Goal: Communication & Community: Answer question/provide support

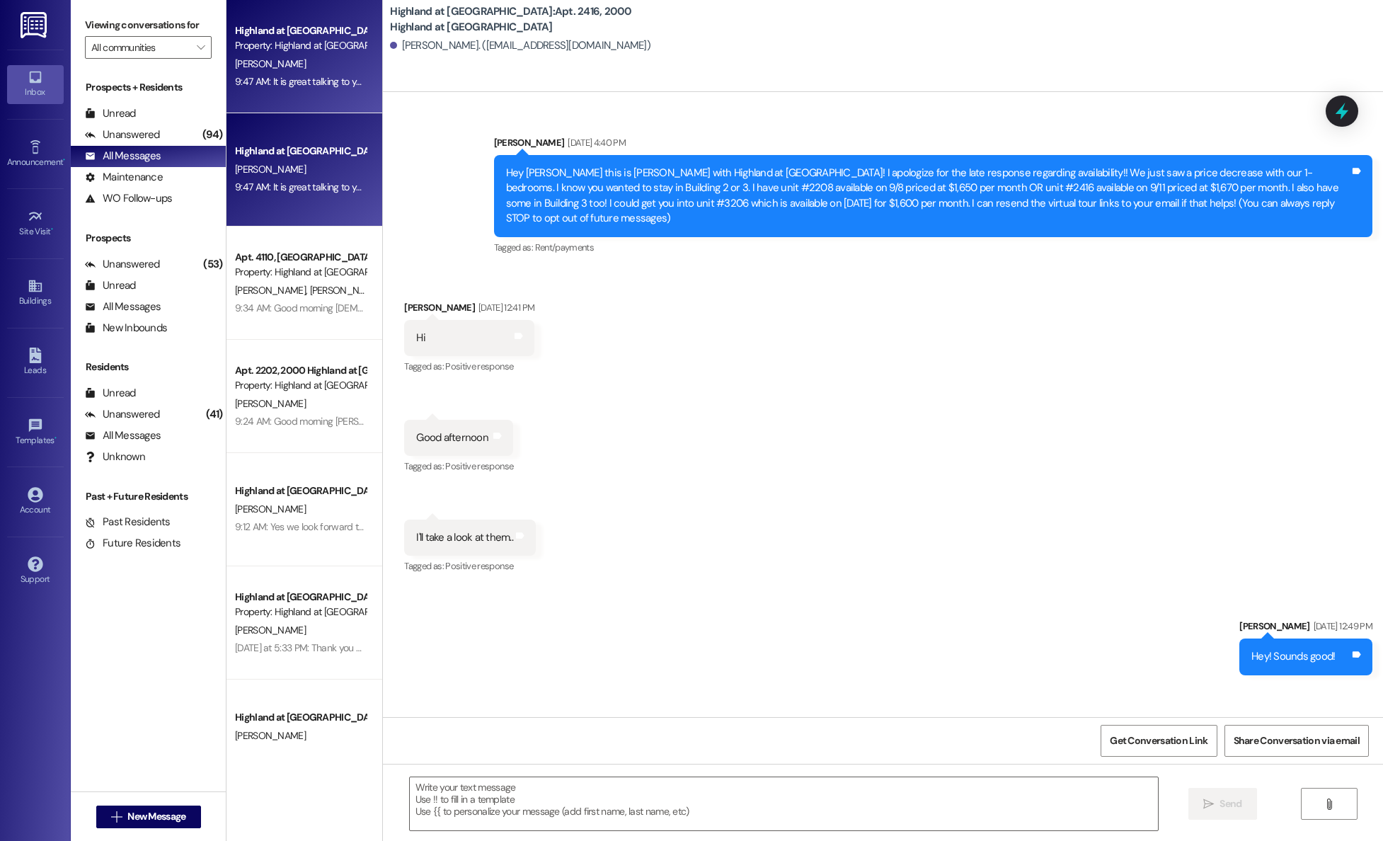
scroll to position [24967, 0]
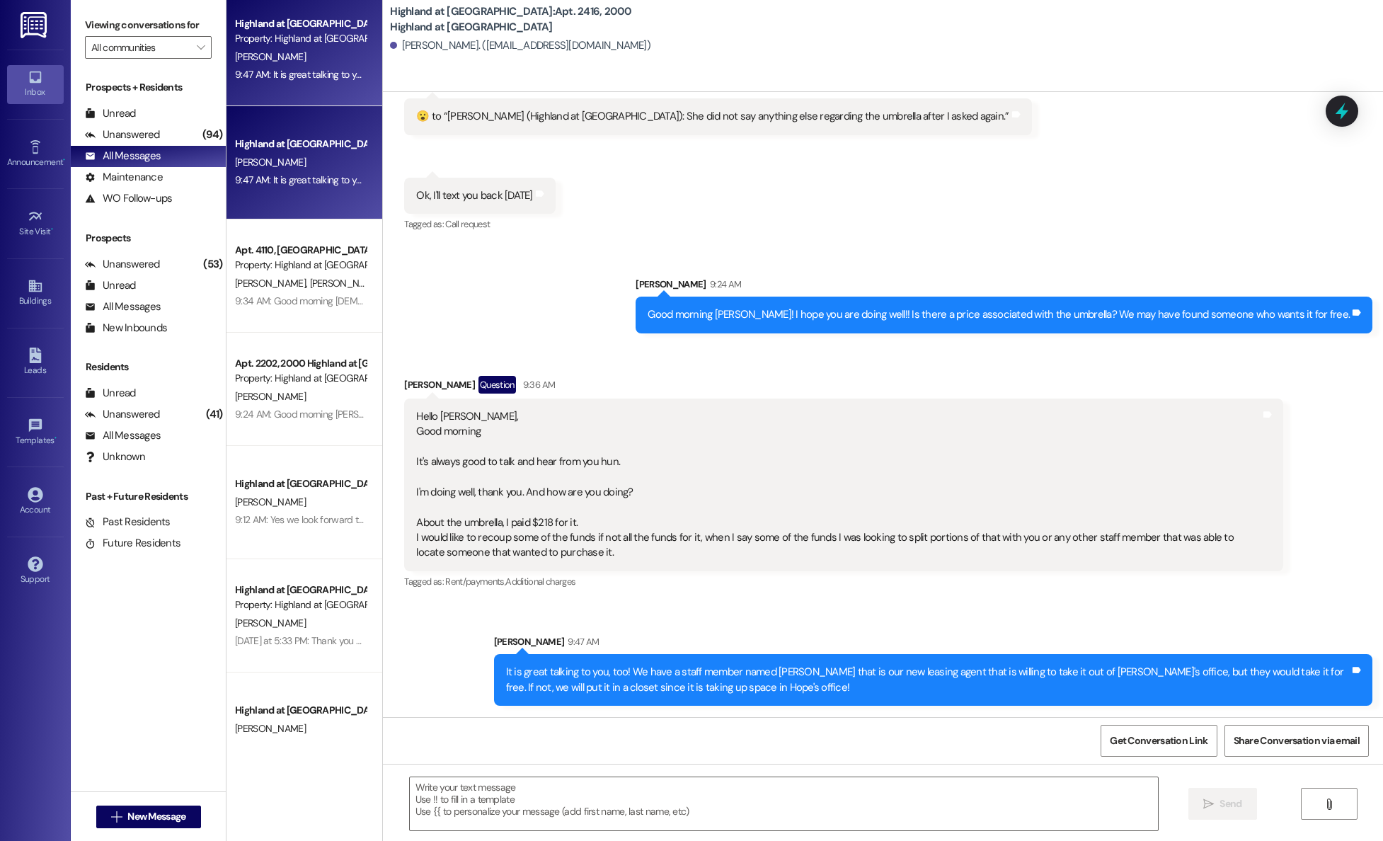
click at [268, 49] on div "D. Lockett" at bounding box center [301, 57] width 134 height 18
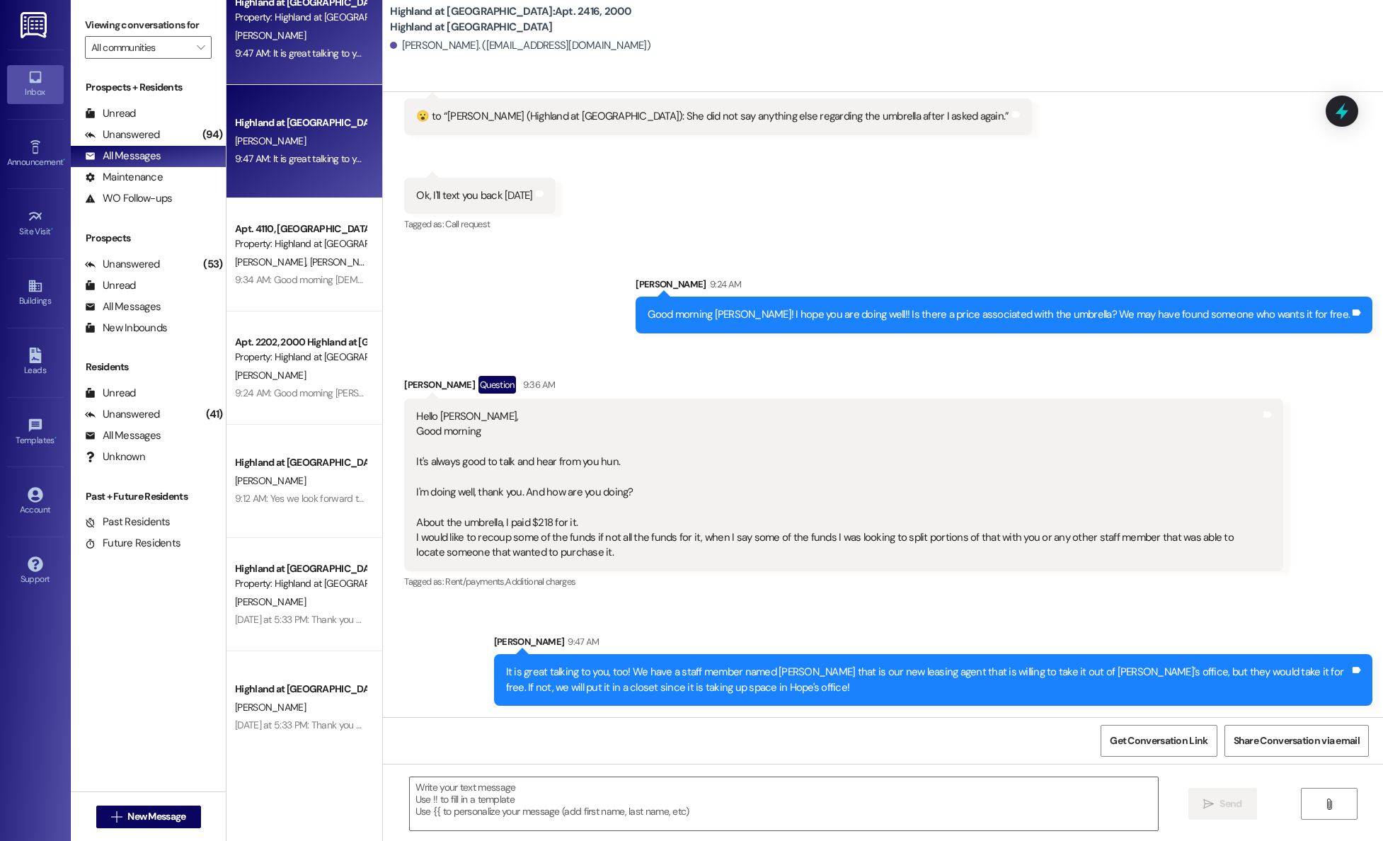
drag, startPoint x: 264, startPoint y: 231, endPoint x: 264, endPoint y: 239, distance: 8.5
click at [264, 233] on div "Highland at Spring Hill Prospect Property: Highland at Spring Hill D. Lockett 9…" at bounding box center [305, 370] width 156 height 741
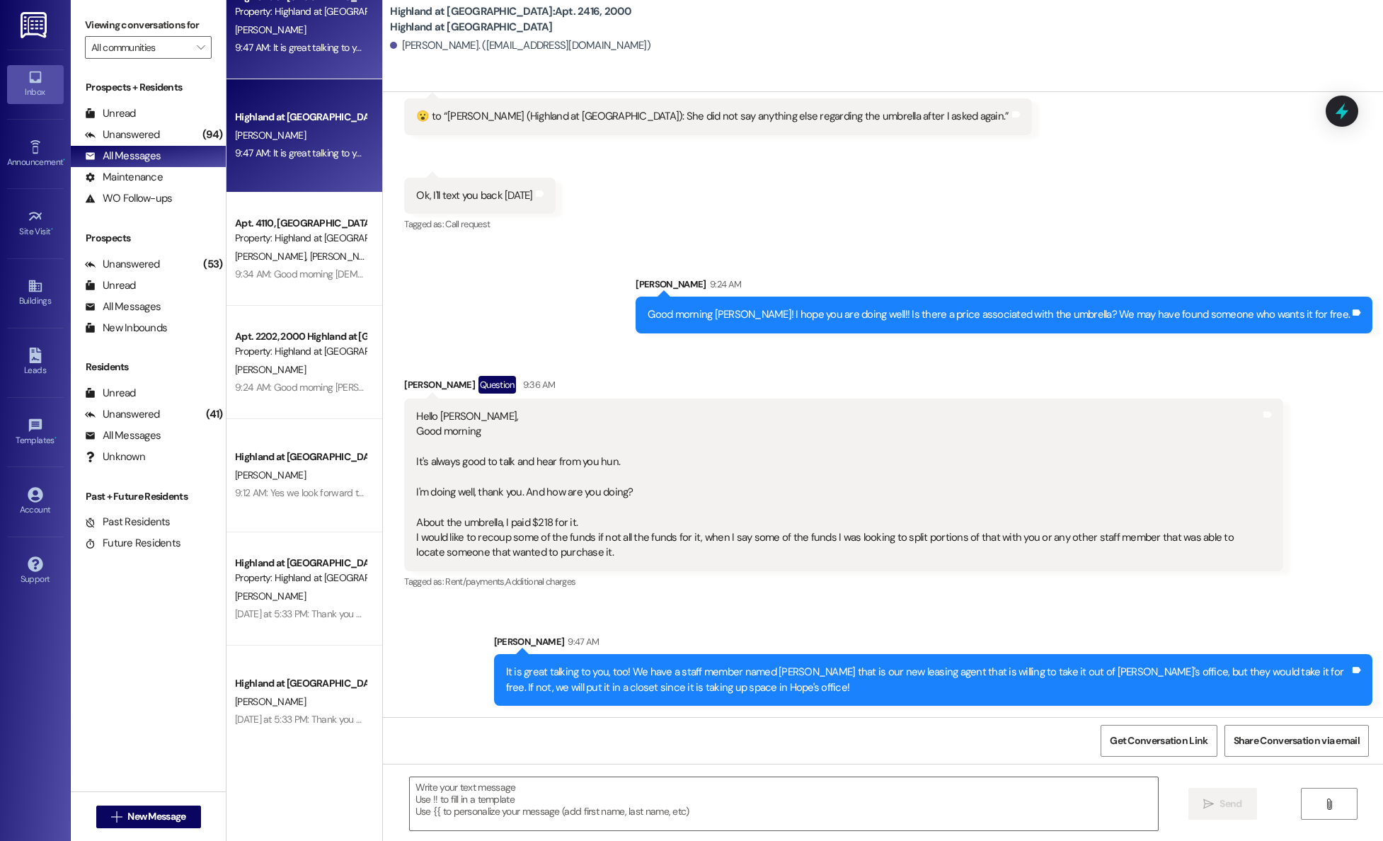
click at [264, 239] on div "Highland at Spring Hill Prospect Property: Highland at Spring Hill D. Lockett 9…" at bounding box center [305, 370] width 156 height 741
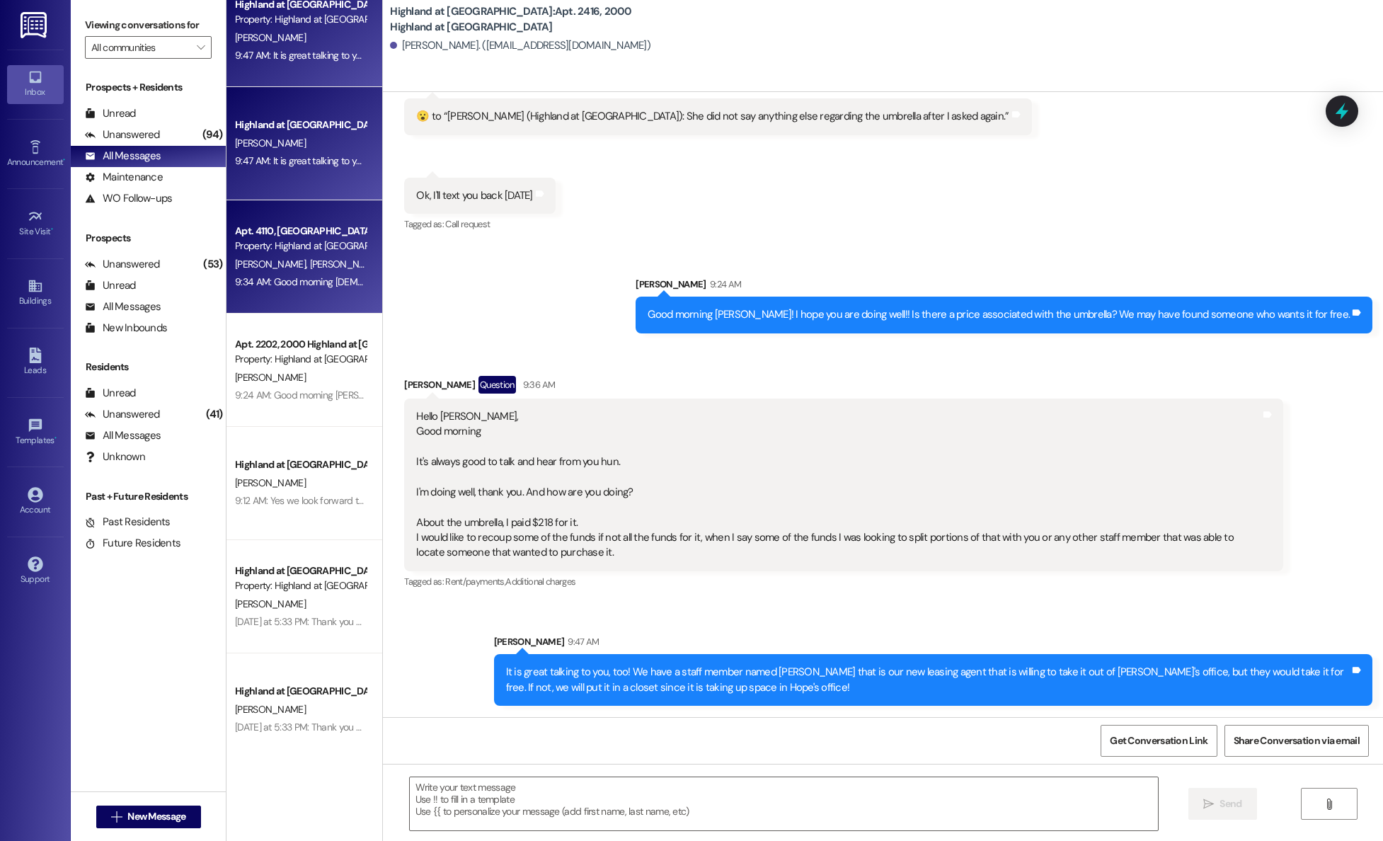
click at [265, 261] on div "Highland at Spring Hill Prospect Property: Highland at Spring Hill D. Lockett 9…" at bounding box center [305, 370] width 156 height 741
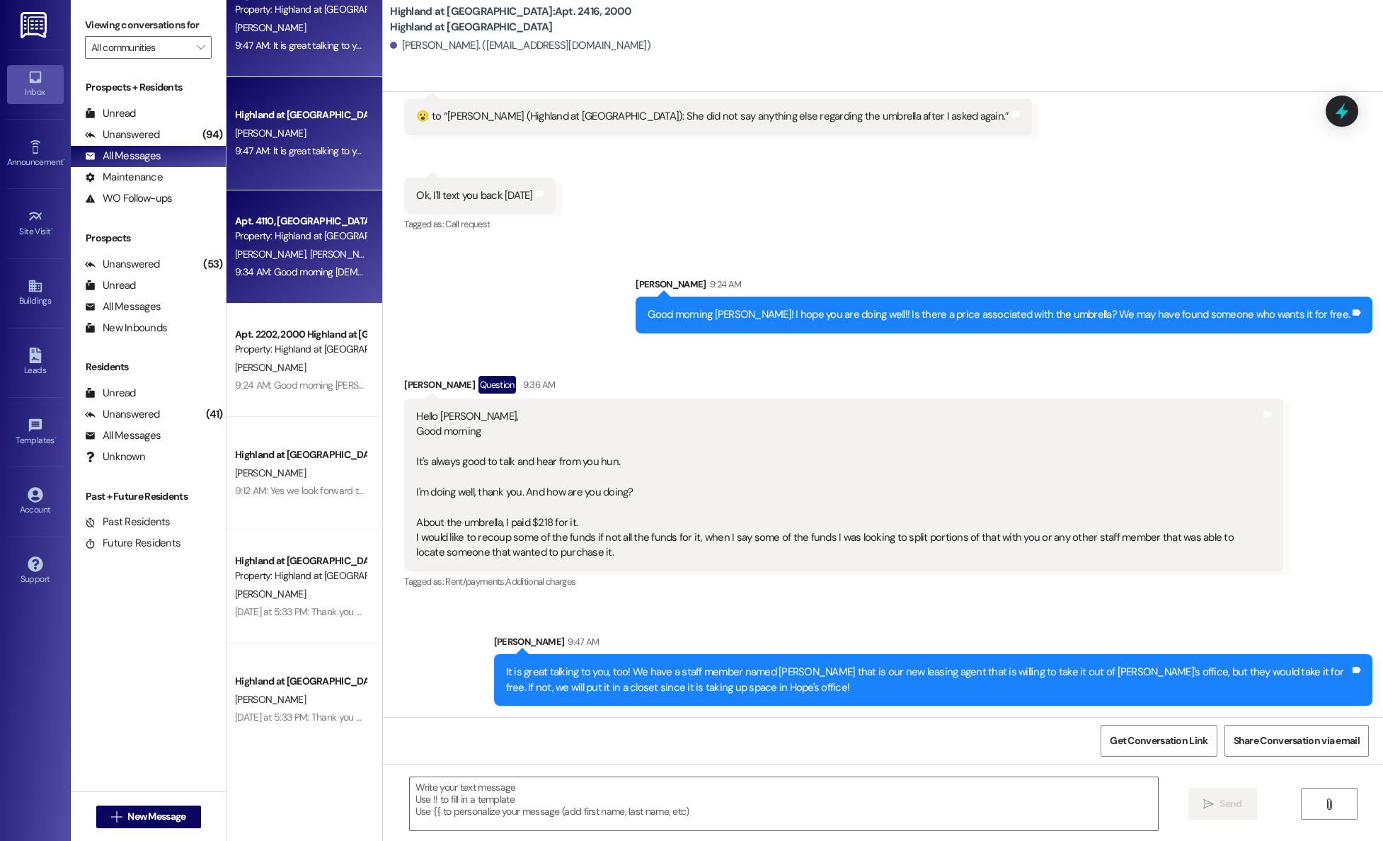
click at [290, 280] on div "Highland at Spring Hill Prospect Property: Highland at Spring Hill D. Lockett 9…" at bounding box center [305, 370] width 156 height 741
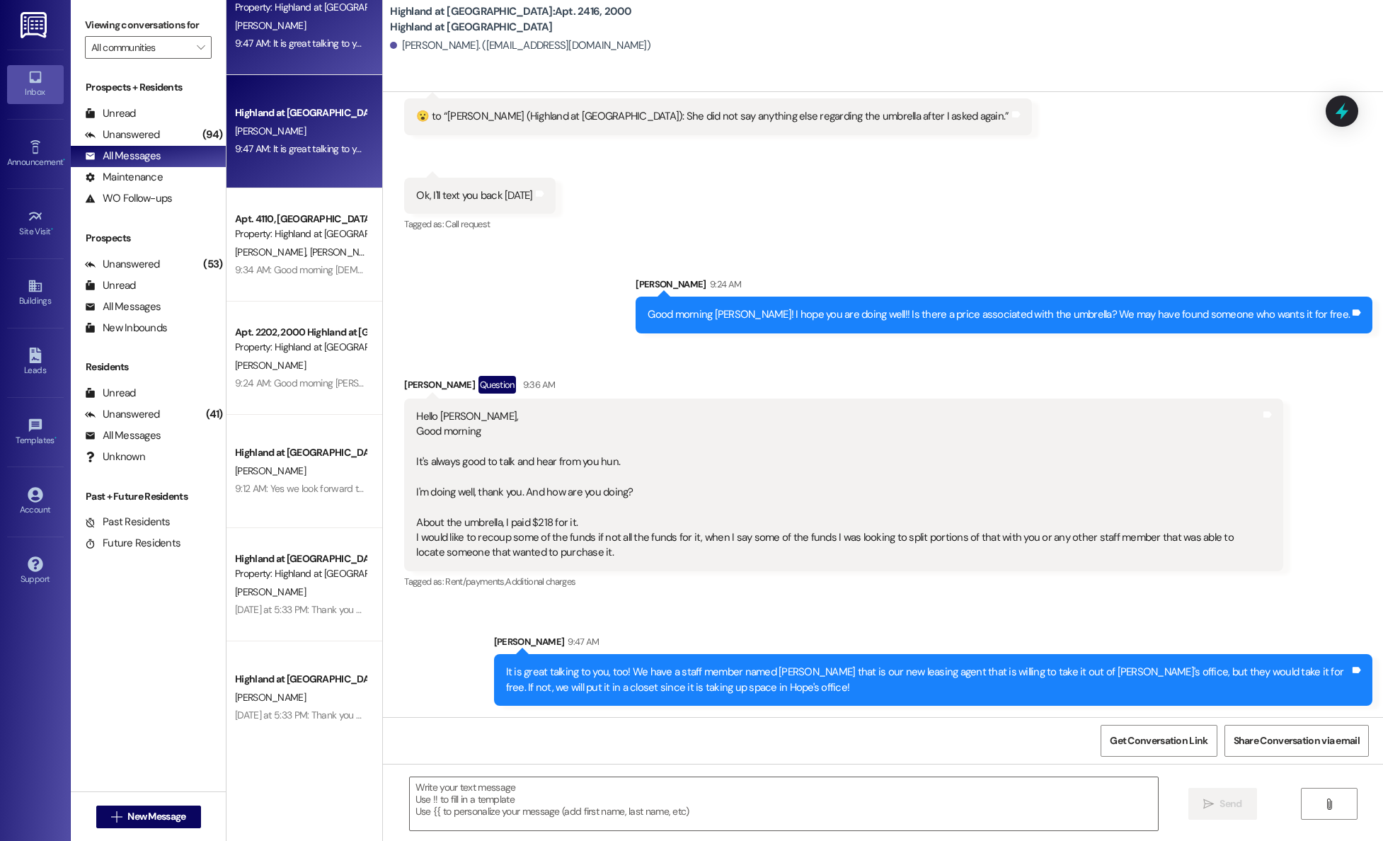
scroll to position [38, 0]
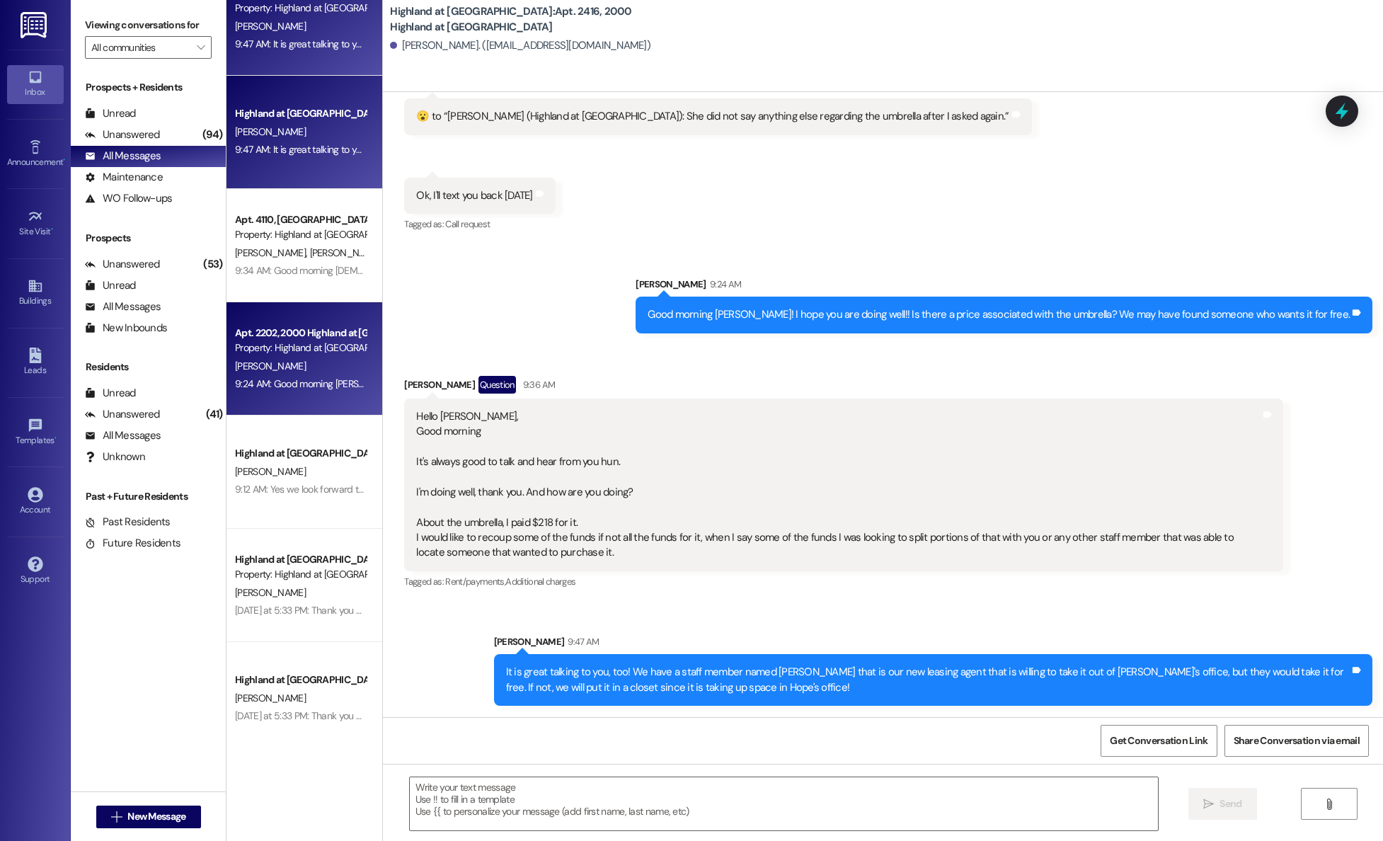
click at [291, 362] on div "K. Miller" at bounding box center [301, 367] width 134 height 18
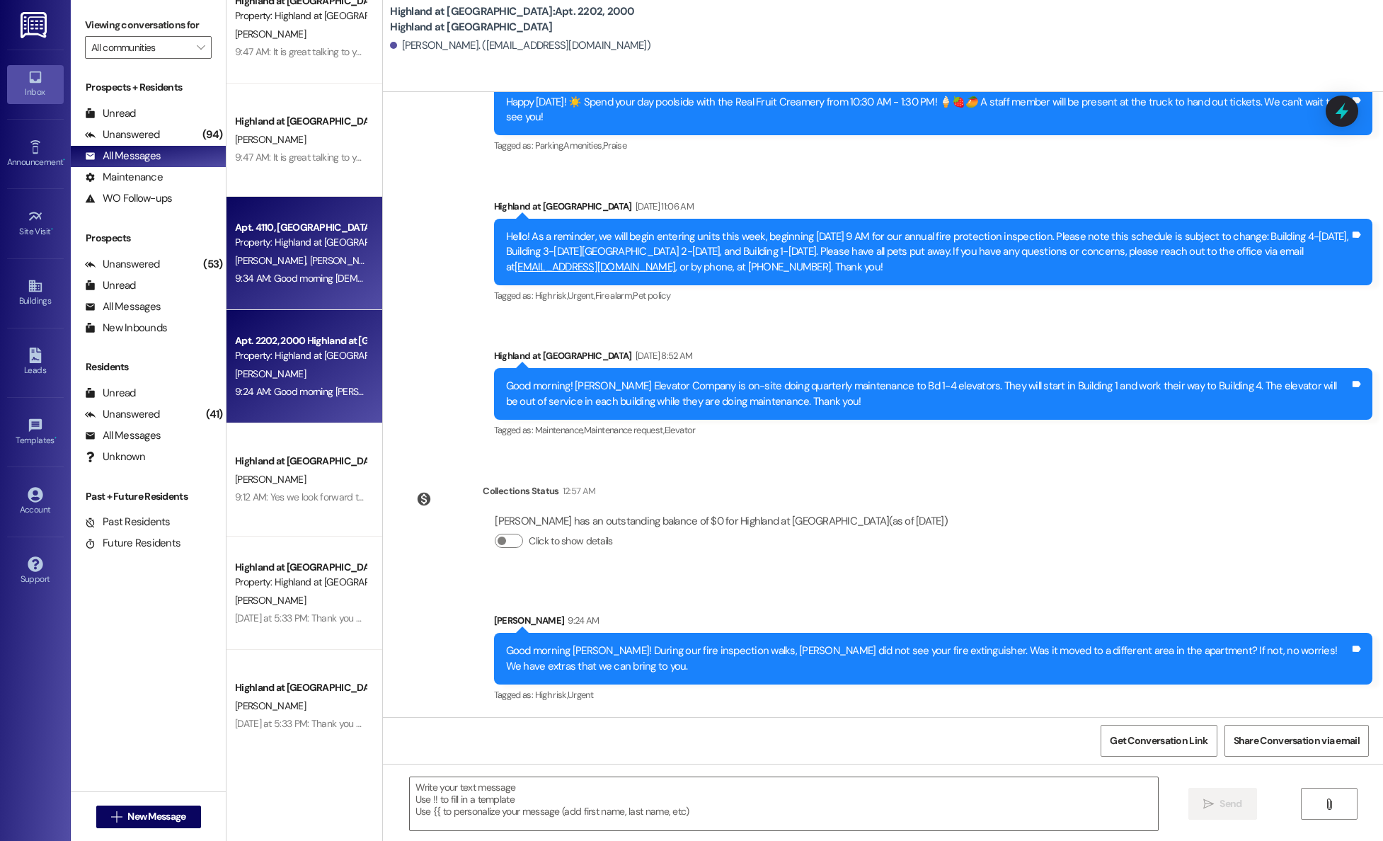
scroll to position [2340, 0]
click at [295, 278] on div "Highland at Spring Hill Prospect Property: Highland at Spring Hill D. Lockett 9…" at bounding box center [305, 370] width 156 height 741
click at [340, 263] on div "Highland at Spring Hill Prospect Property: Highland at Spring Hill D. Lockett 9…" at bounding box center [305, 370] width 156 height 741
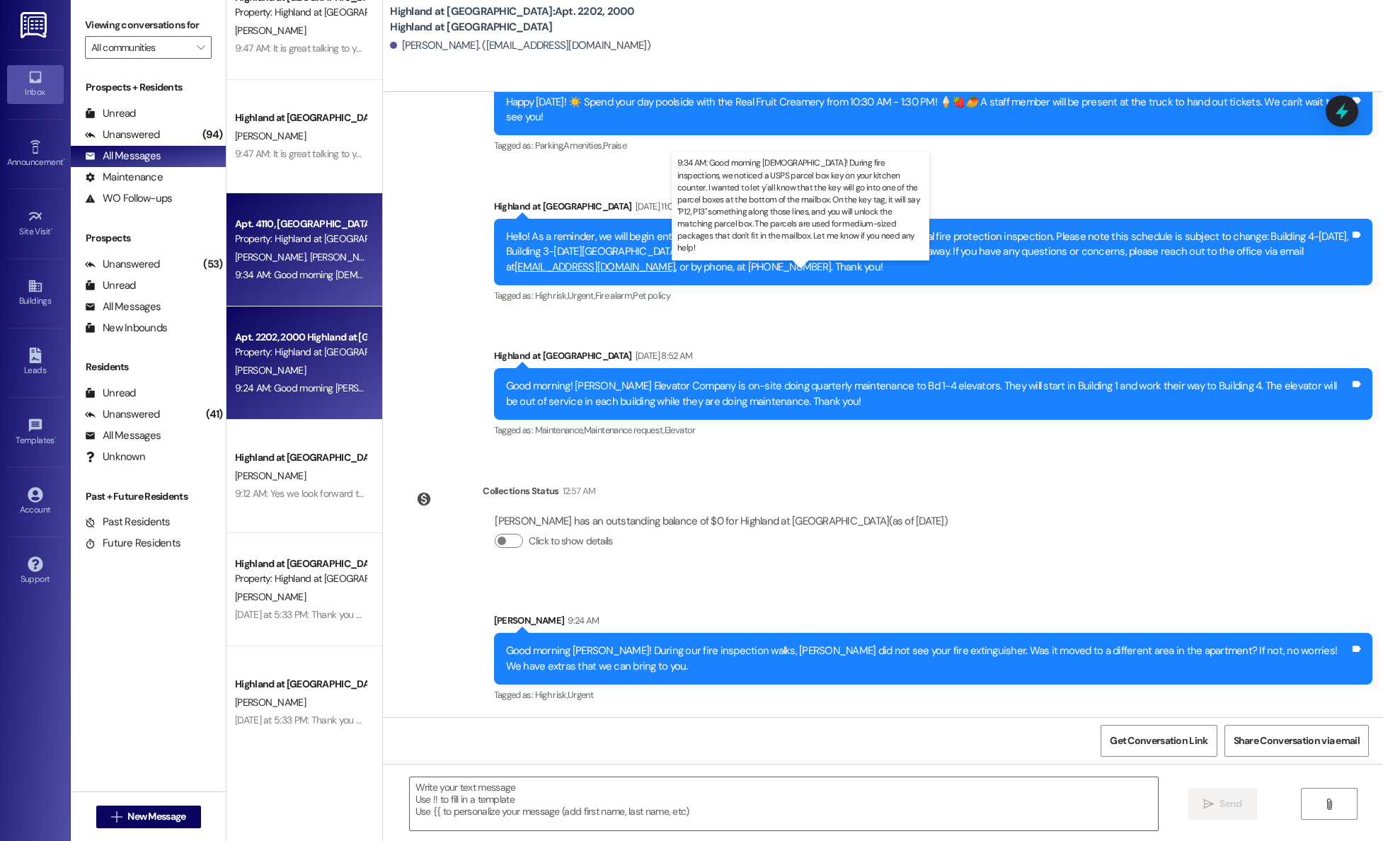
click at [333, 273] on div "9:34 AM: Good morning ladies! During fire inspections, we noticed a USPS parcel…" at bounding box center [1164, 274] width 1859 height 13
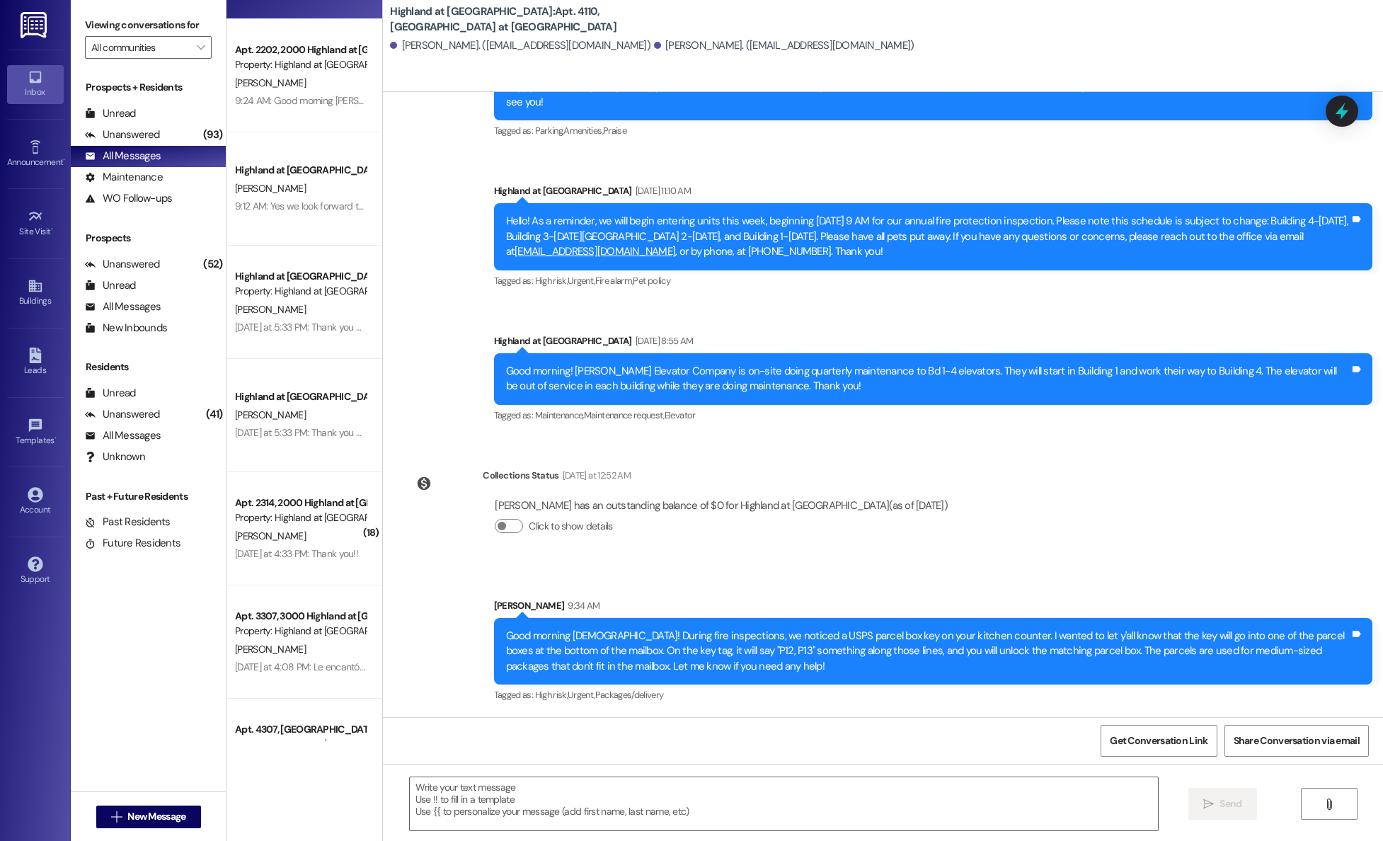
scroll to position [0, 0]
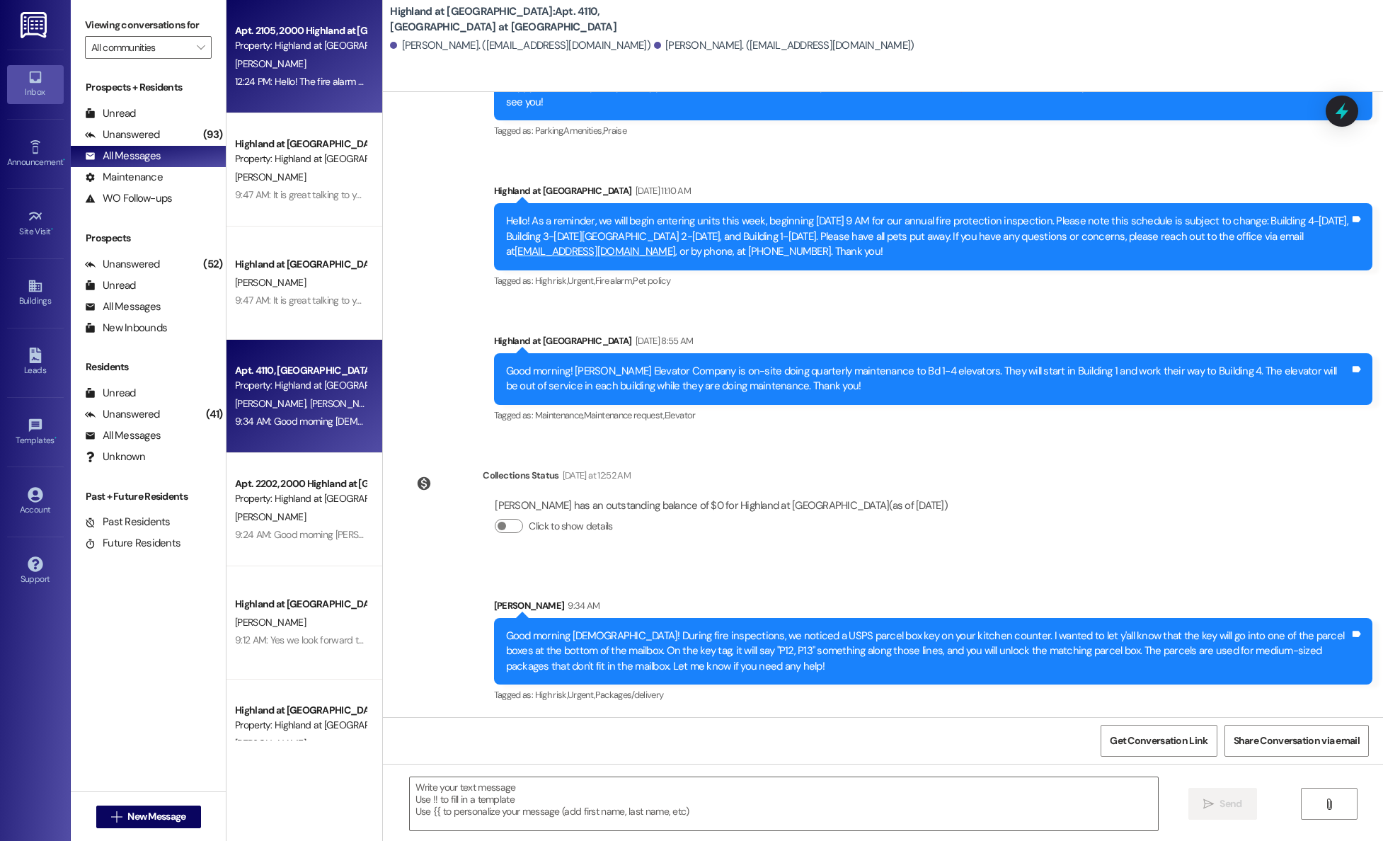
click at [252, 69] on span "V. Bruner" at bounding box center [270, 63] width 71 height 13
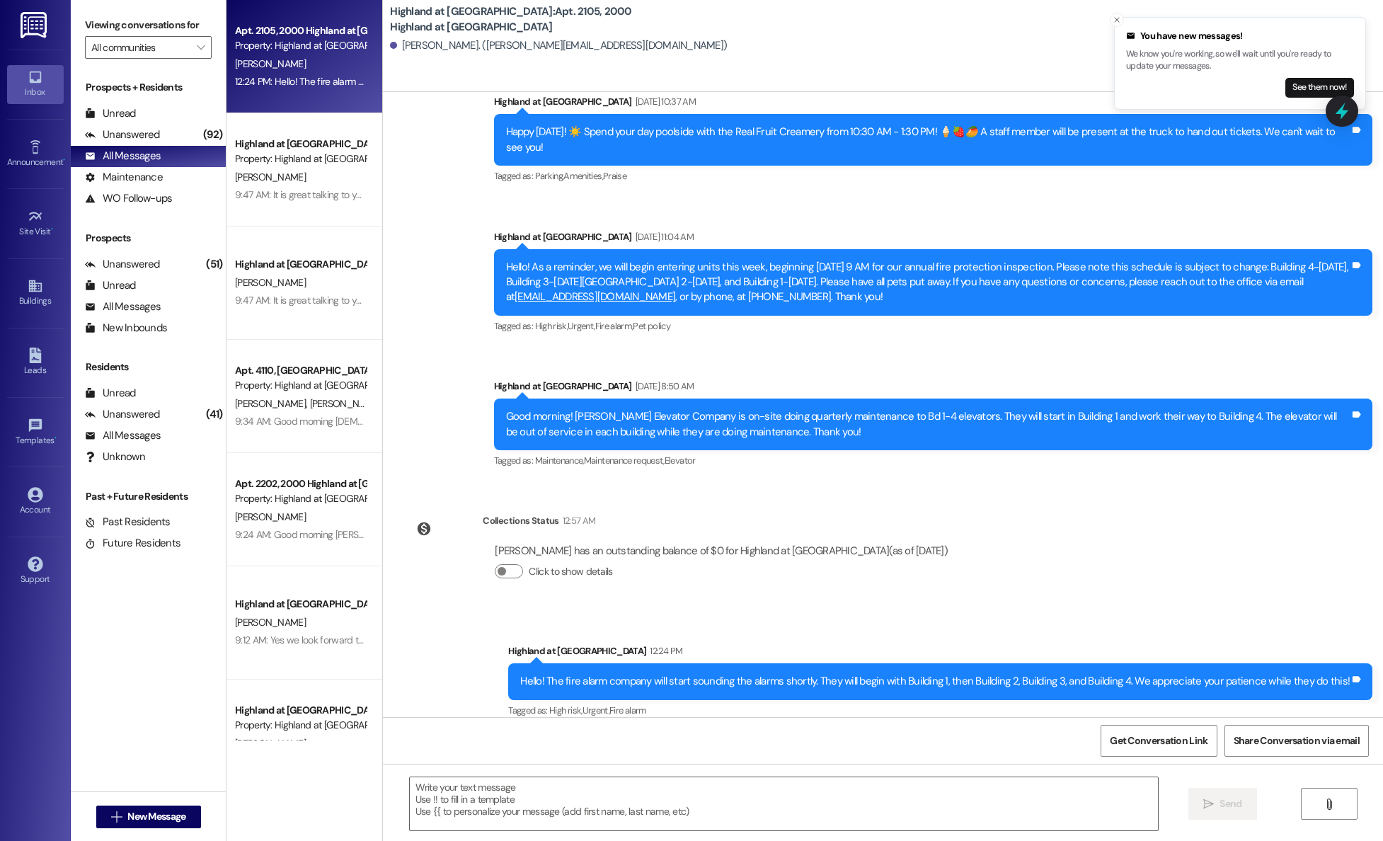
click at [294, 195] on div "9:47 AM: It is great talking to you, too! We have a staff member named Annie th…" at bounding box center [797, 194] width 1124 height 13
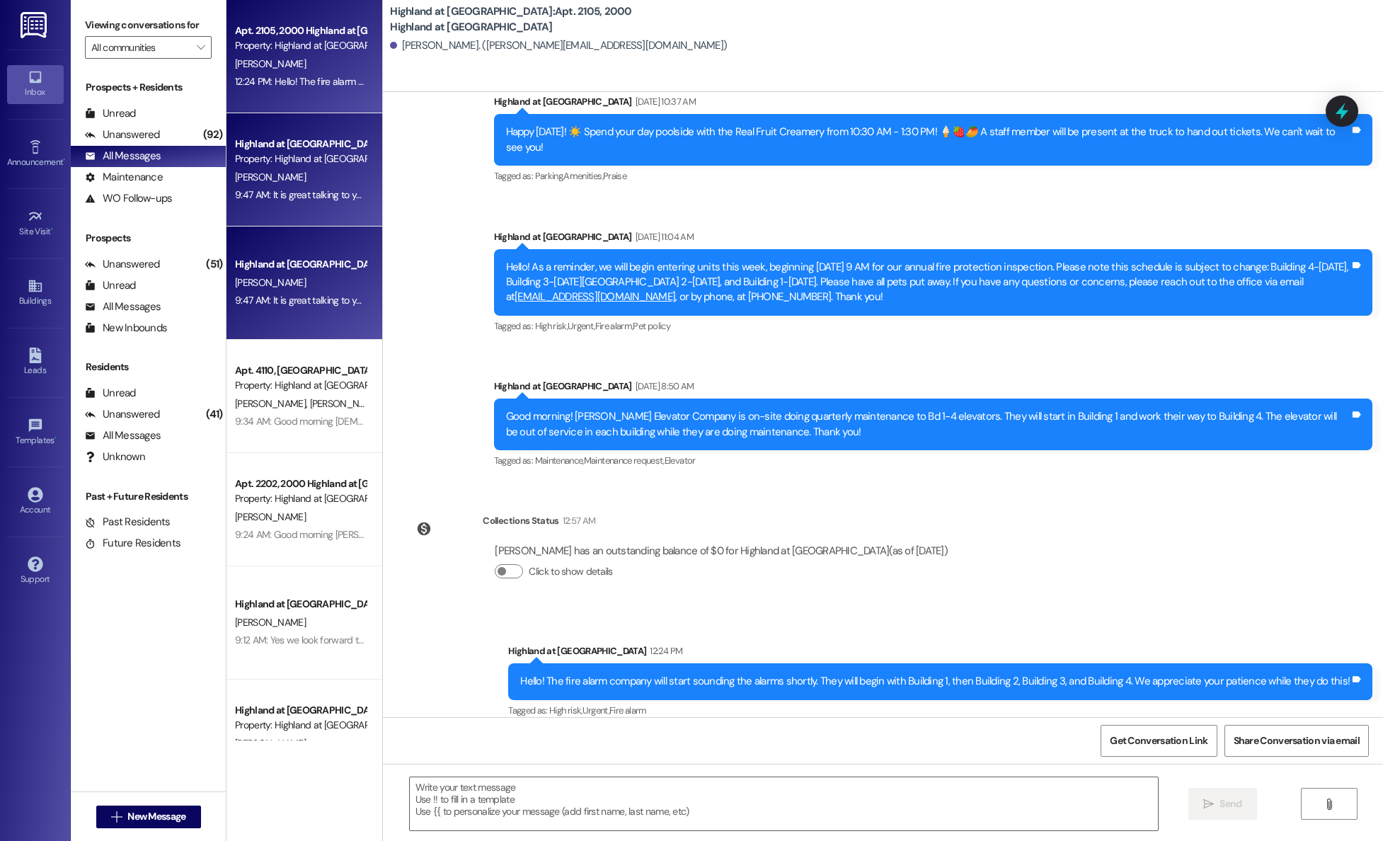
click at [290, 85] on div "12:24 PM: Hello! The fire alarm company will start sounding the alarms shortly.…" at bounding box center [638, 81] width 806 height 13
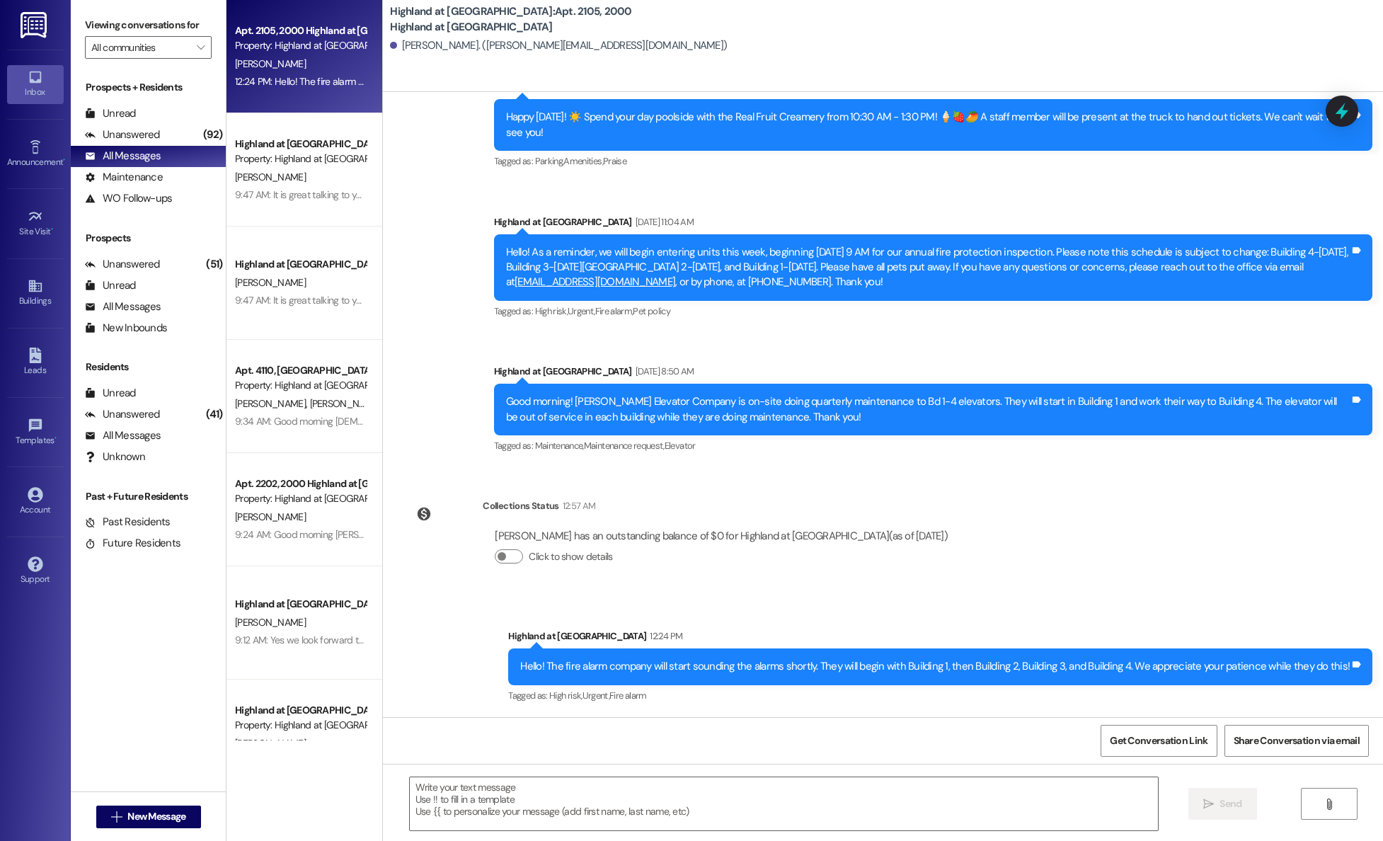
scroll to position [3675, 0]
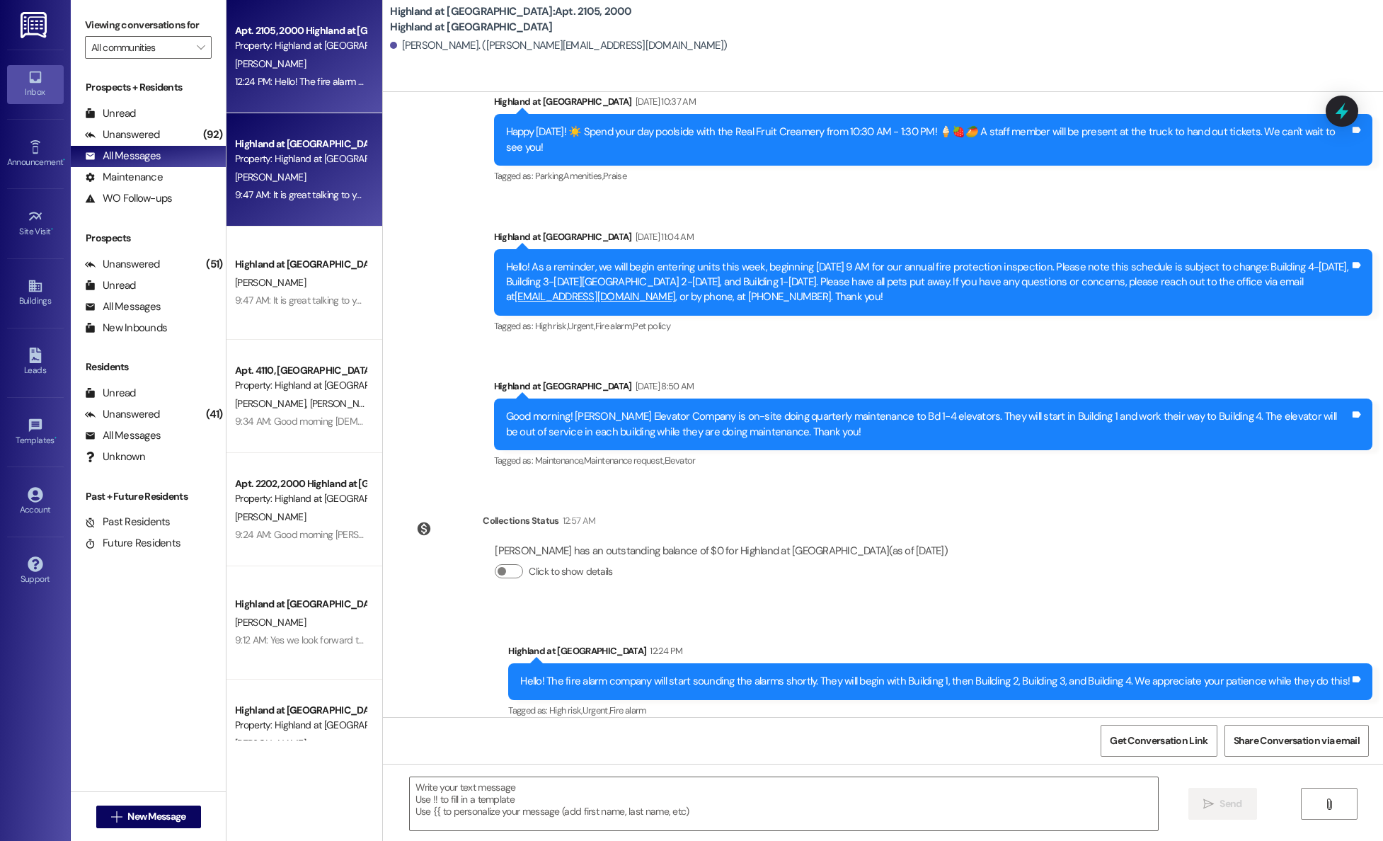
click at [323, 173] on div "D. Lockett" at bounding box center [301, 178] width 134 height 18
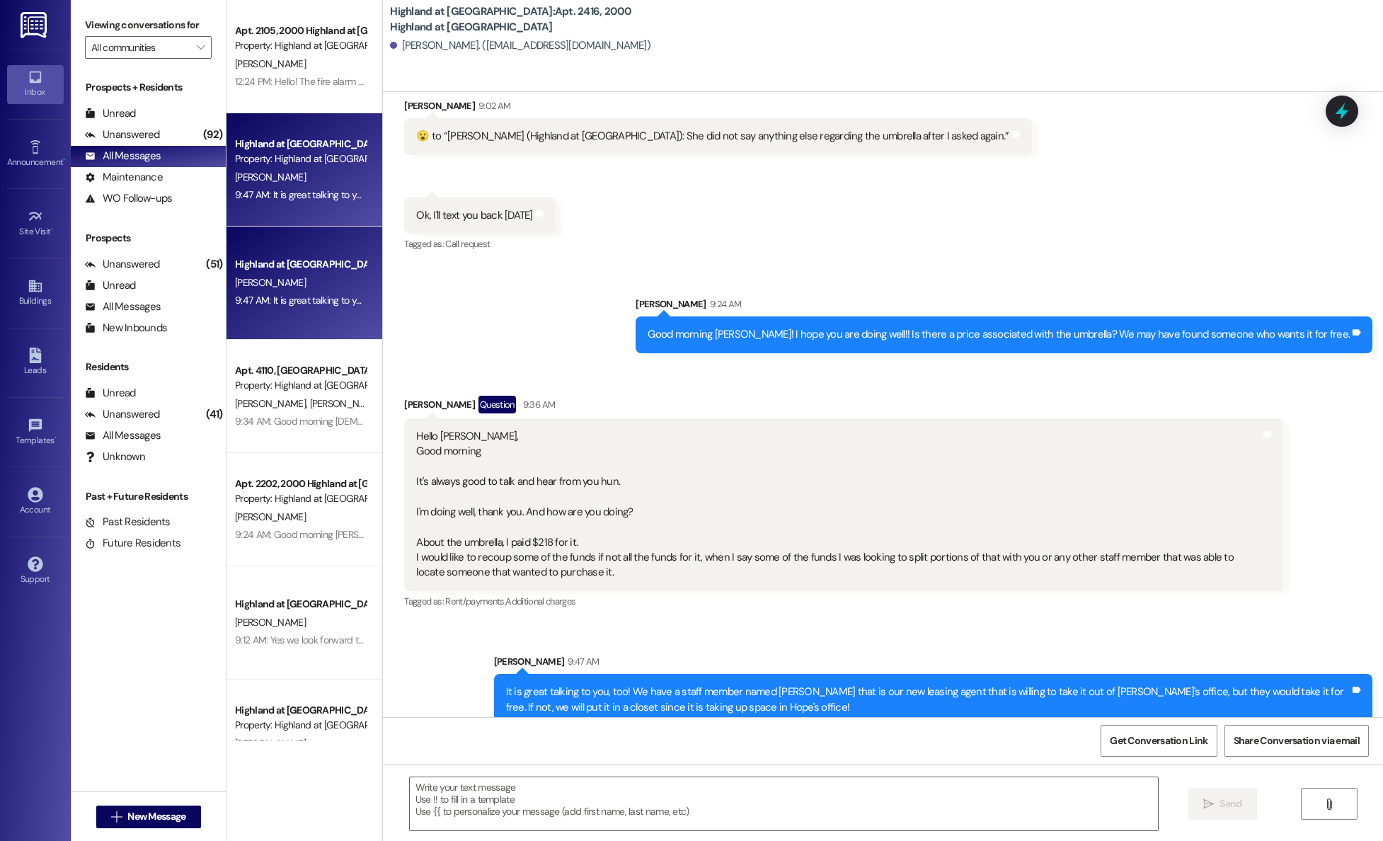
scroll to position [24967, 0]
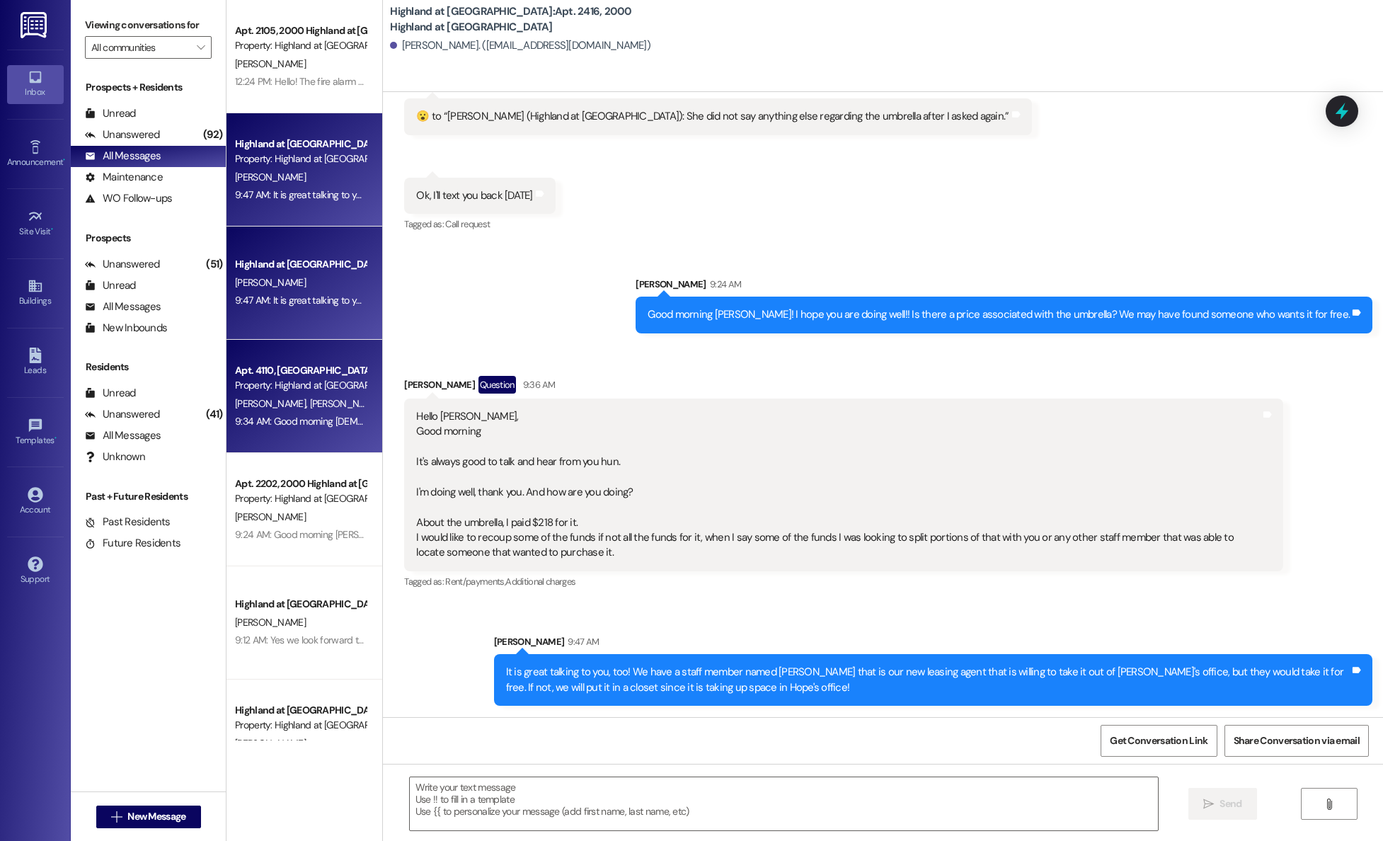
click at [310, 407] on span "S. Patel" at bounding box center [345, 403] width 71 height 13
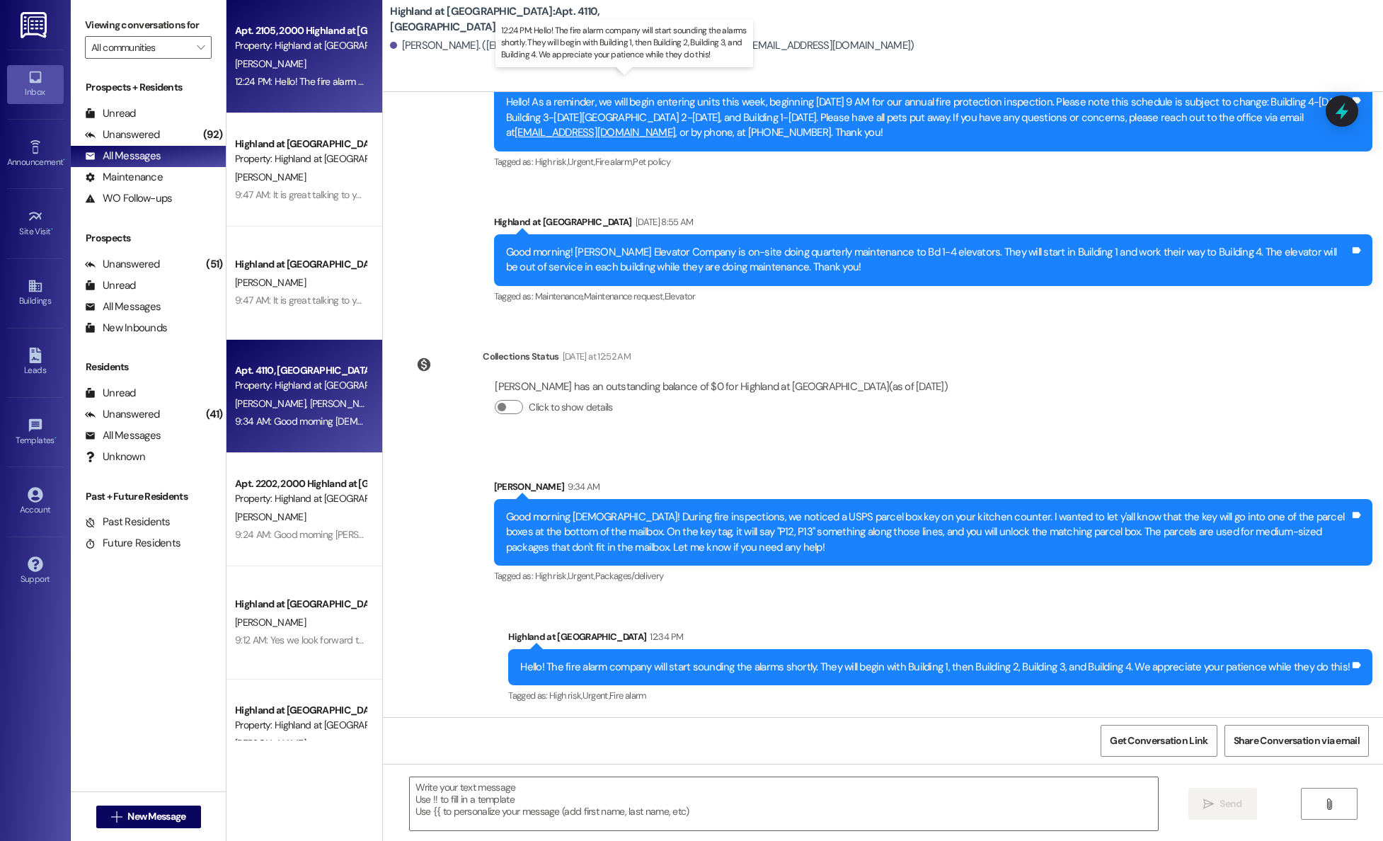
scroll to position [29, 0]
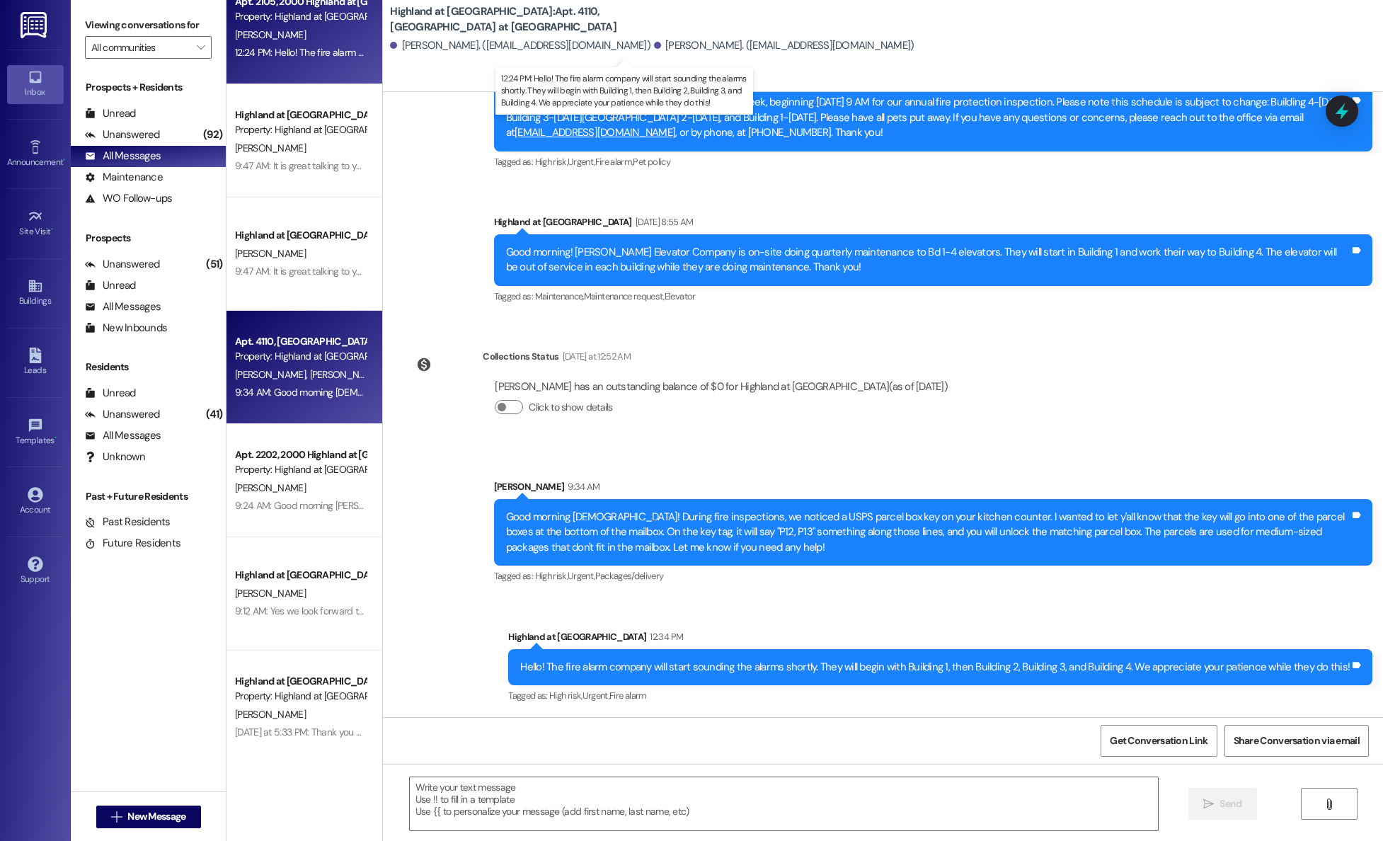
click at [289, 55] on div "12:24 PM: Hello! The fire alarm company will start sounding the alarms shortly.…" at bounding box center [638, 52] width 806 height 13
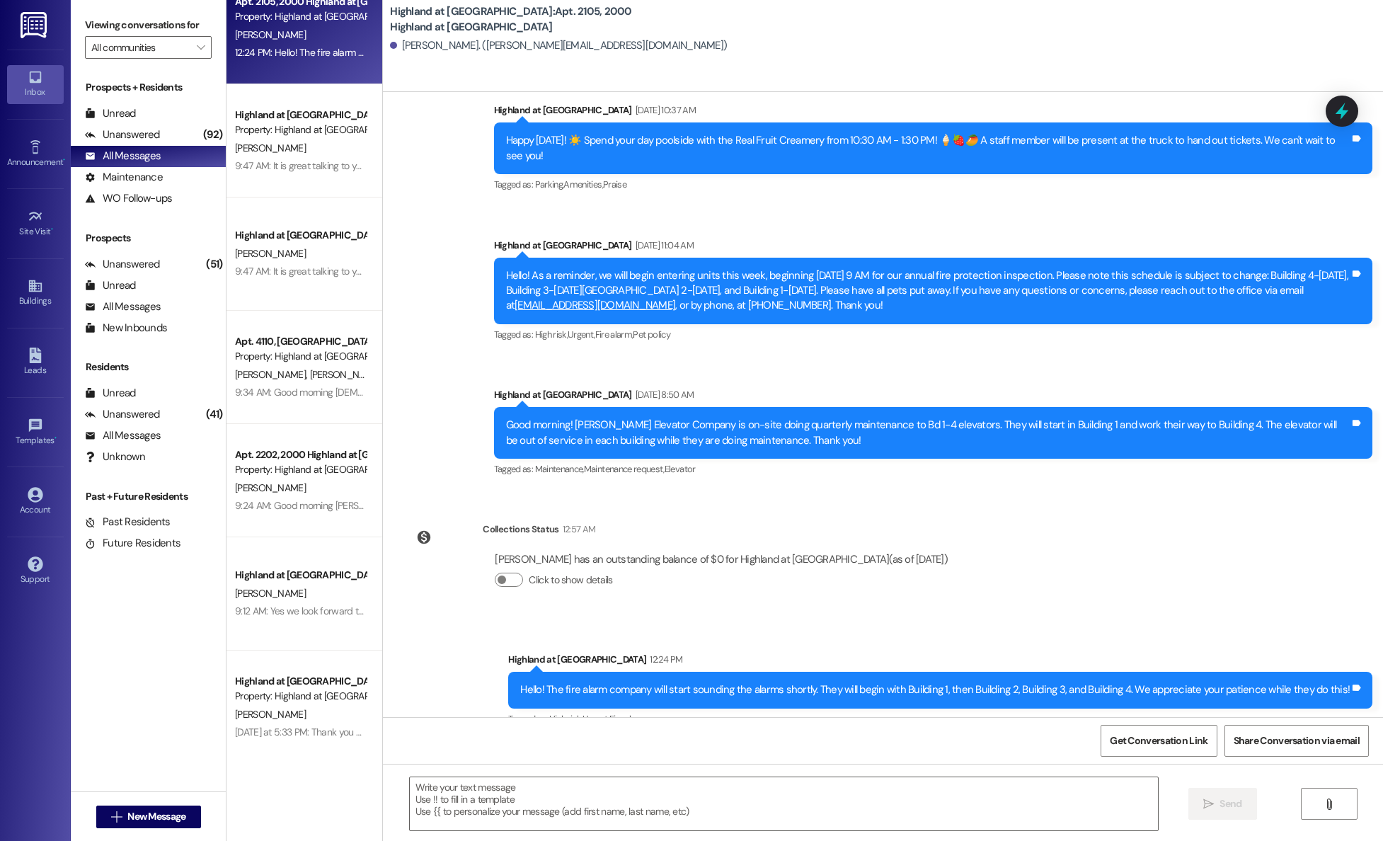
scroll to position [3675, 0]
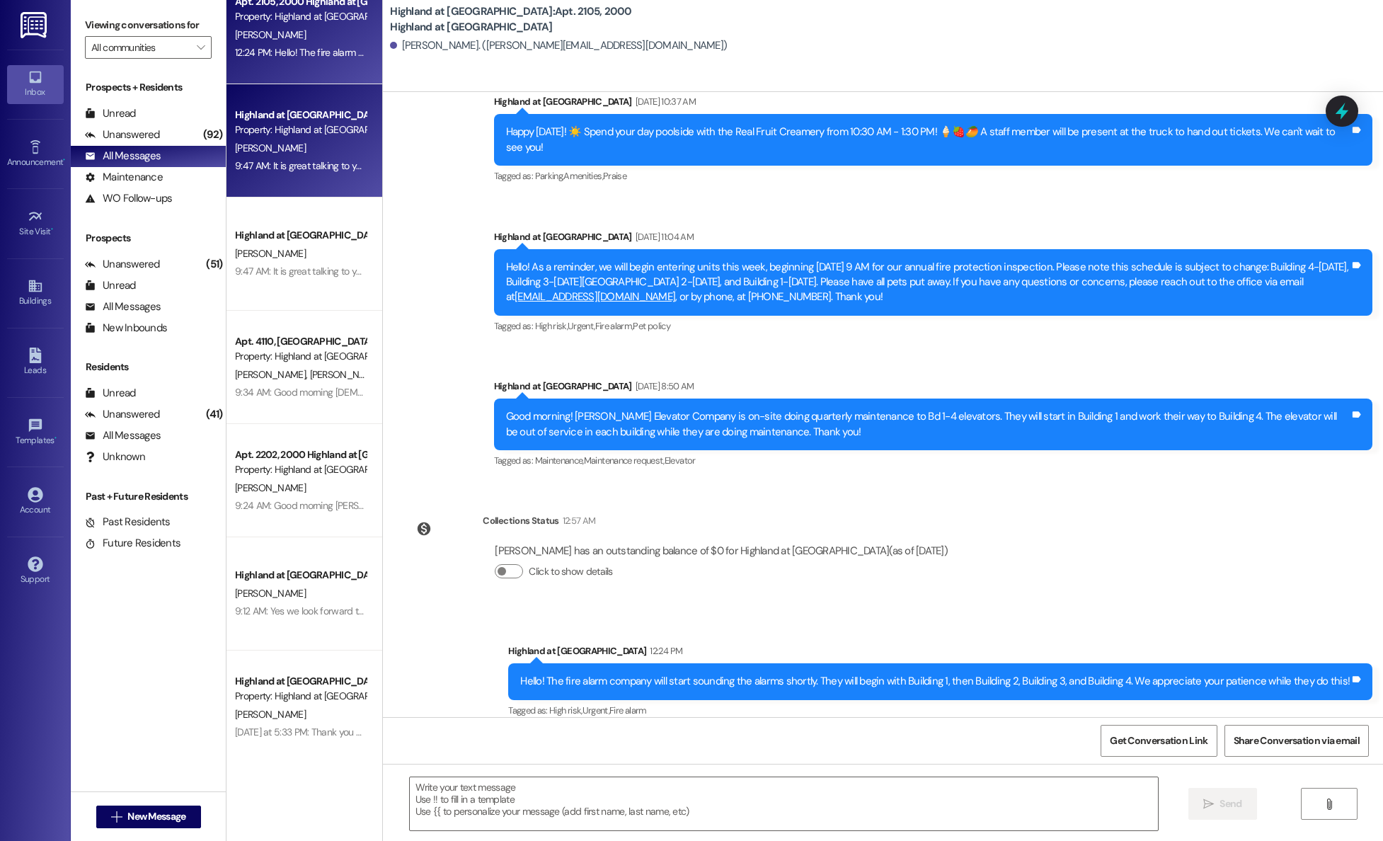
click at [258, 130] on div "Property: Highland at [GEOGRAPHIC_DATA]" at bounding box center [300, 129] width 131 height 15
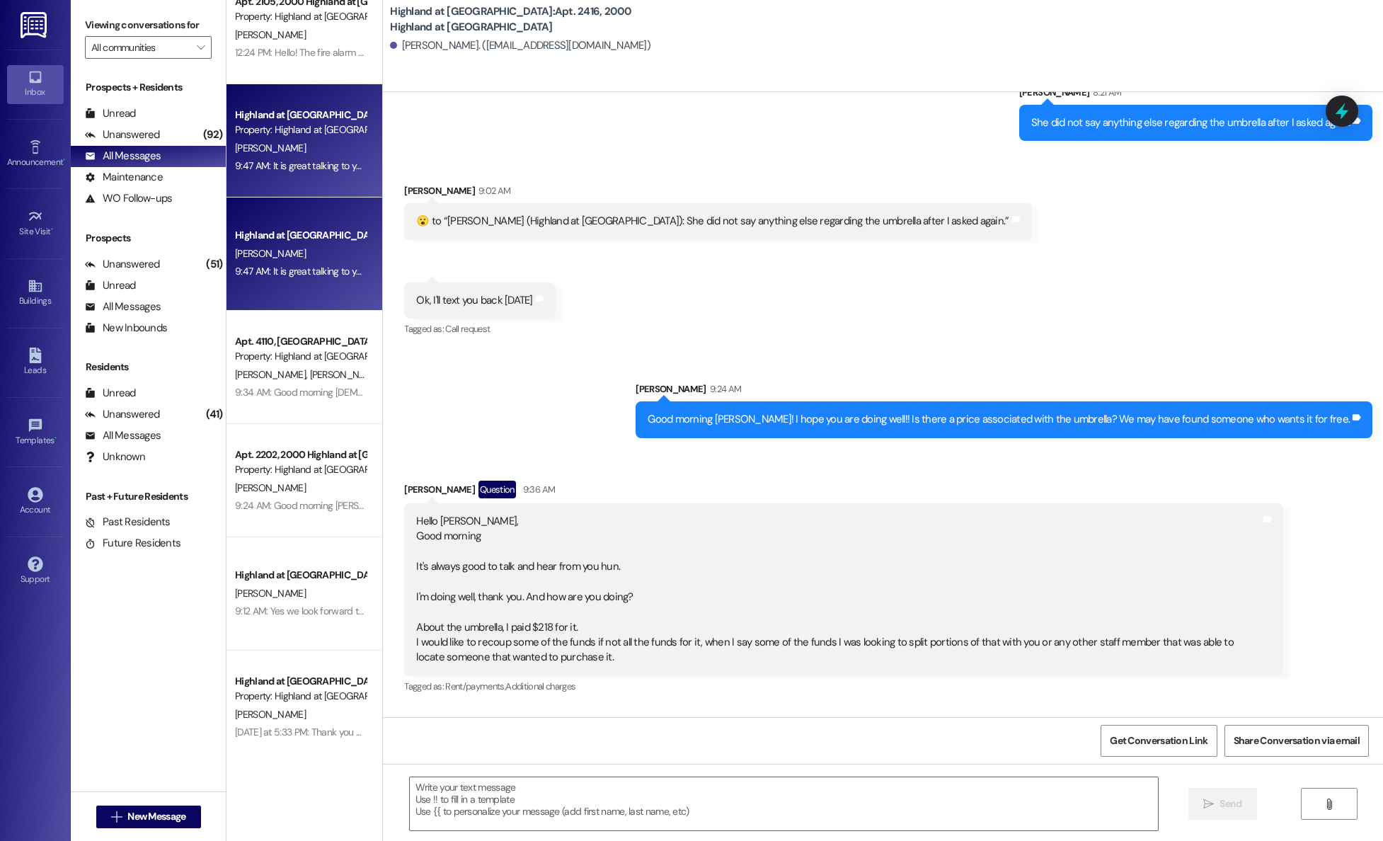
scroll to position [24967, 0]
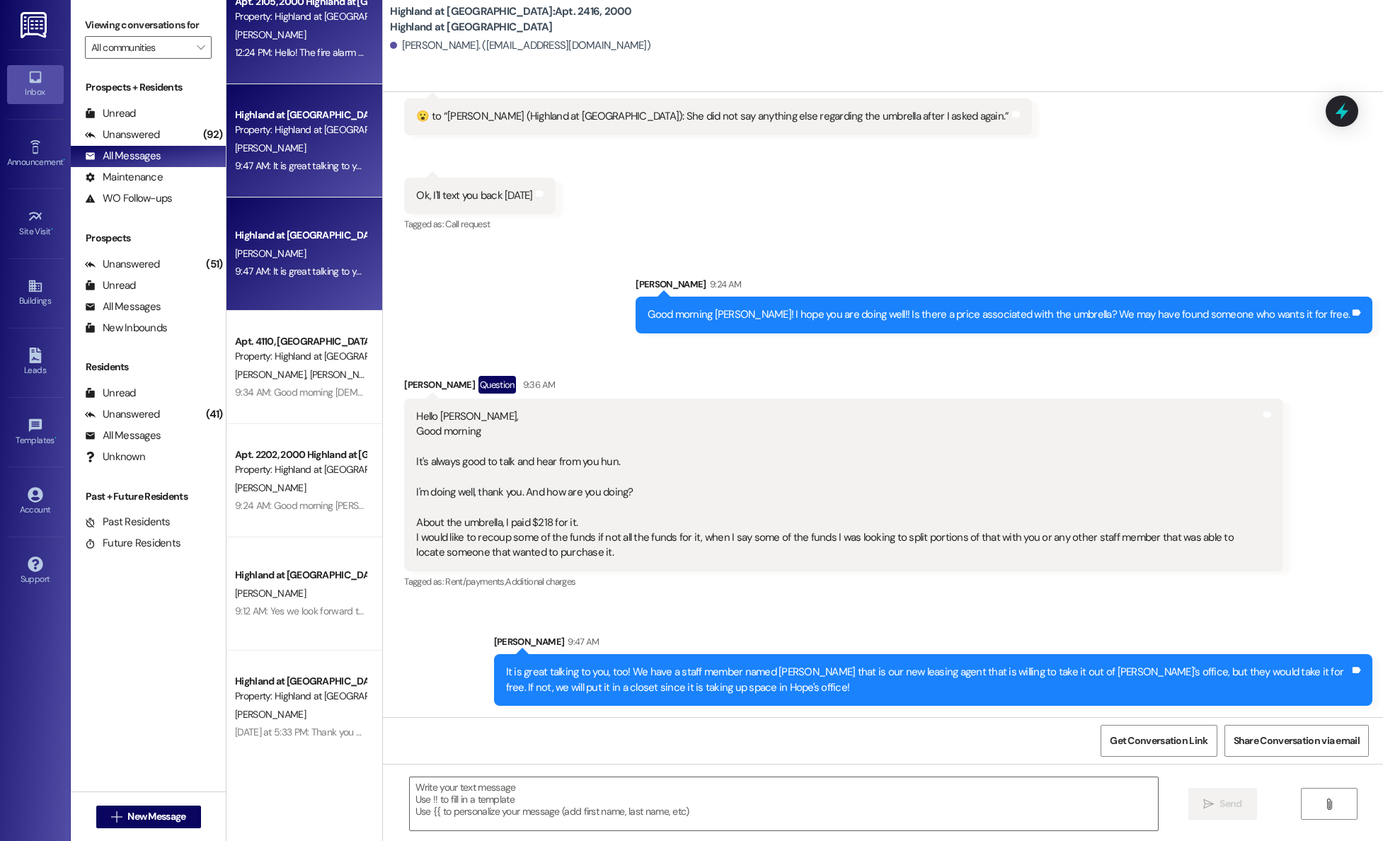
click at [253, 35] on span "V. Bruner" at bounding box center [270, 34] width 71 height 13
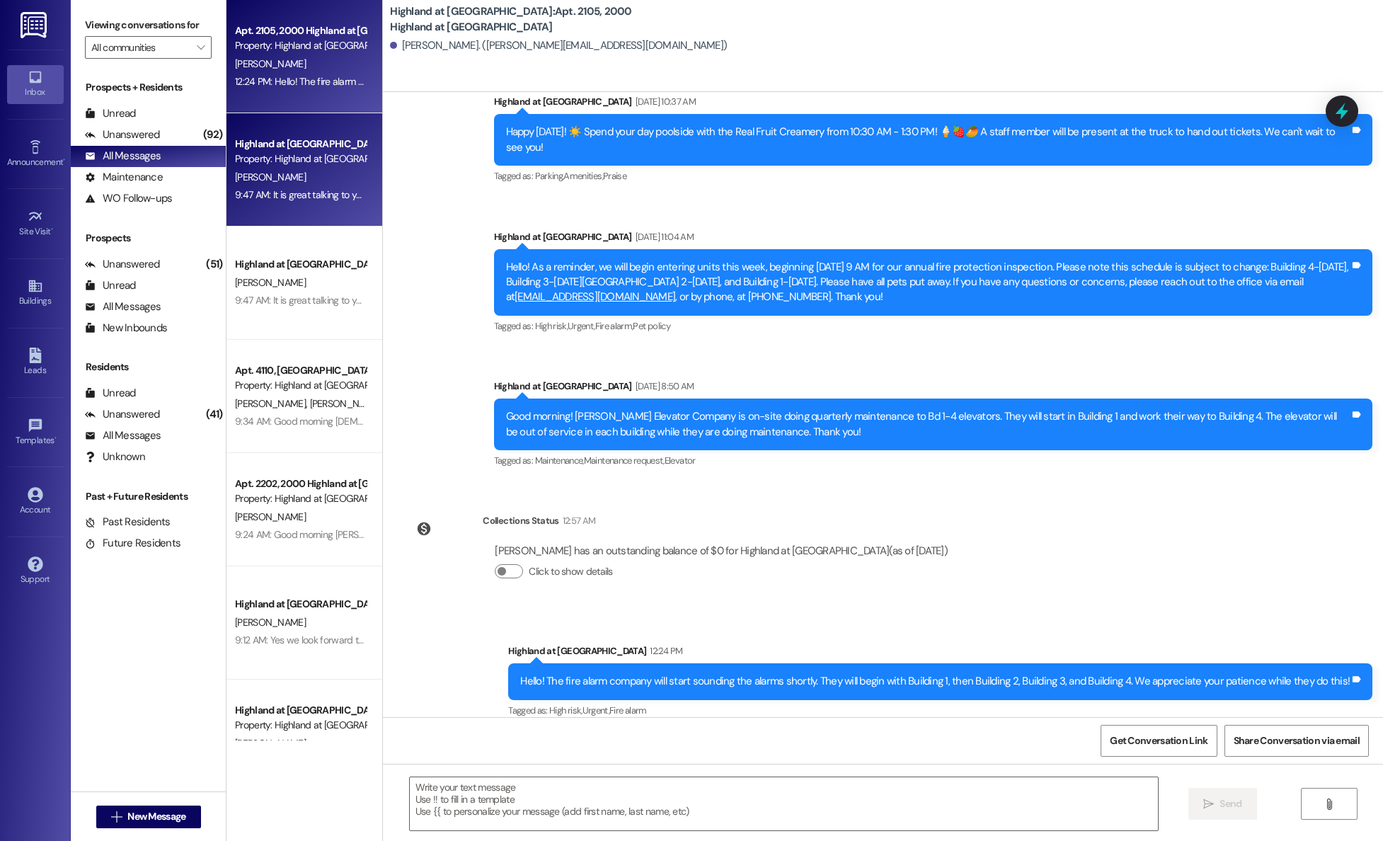
scroll to position [6, 0]
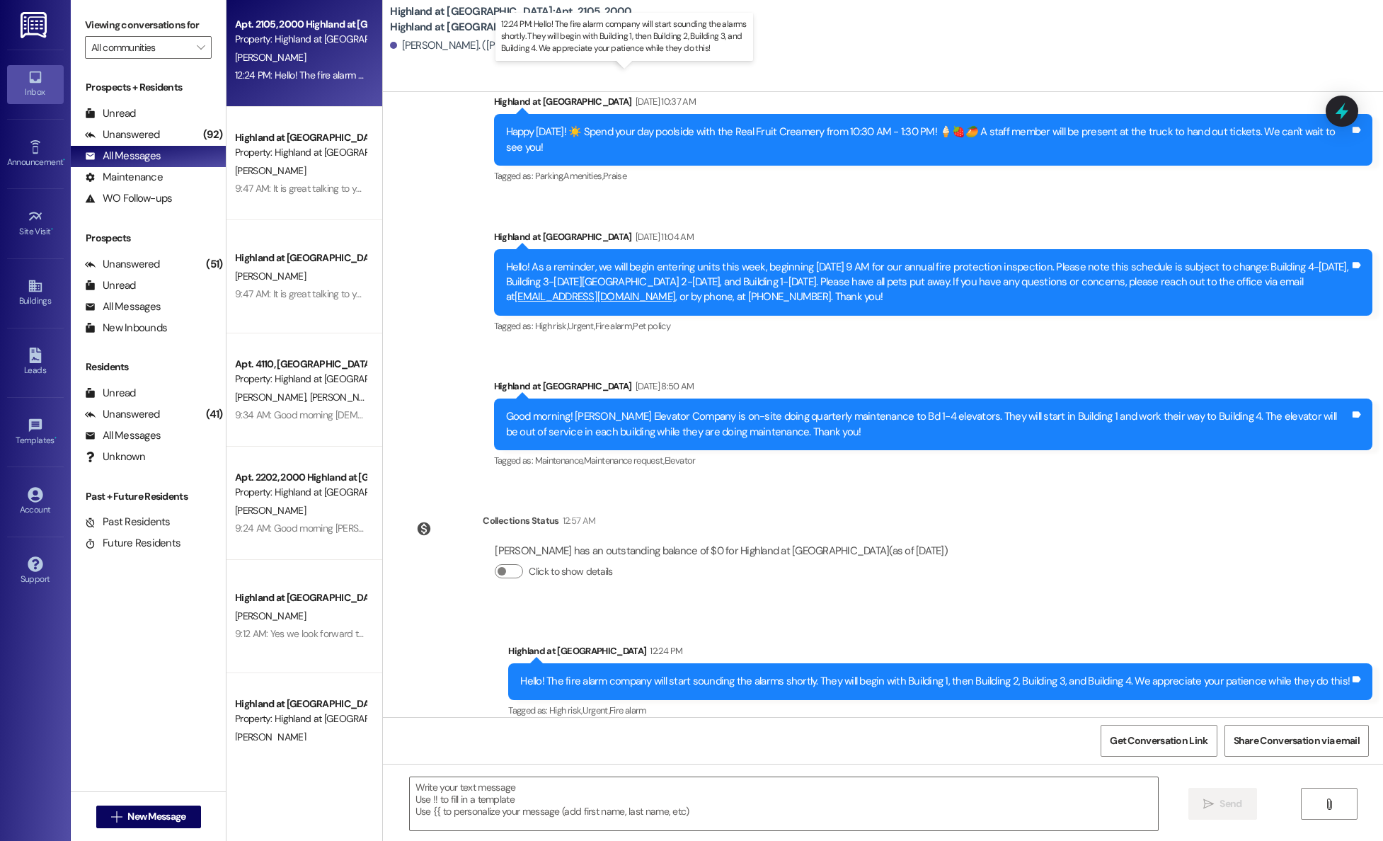
click at [313, 74] on div "12:24 PM: Hello! The fire alarm company will start sounding the alarms shortly.…" at bounding box center [638, 75] width 806 height 13
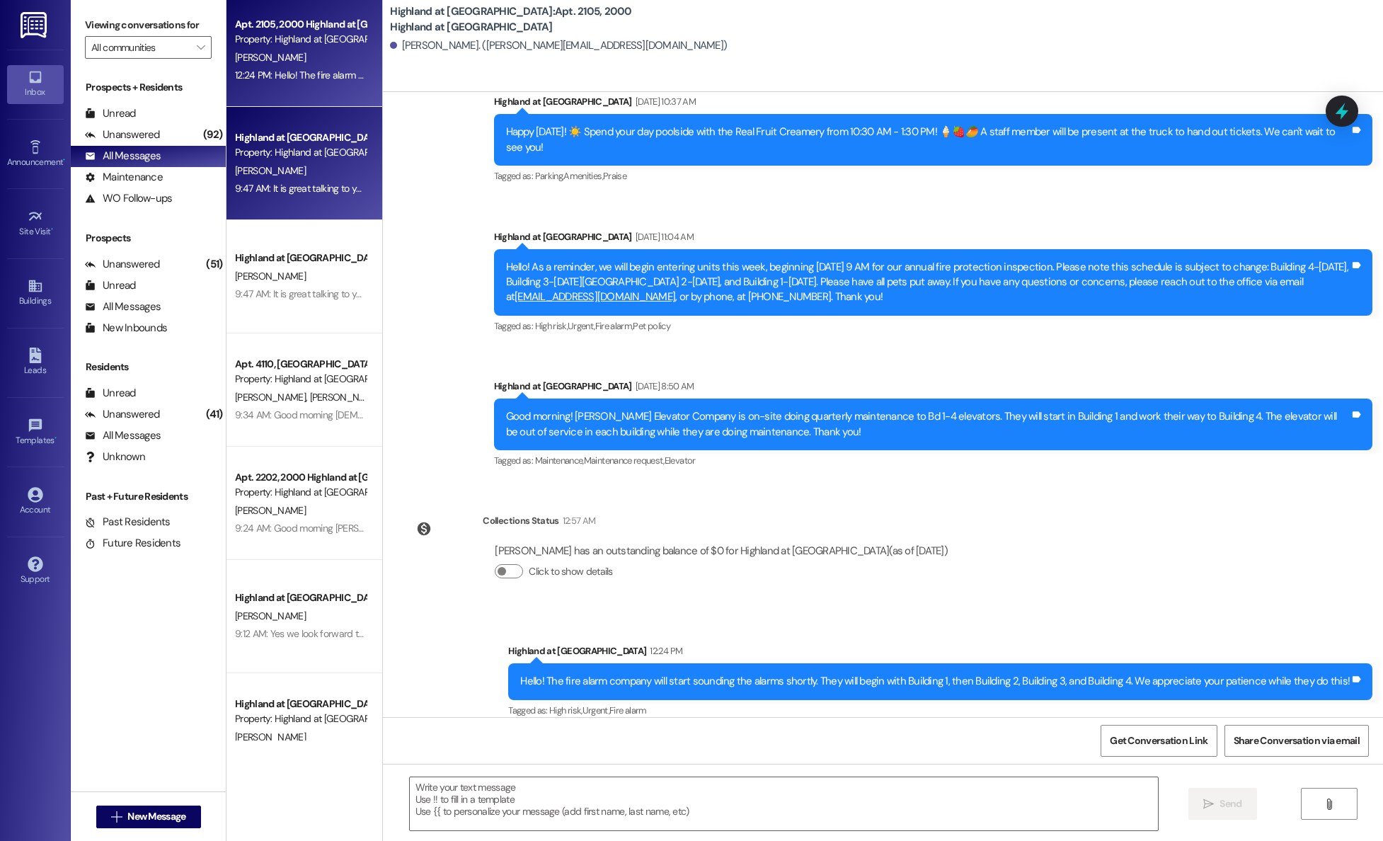
click at [239, 159] on div "Property: Highland at [GEOGRAPHIC_DATA]" at bounding box center [300, 152] width 131 height 15
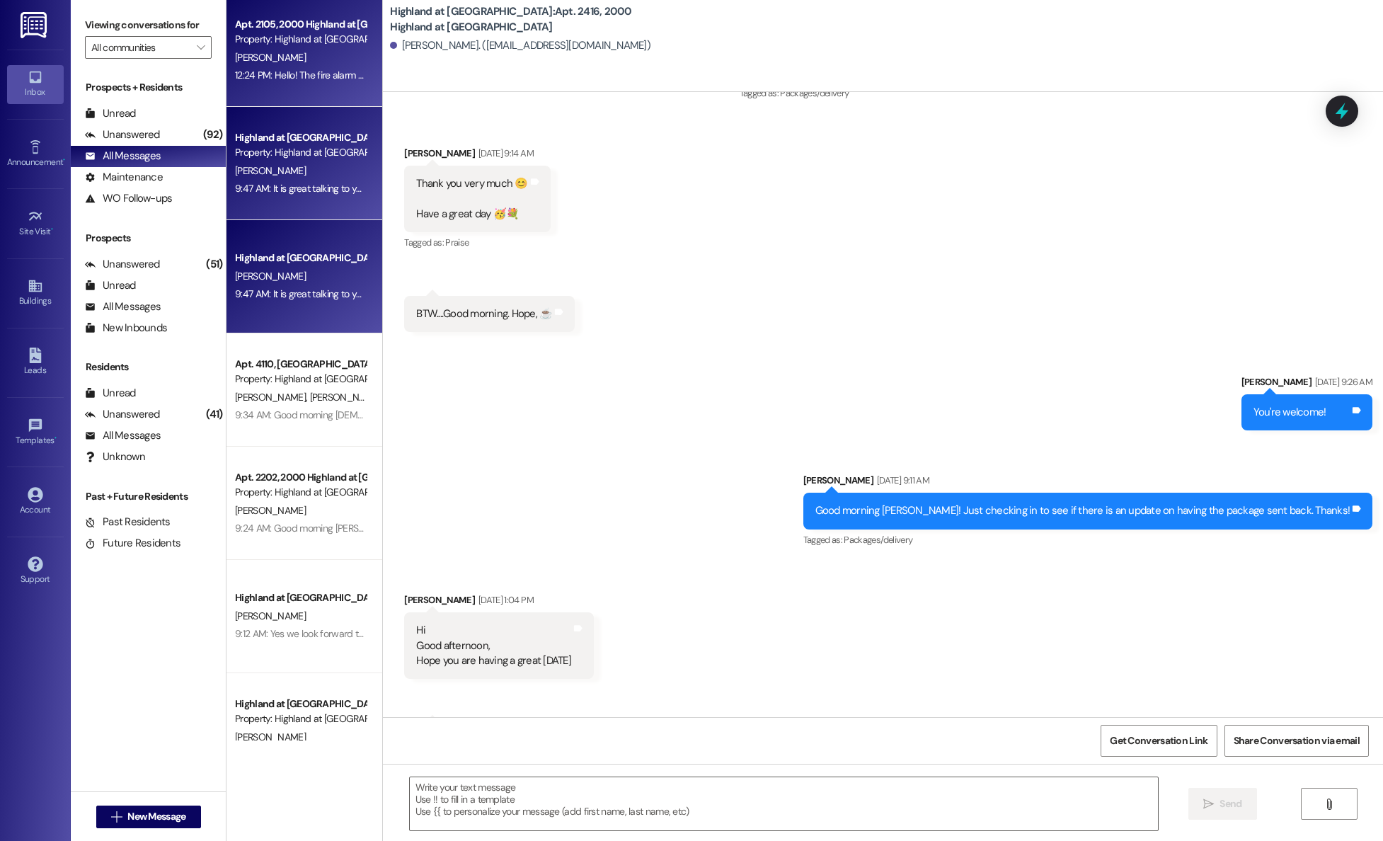
scroll to position [24852, 0]
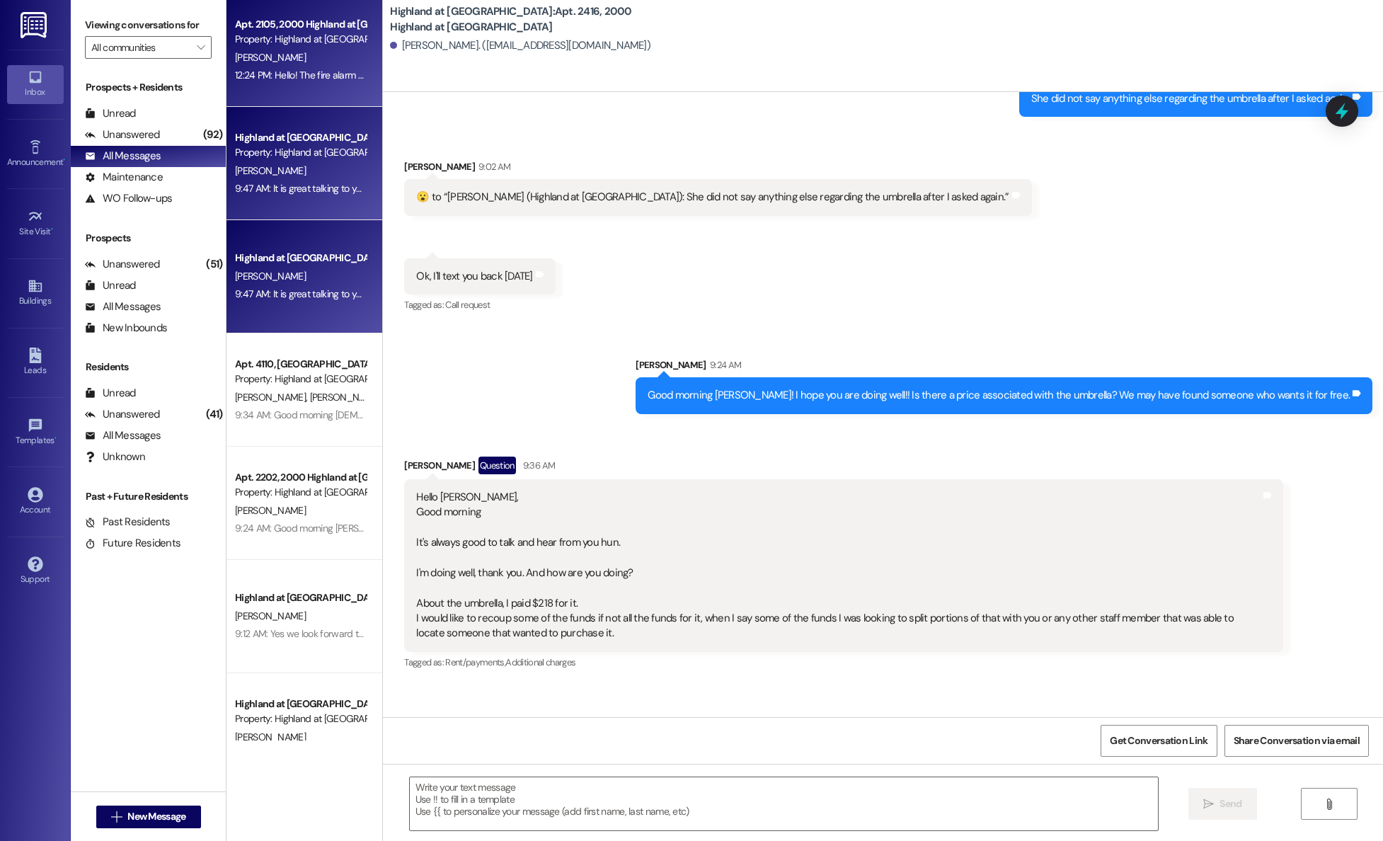
click at [283, 67] on div "12:24 PM: Hello! The fire alarm company will start sounding the alarms shortly.…" at bounding box center [301, 76] width 134 height 18
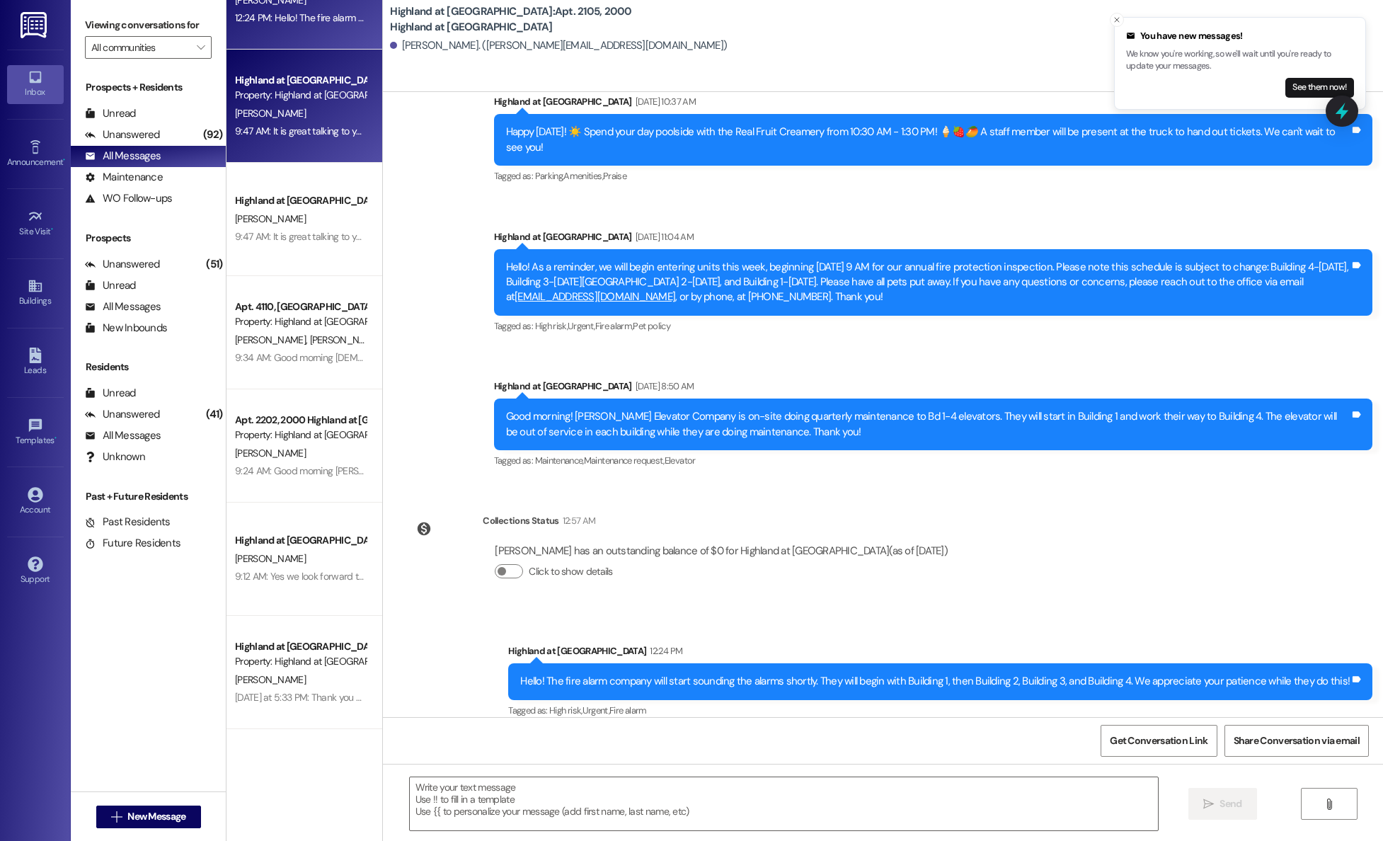
scroll to position [0, 0]
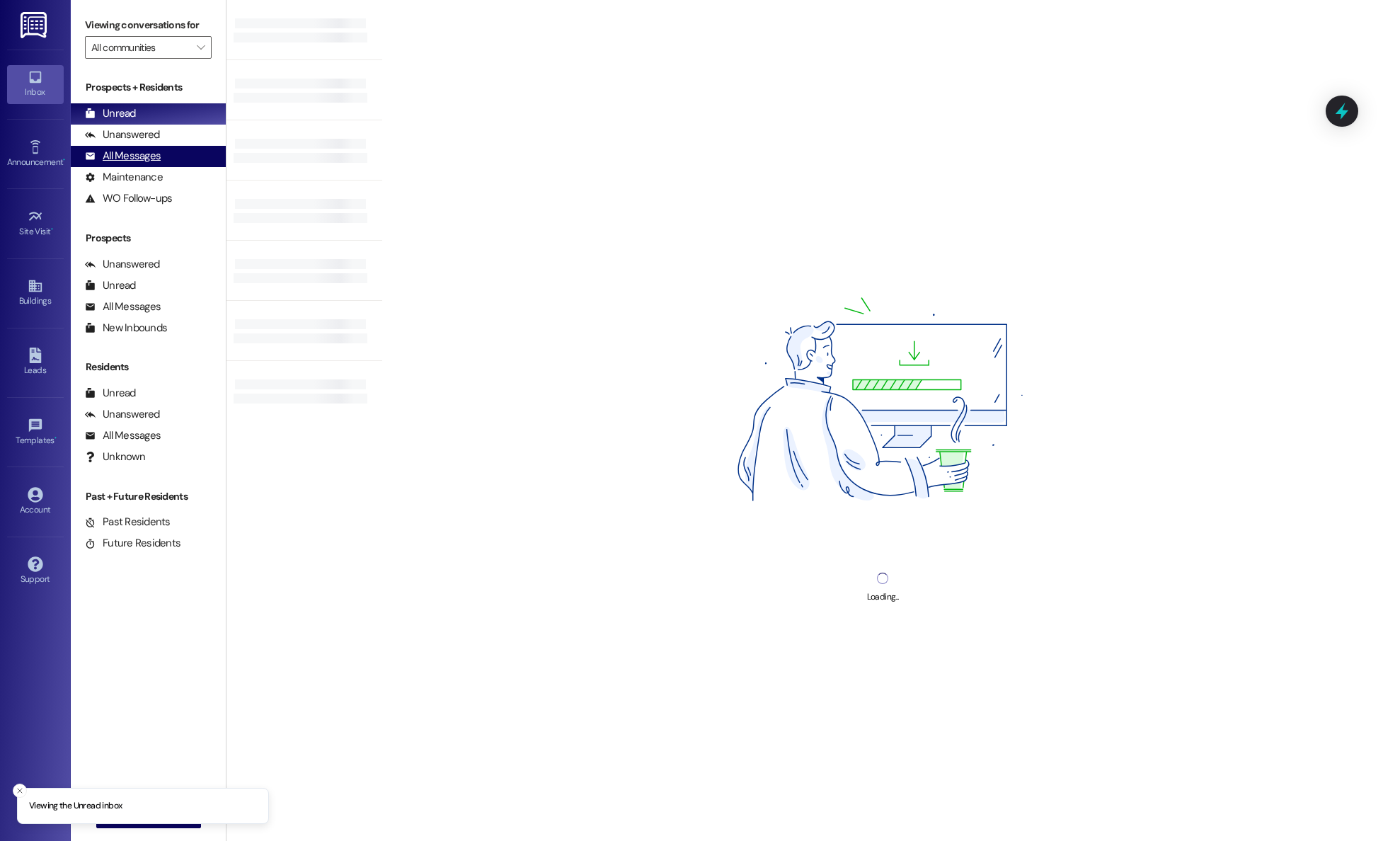
click at [144, 154] on div "All Messages" at bounding box center [123, 156] width 76 height 15
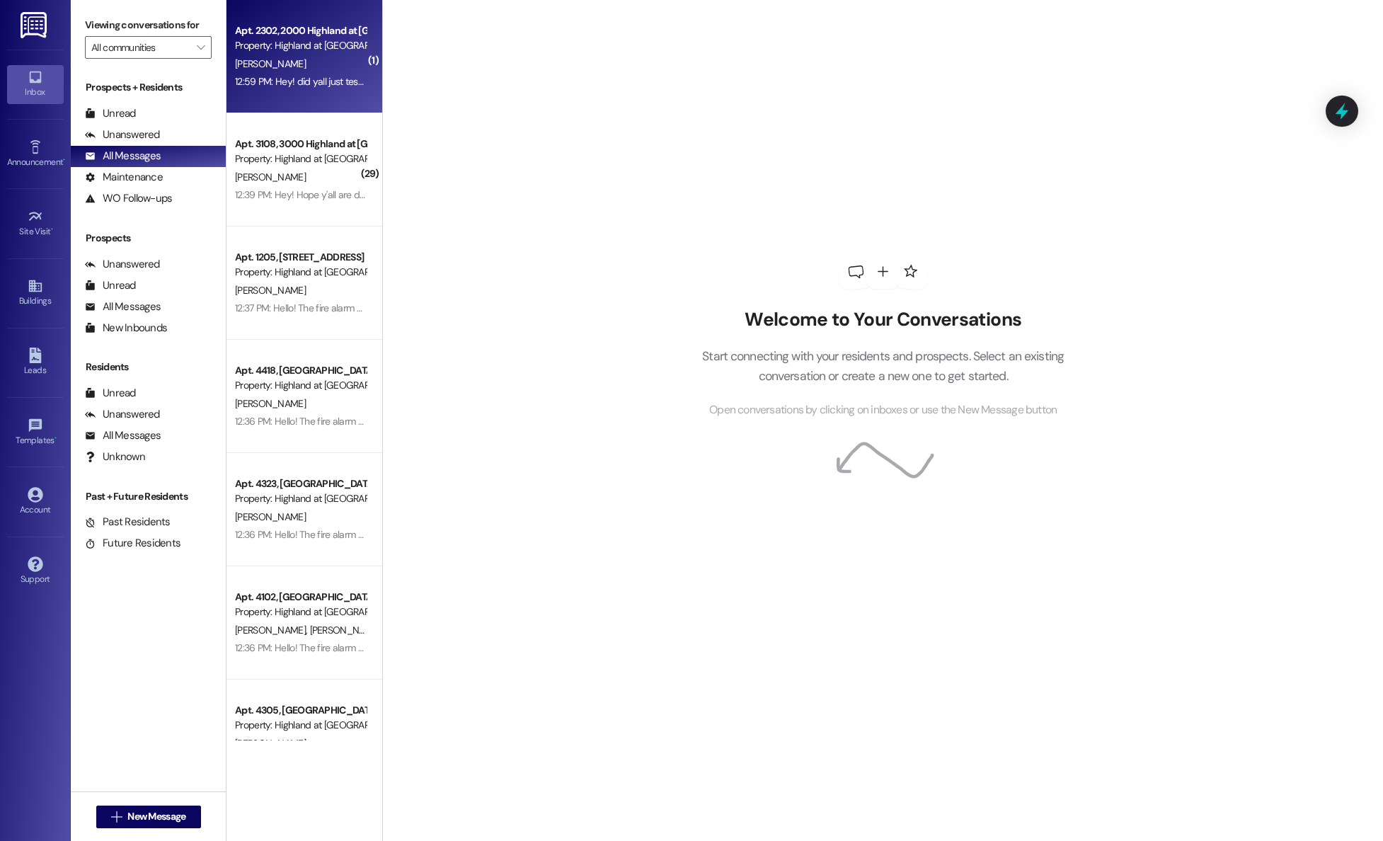
click at [269, 74] on div "12:59 PM: Hey! did yall just test the fire alarms in building 2??? 12:59 PM: He…" at bounding box center [301, 82] width 134 height 18
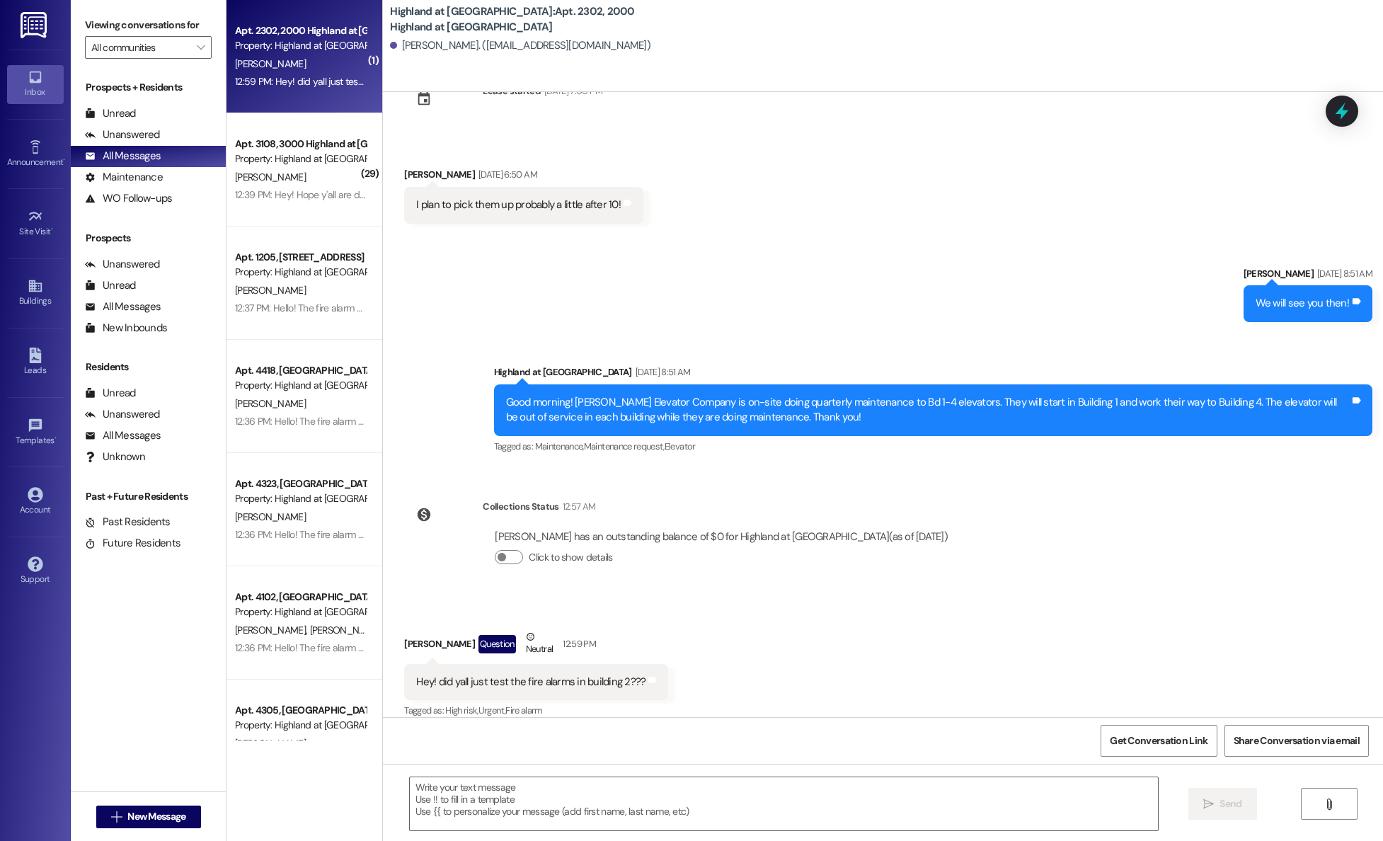
scroll to position [2898, 0]
click at [715, 796] on textarea at bounding box center [784, 803] width 748 height 53
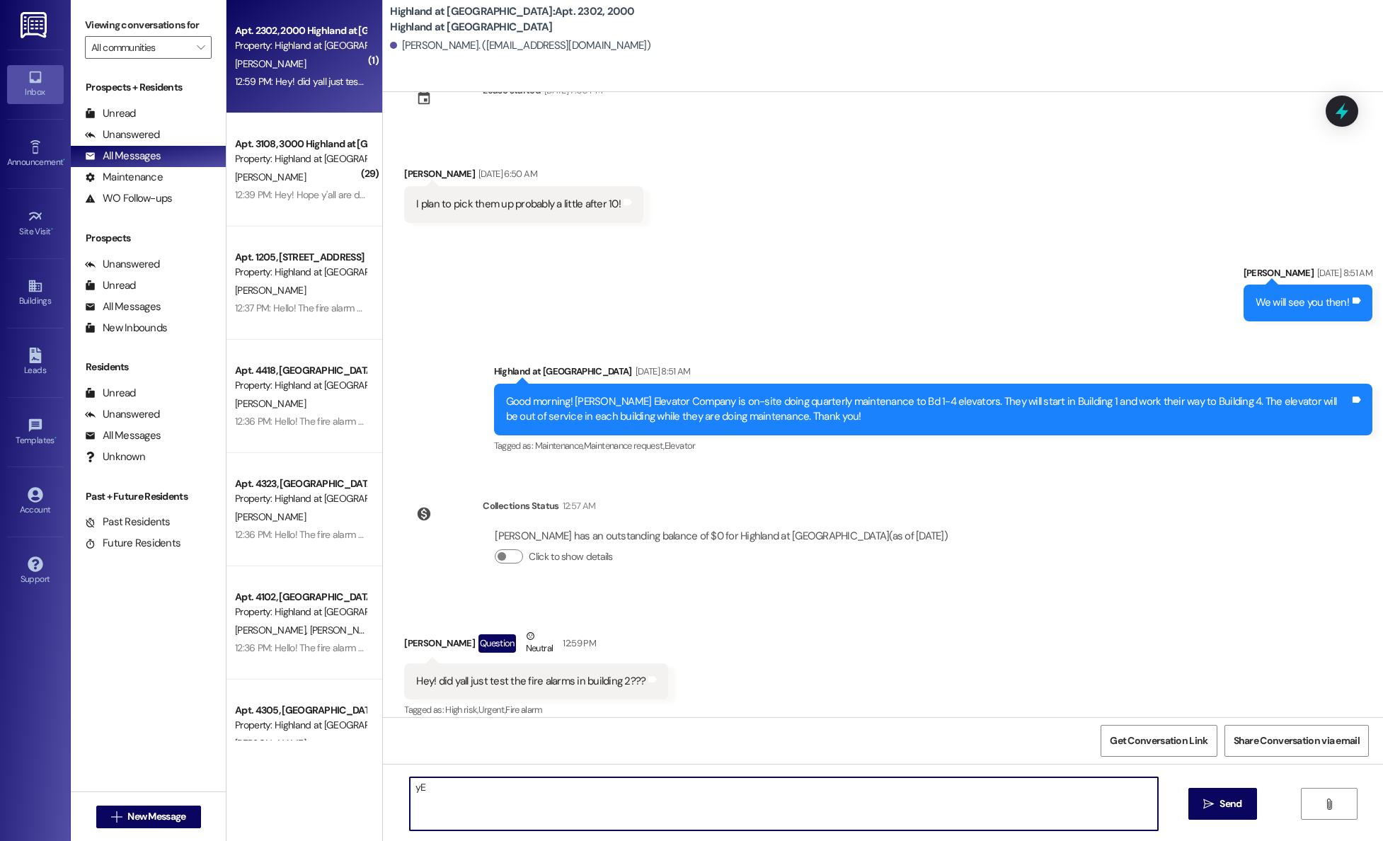
type textarea "y"
type textarea "Yes."
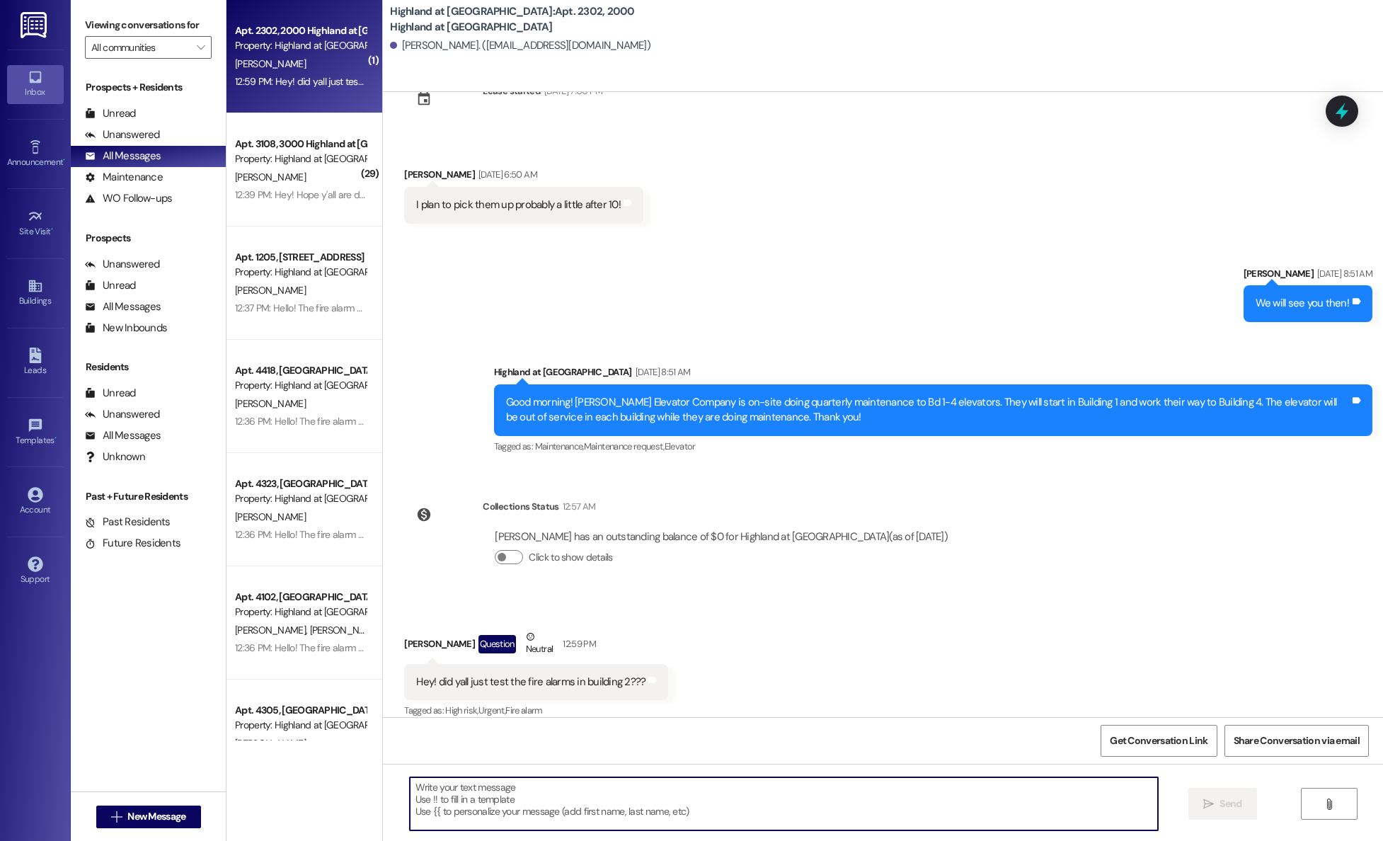
scroll to position [2997, 0]
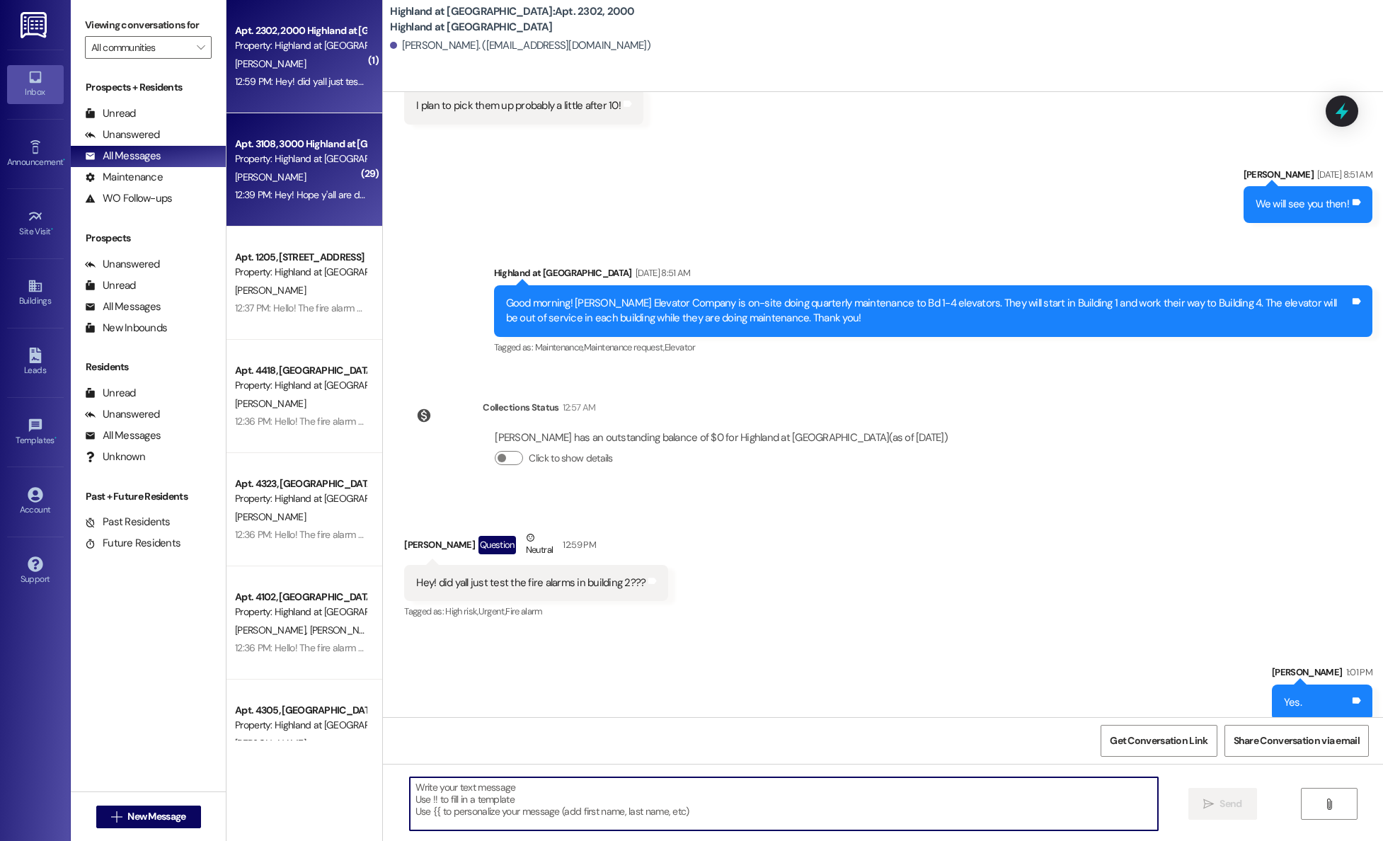
click at [302, 202] on div "12:39 PM: Hey! Hope y'all are doing well. Quick question - can I pay rent with …" at bounding box center [301, 195] width 134 height 18
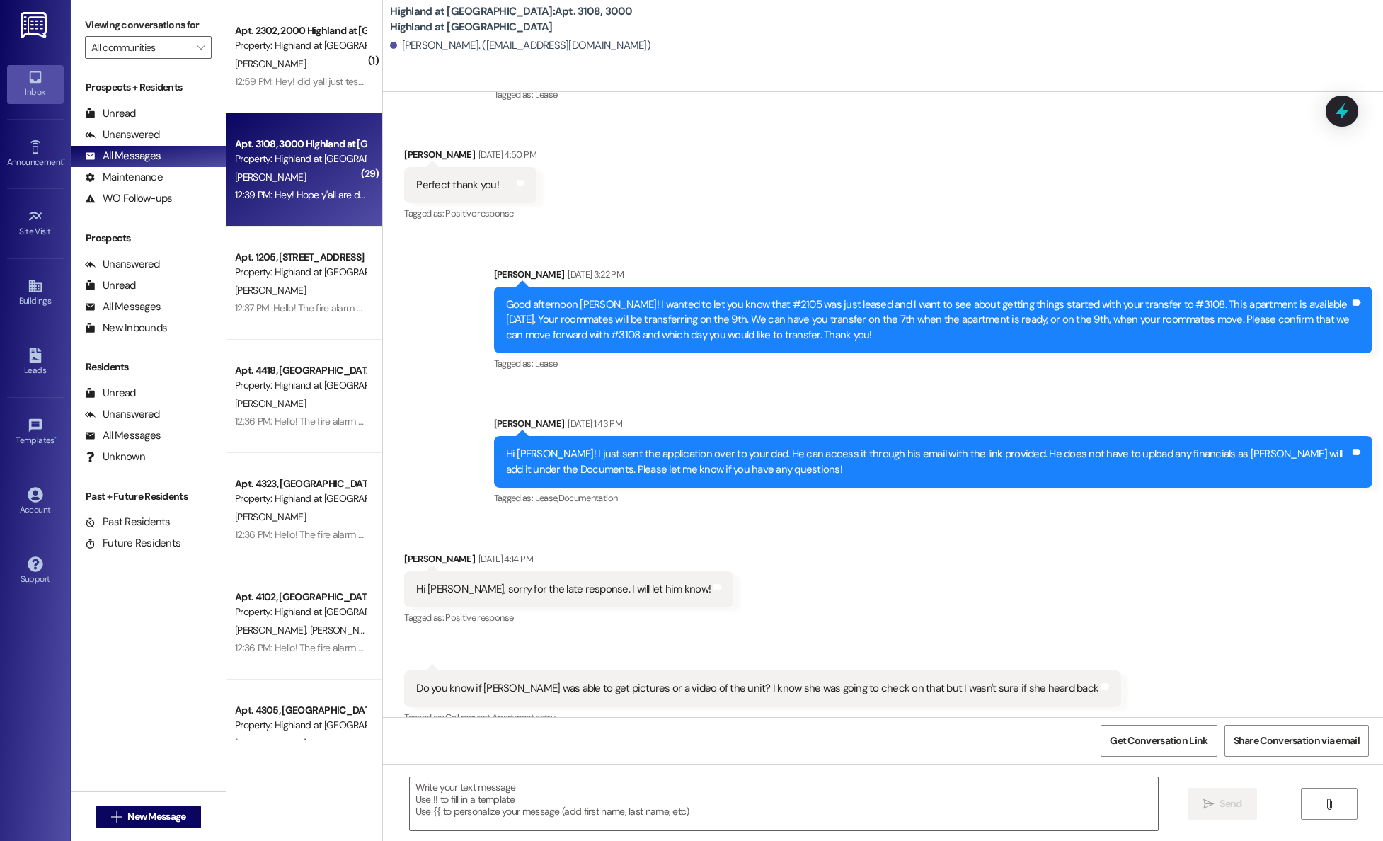
scroll to position [16827, 0]
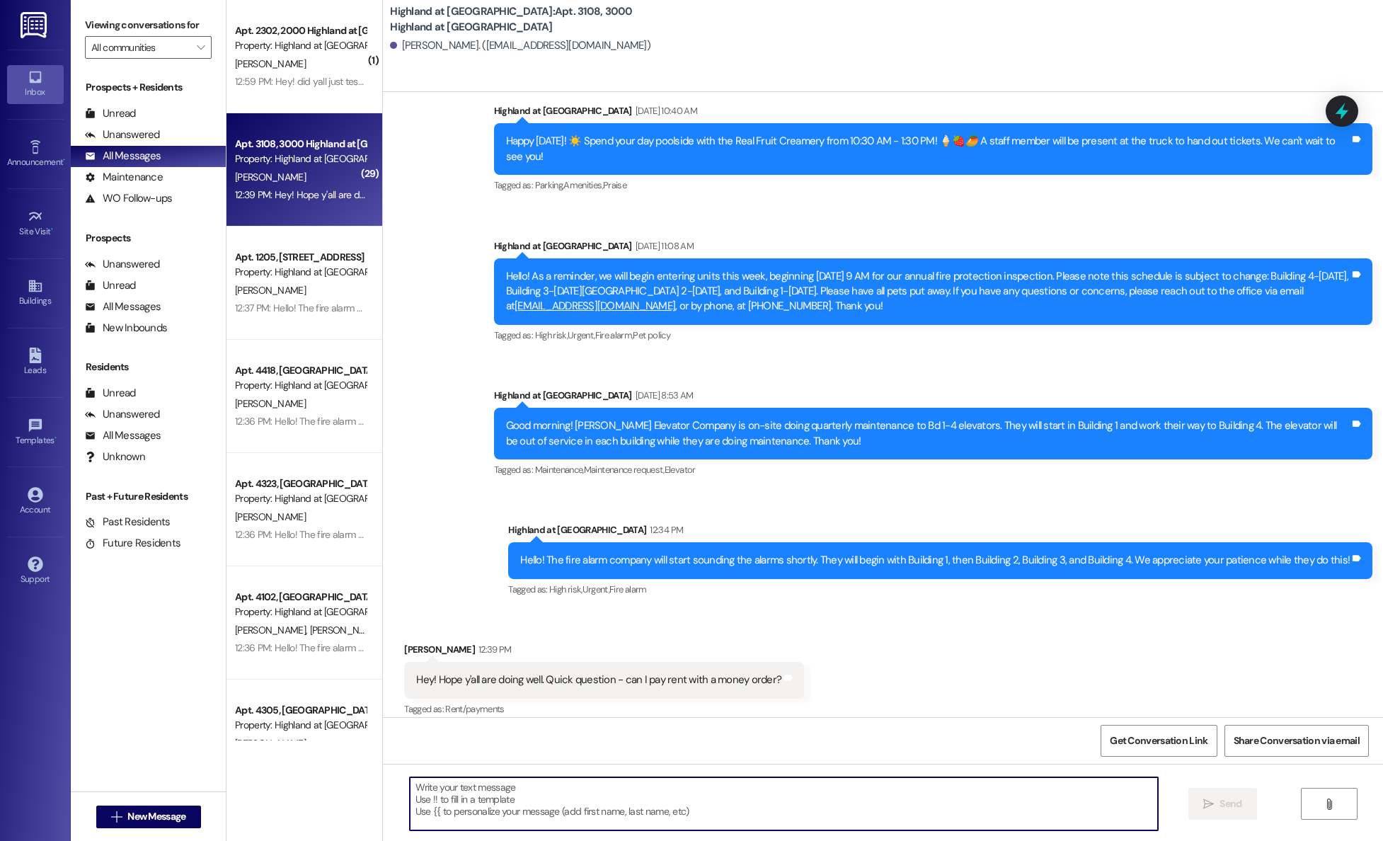
click at [642, 803] on textarea at bounding box center [784, 803] width 748 height 53
type textarea "Yes, money order or cashier's check"
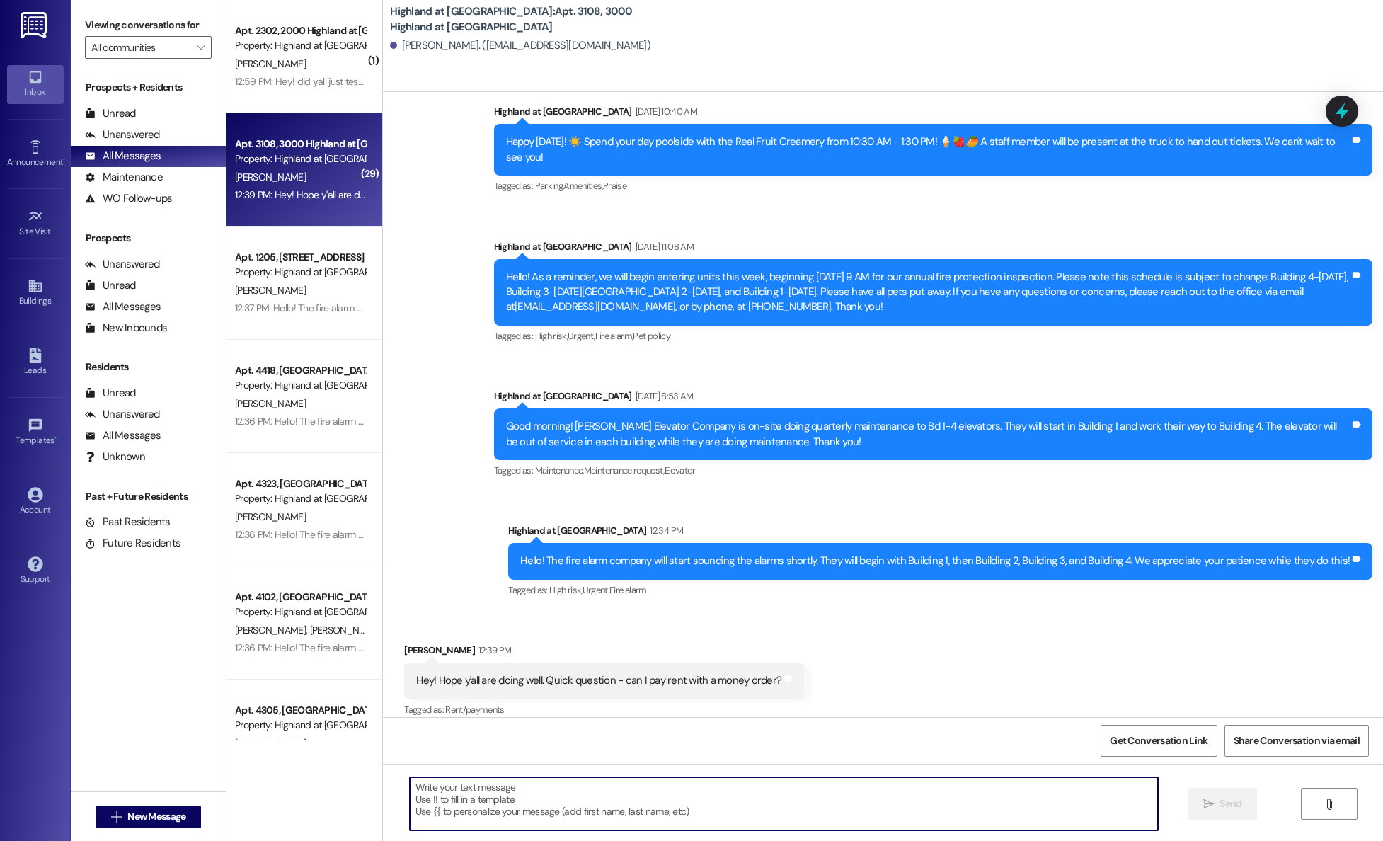
scroll to position [16927, 0]
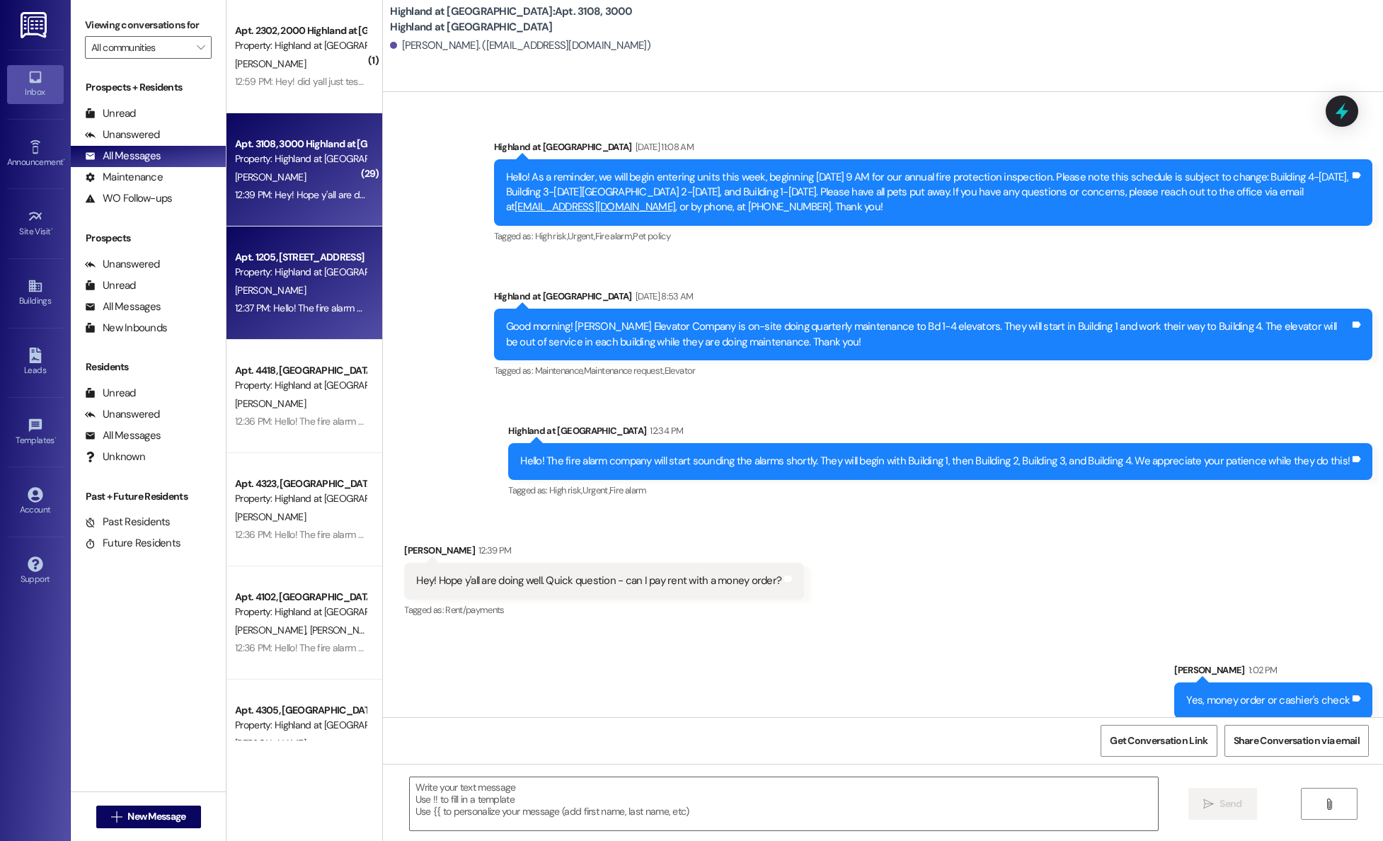
click at [253, 273] on div "Property: Highland at [GEOGRAPHIC_DATA]" at bounding box center [300, 272] width 131 height 15
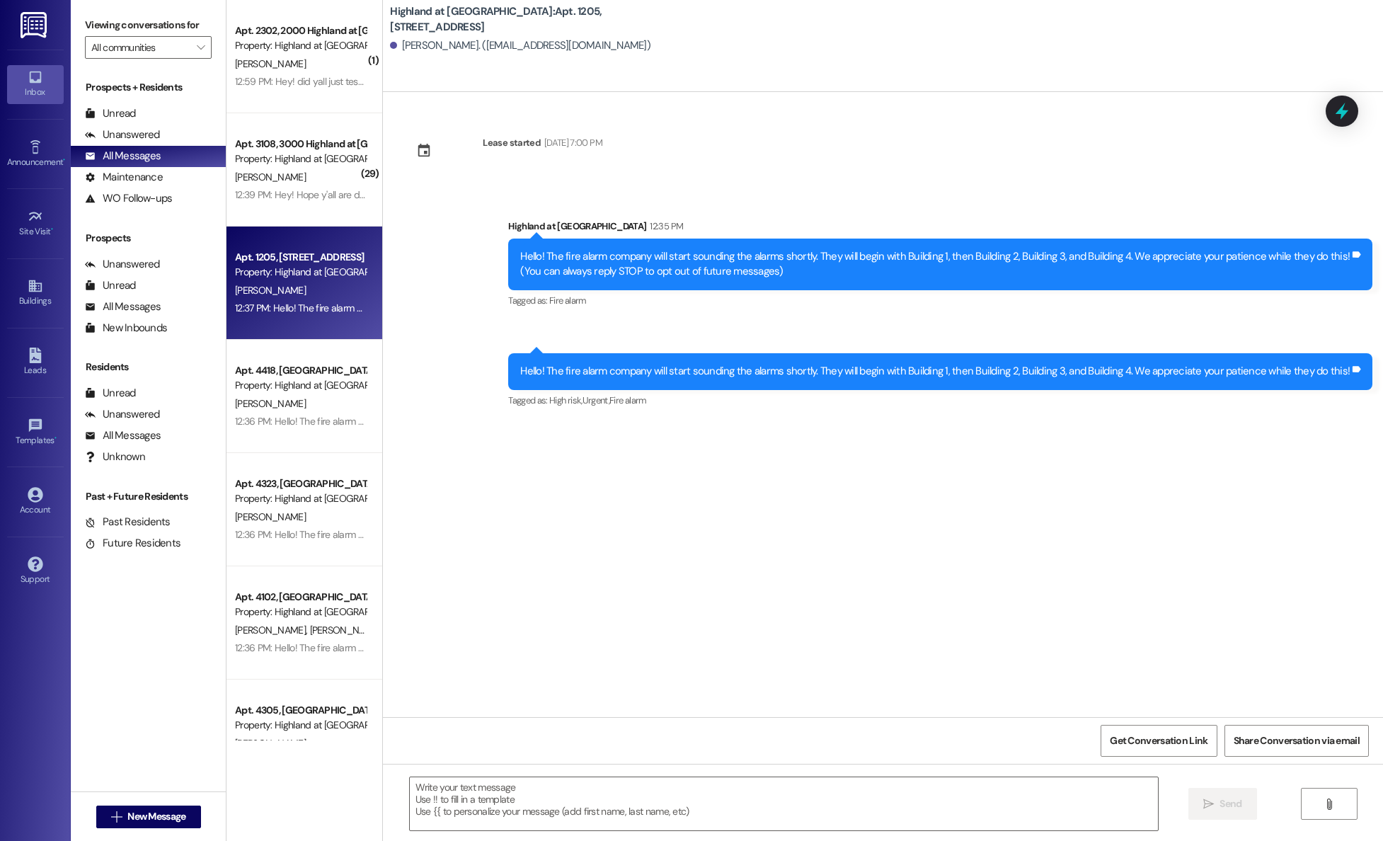
scroll to position [0, 0]
click at [294, 287] on div "[PERSON_NAME]" at bounding box center [301, 291] width 134 height 18
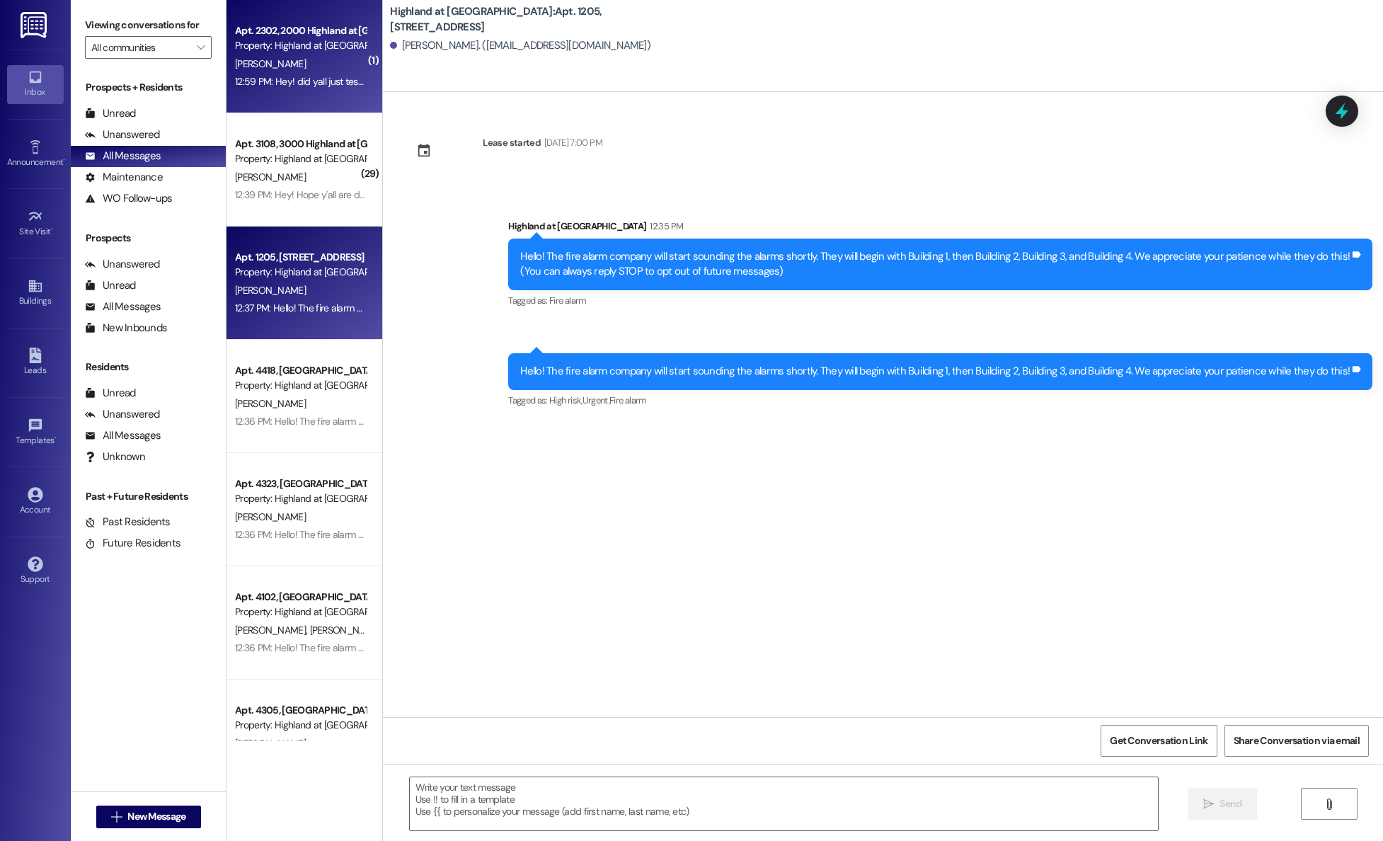
click at [277, 66] on div "[PERSON_NAME]" at bounding box center [301, 64] width 134 height 18
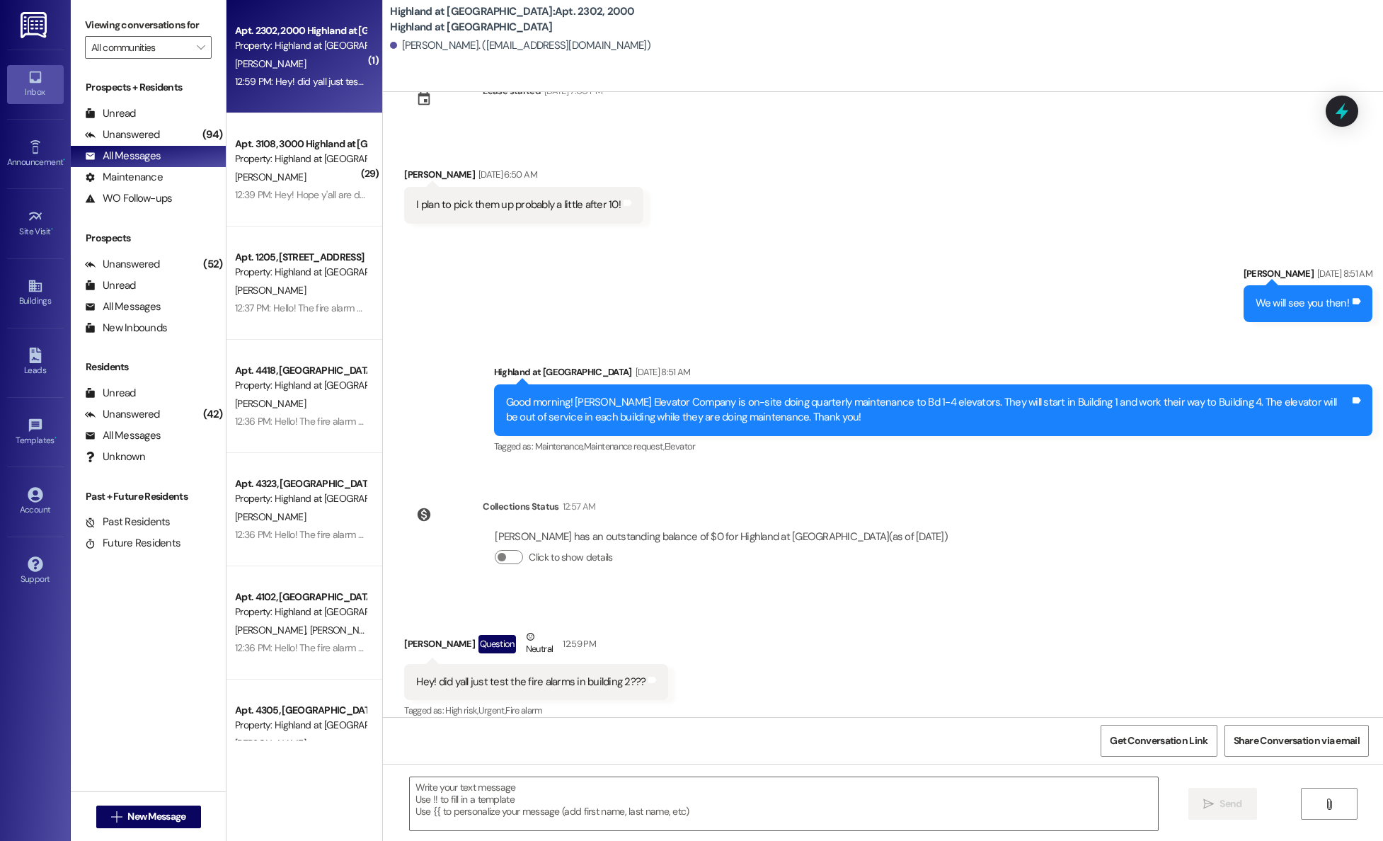
scroll to position [2997, 0]
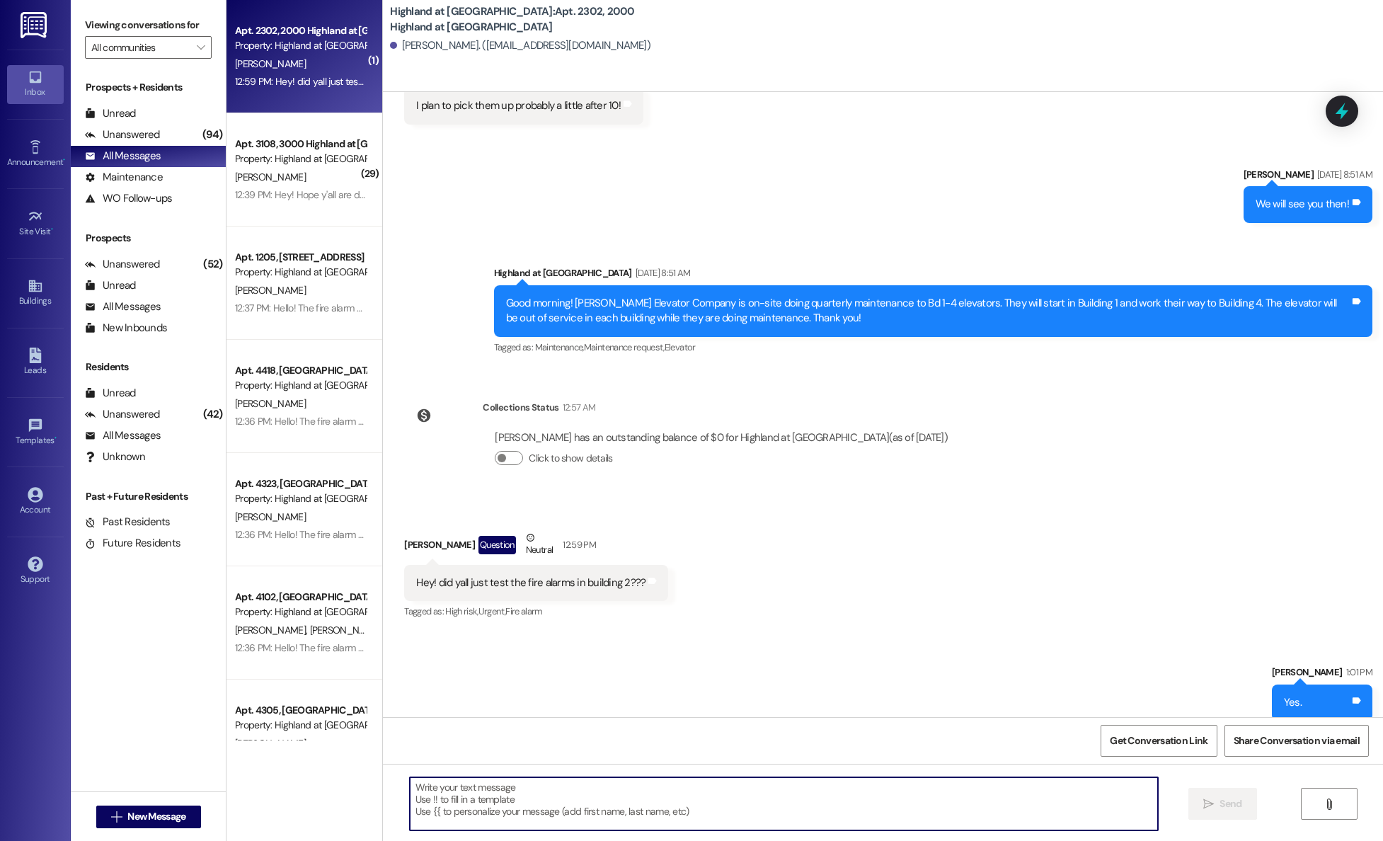
click at [838, 805] on textarea at bounding box center [784, 803] width 748 height 53
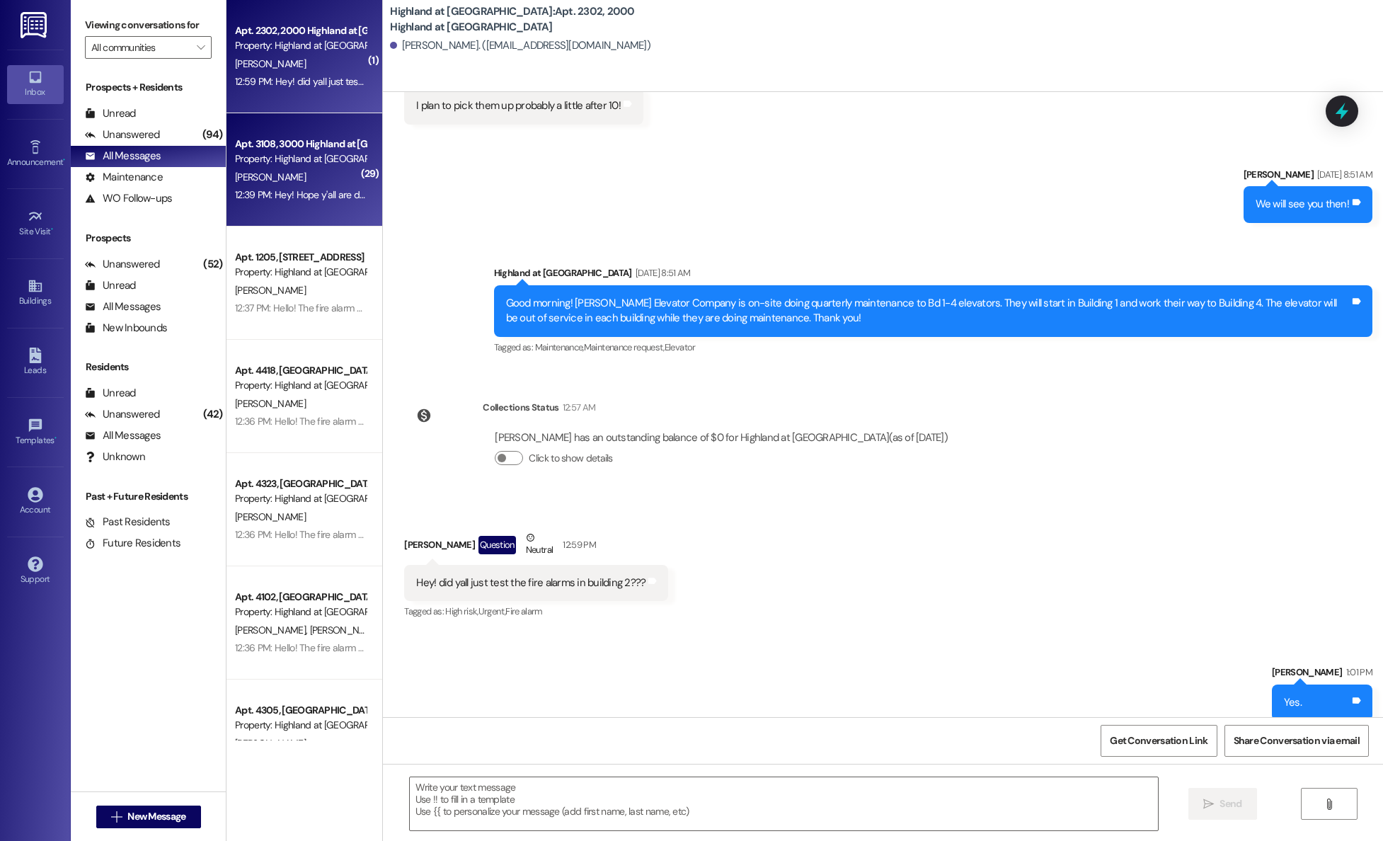
click at [291, 154] on div "Property: Highland at [GEOGRAPHIC_DATA]" at bounding box center [300, 159] width 131 height 15
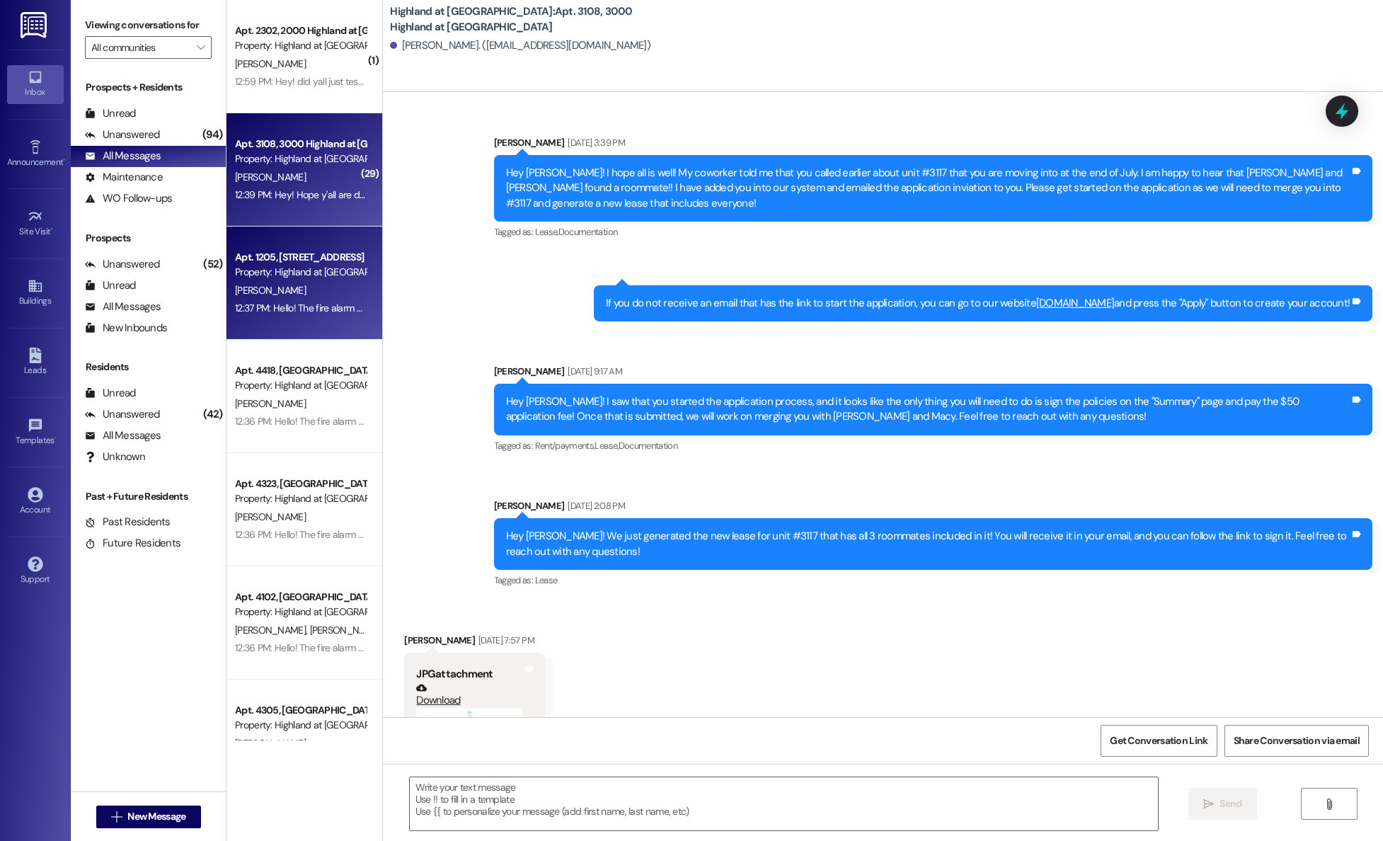
click at [294, 251] on div "Apt. 1205, [STREET_ADDRESS]" at bounding box center [300, 257] width 131 height 15
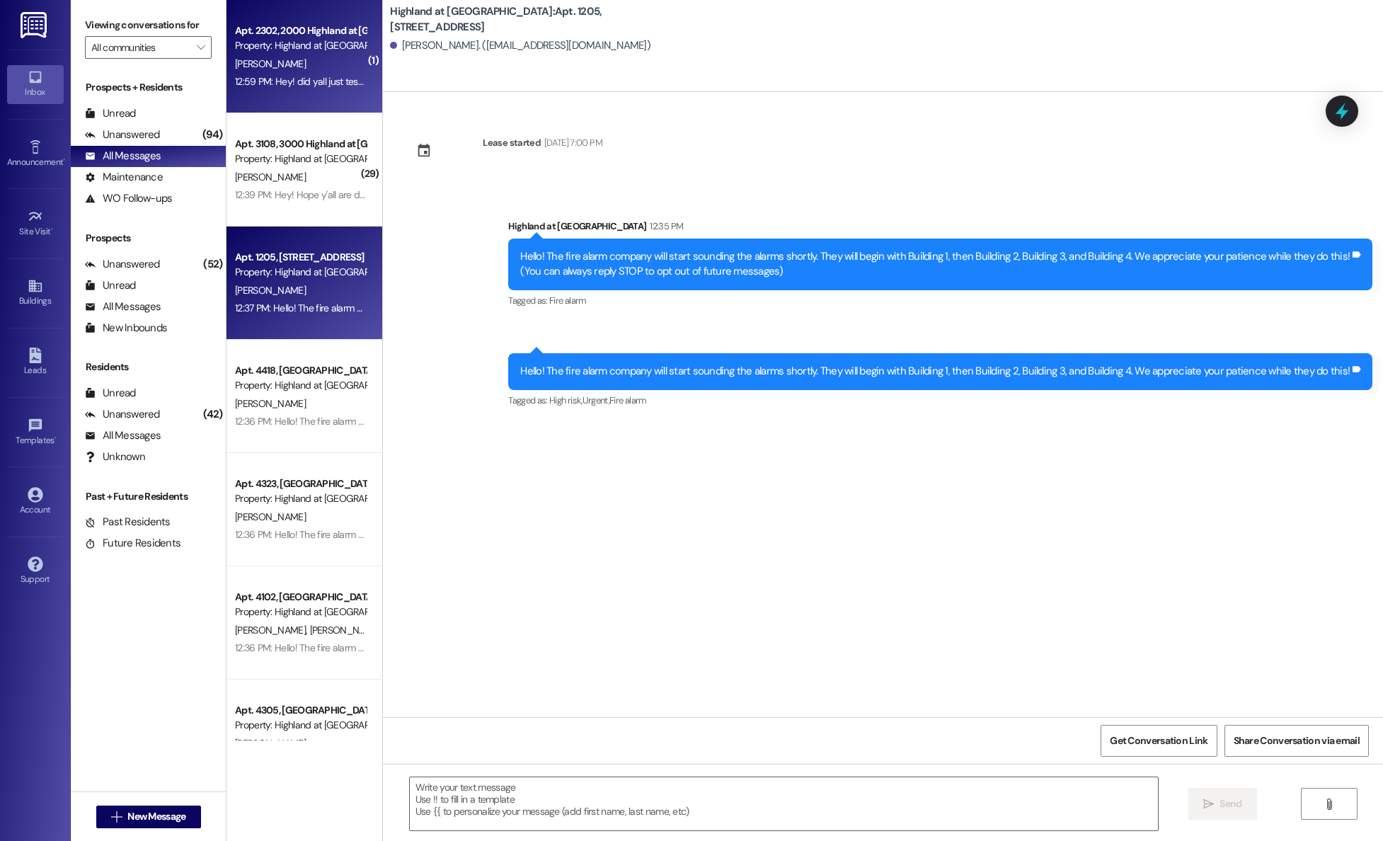
scroll to position [0, 0]
click at [299, 92] on div "Apt. 2302, 2000 Highland at [GEOGRAPHIC_DATA] Property: [GEOGRAPHIC_DATA] at [G…" at bounding box center [305, 56] width 156 height 113
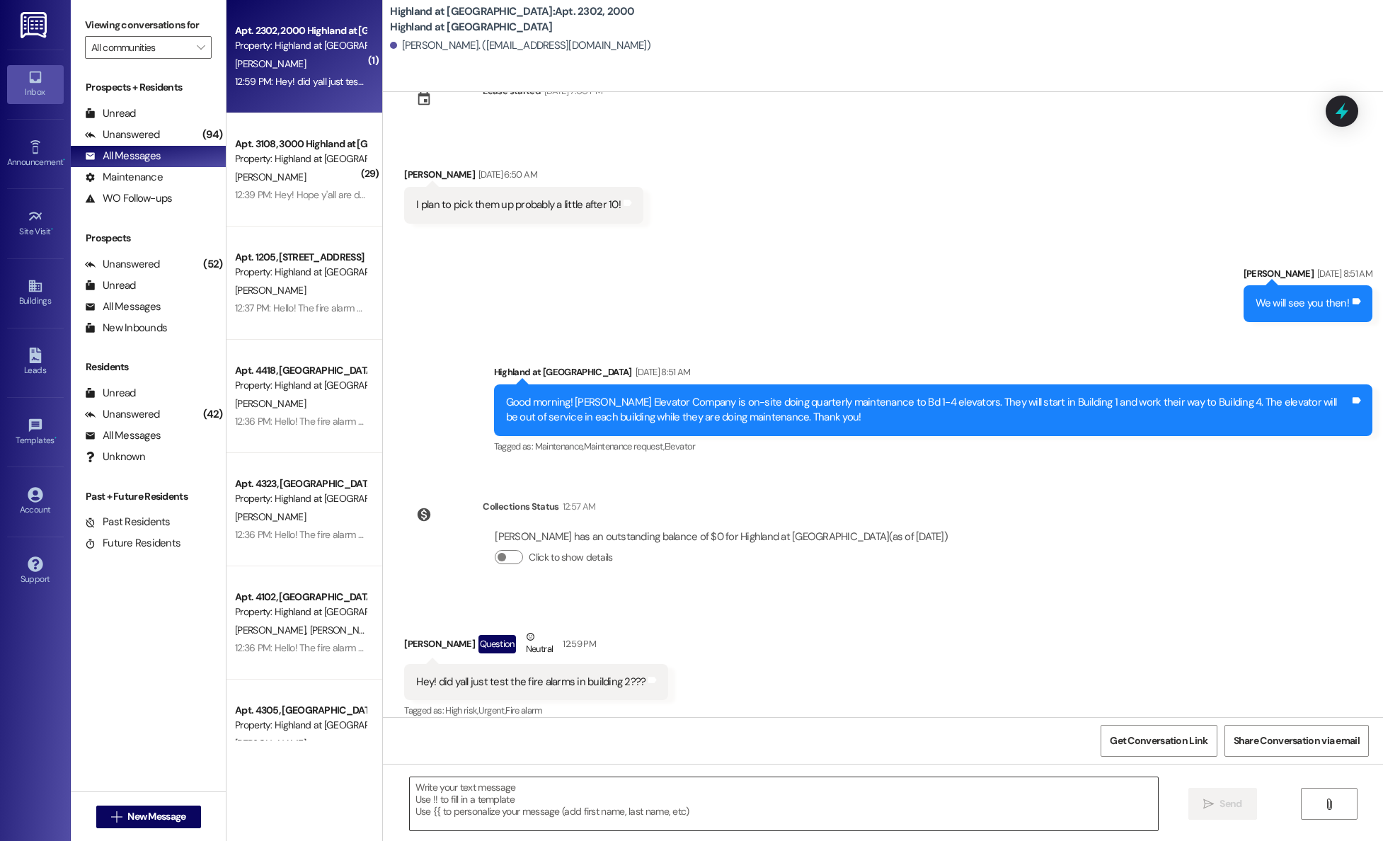
scroll to position [2898, 0]
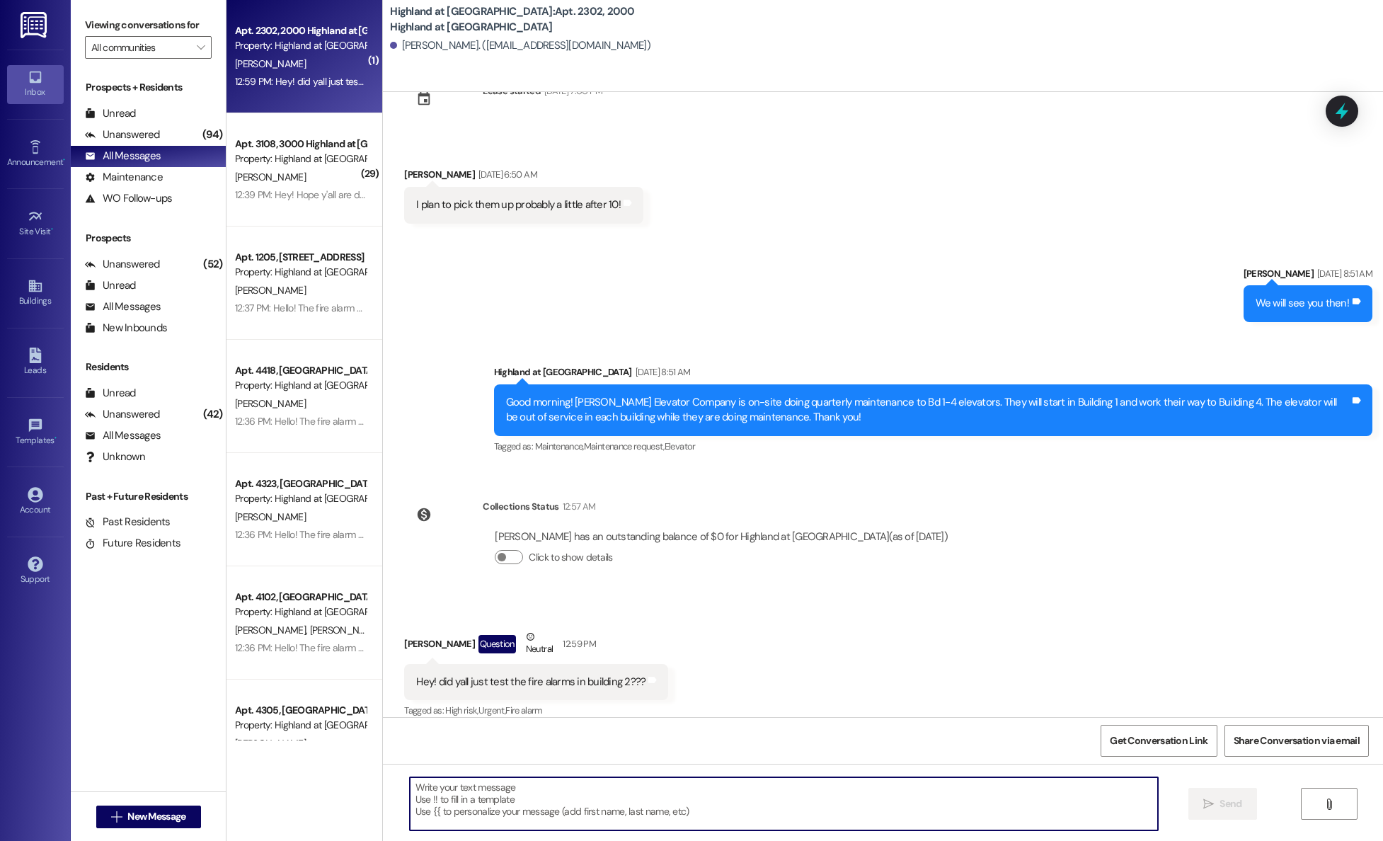
click at [639, 806] on textarea at bounding box center [784, 803] width 748 height 53
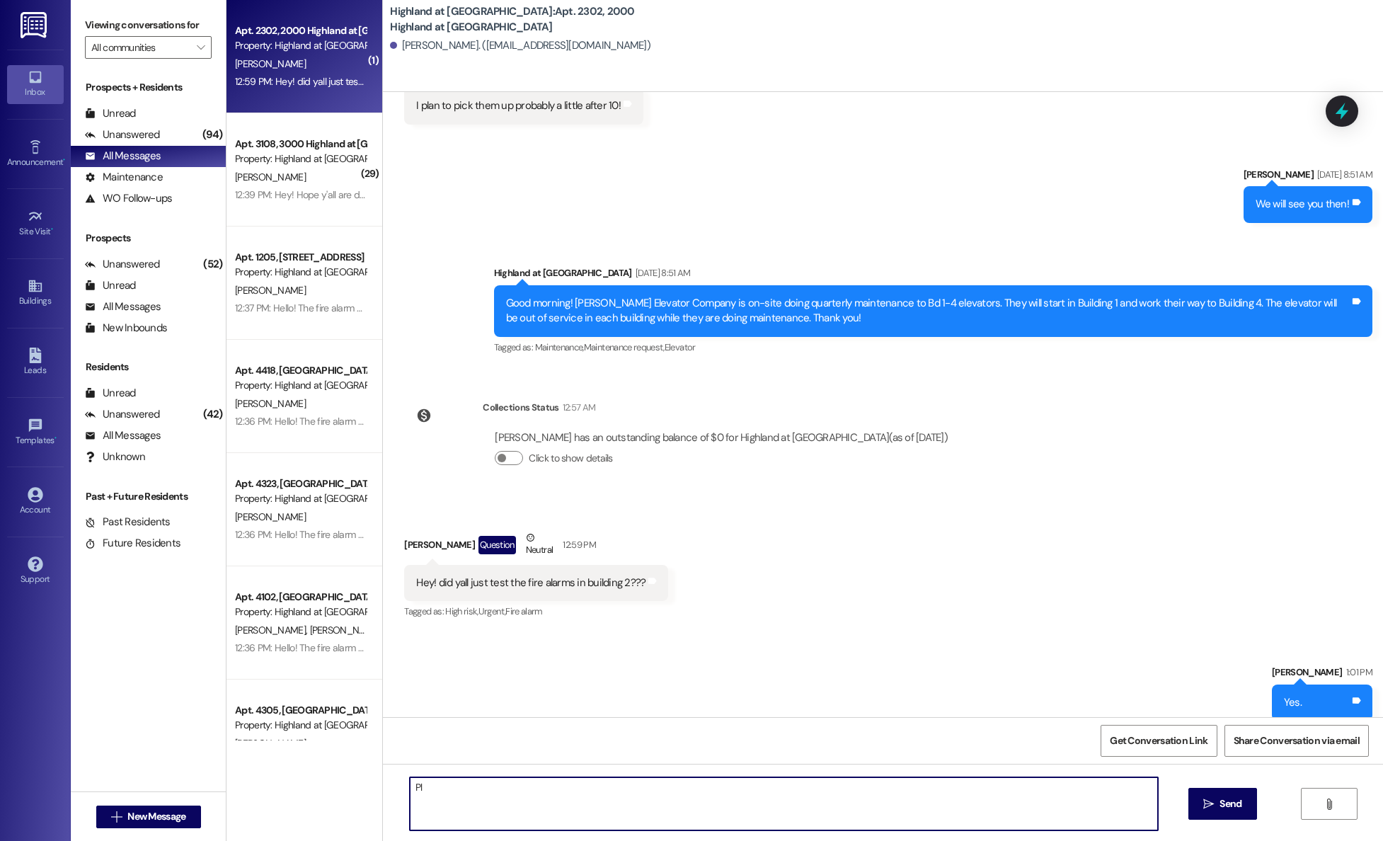
type textarea "P"
type textarea "The testing should now be completed."
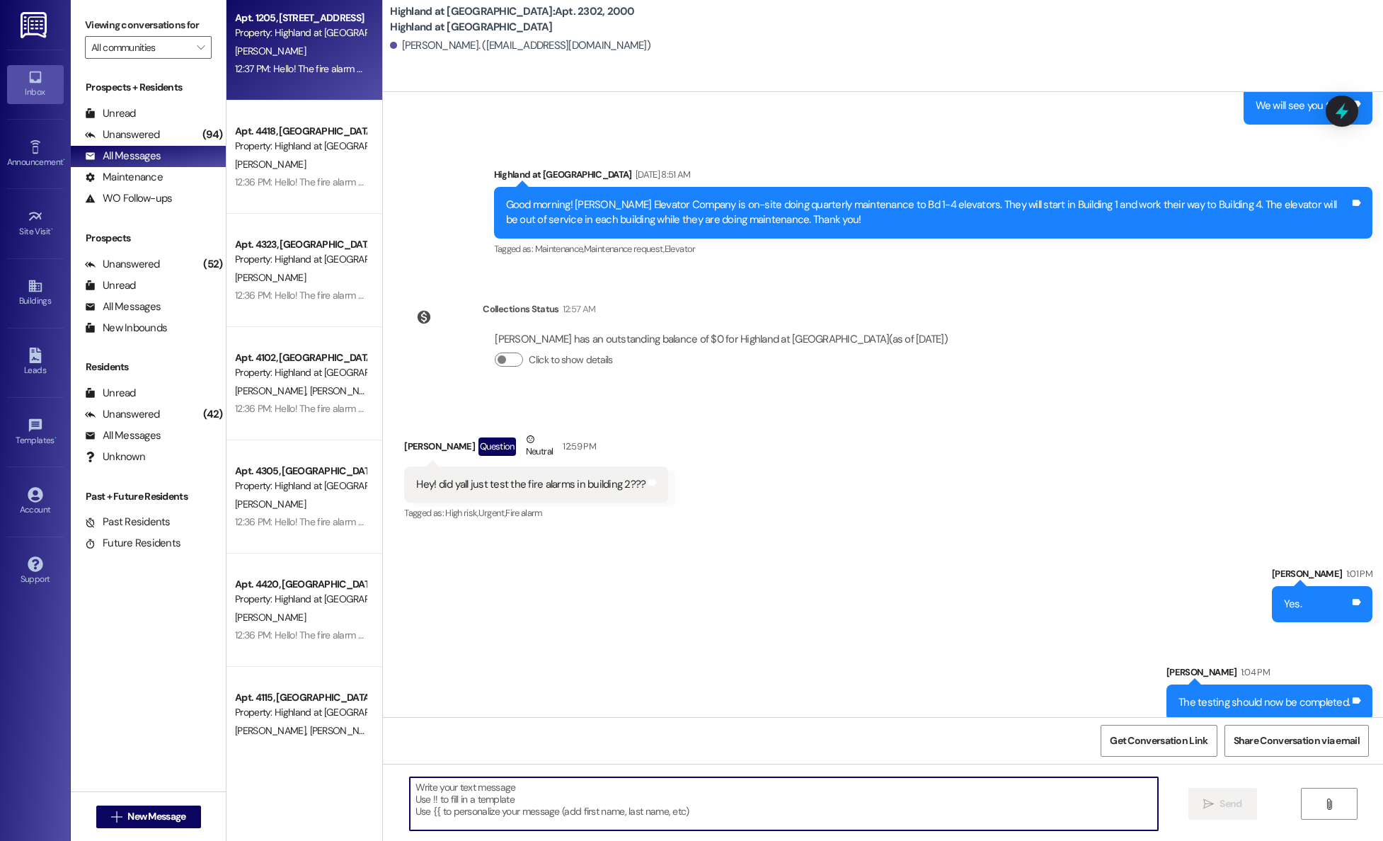
scroll to position [0, 0]
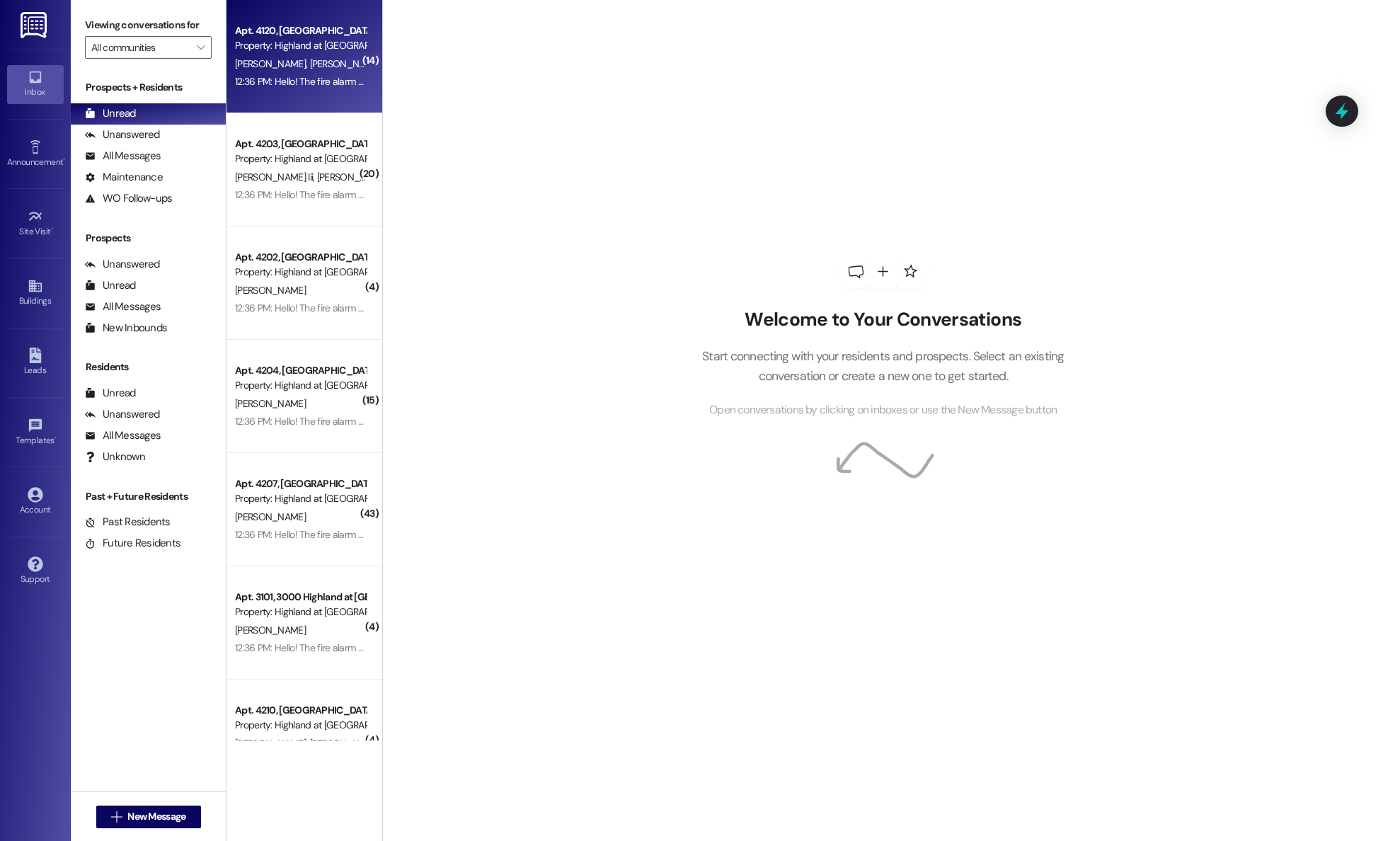
click at [294, 67] on div "P. Fultz R. Fultz" at bounding box center [301, 64] width 134 height 18
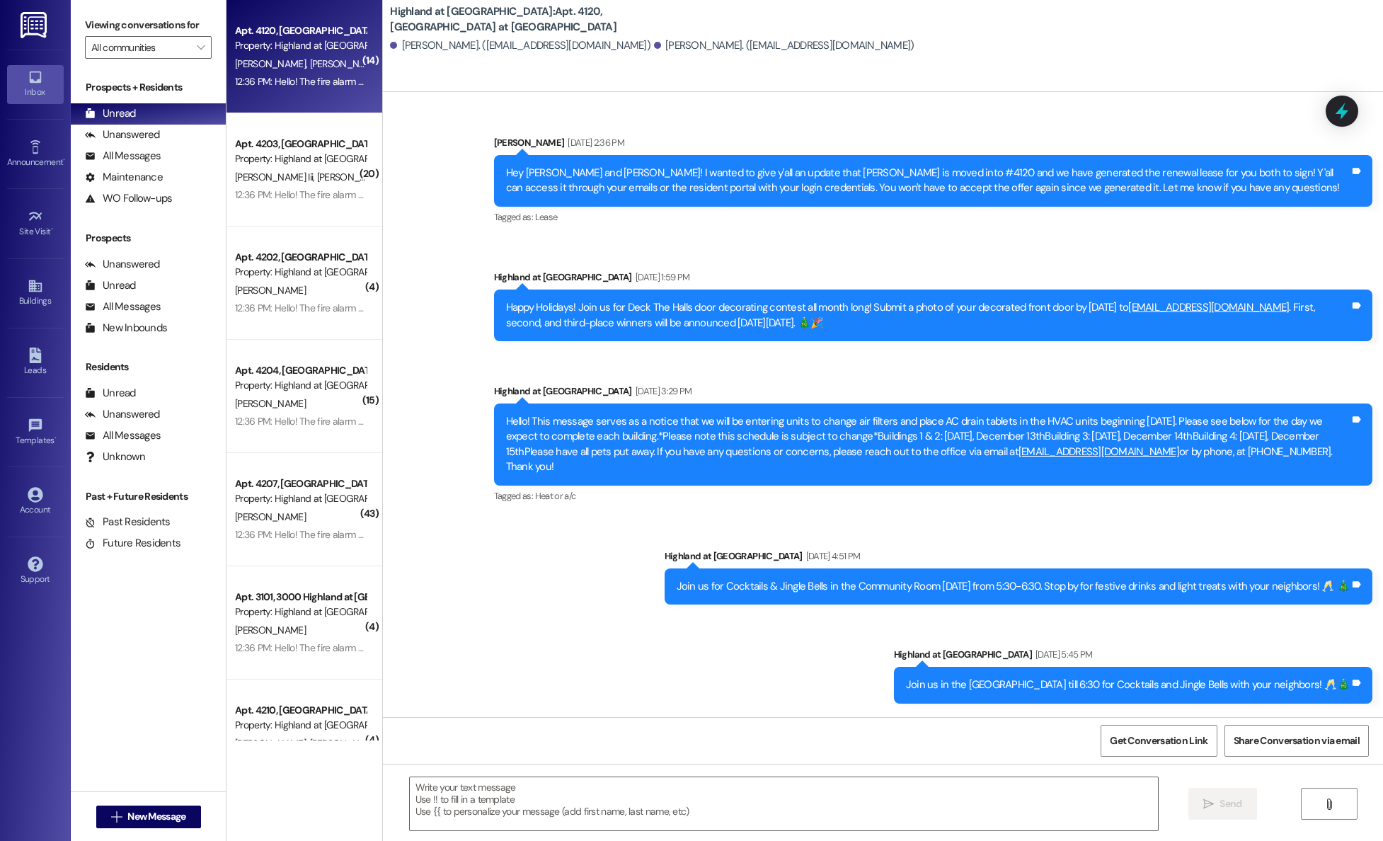
scroll to position [26181, 0]
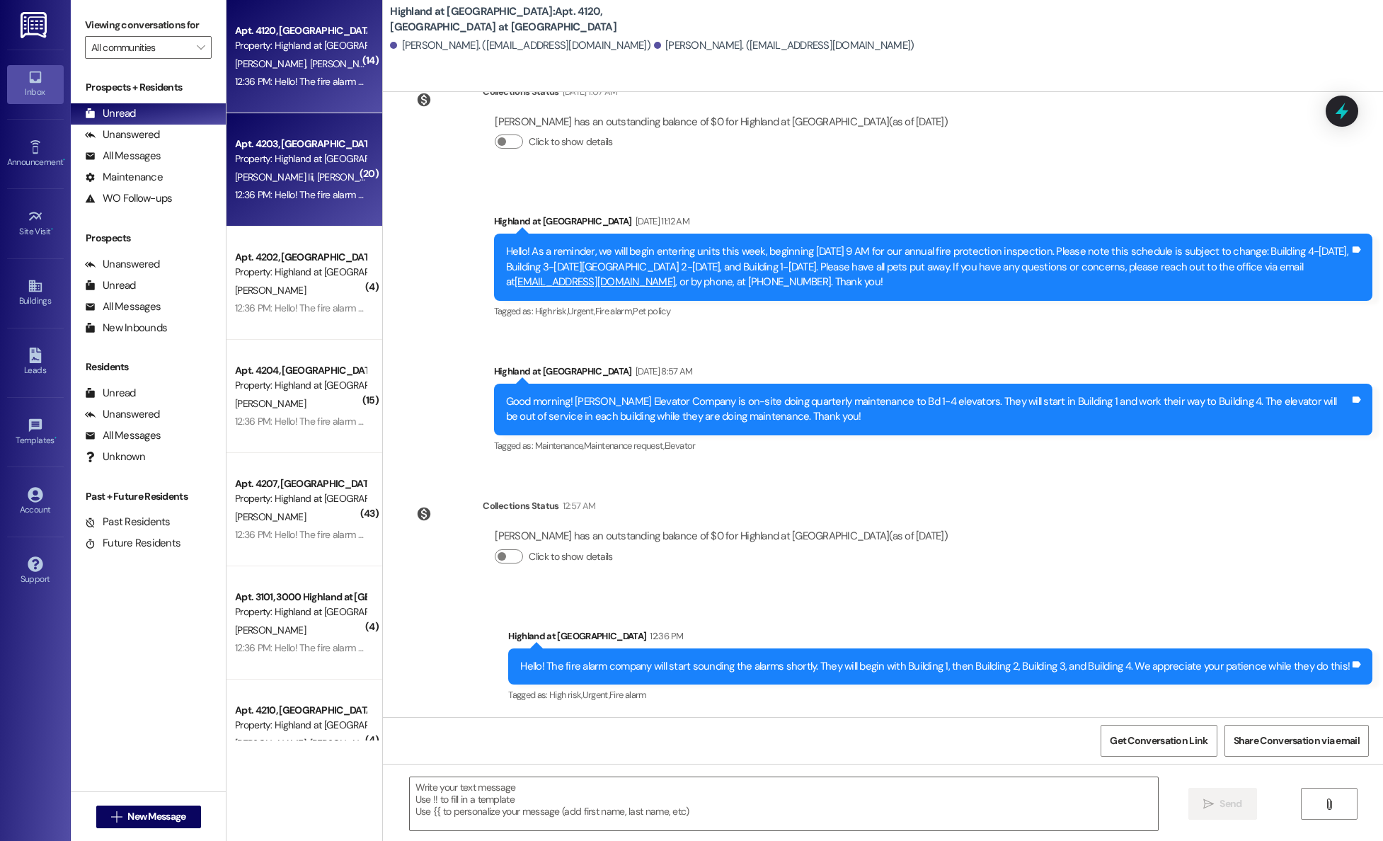
click at [329, 193] on div "12:36 PM: Hello! The fire alarm company will start sounding the alarms shortly.…" at bounding box center [638, 194] width 806 height 13
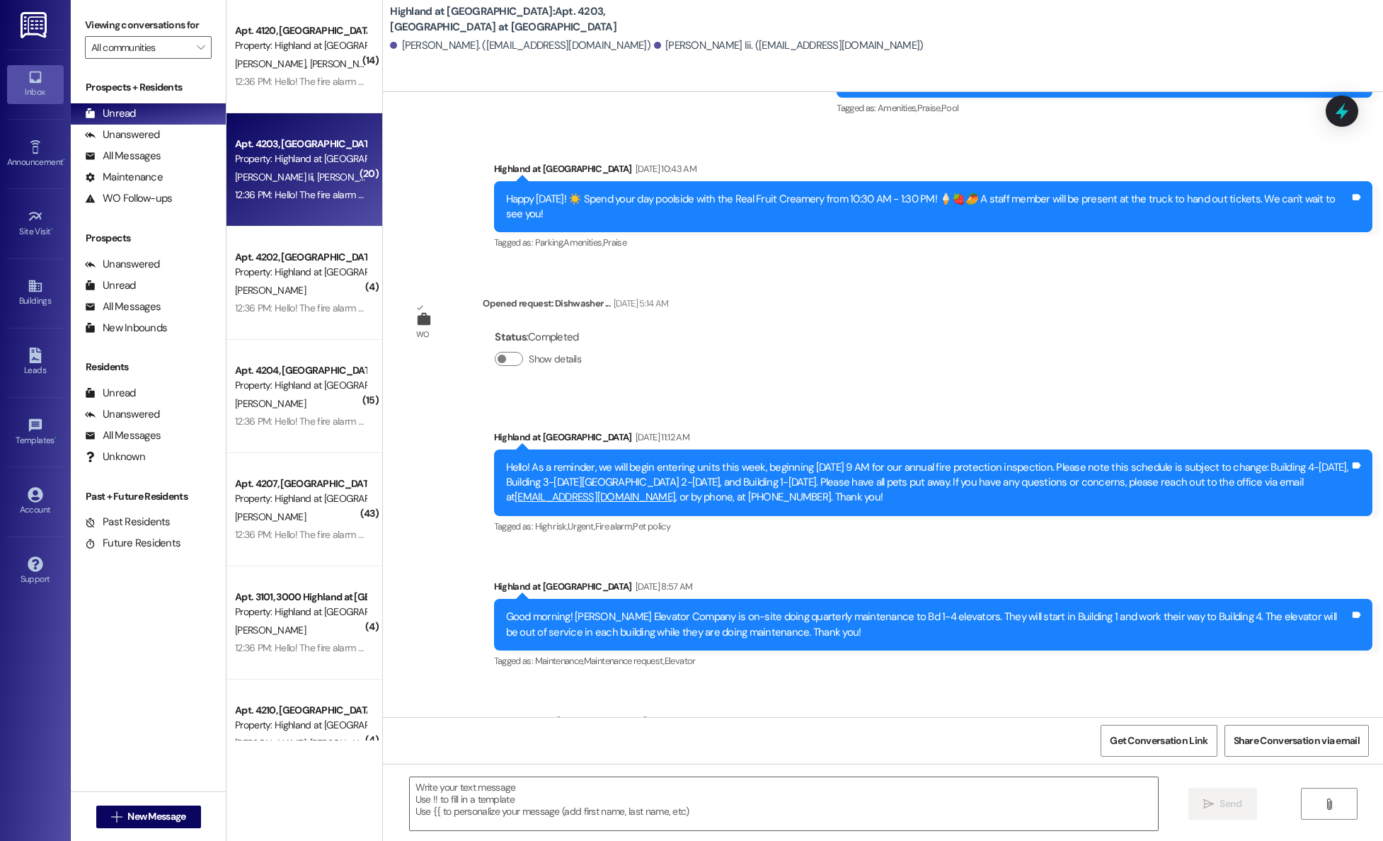
scroll to position [18442, 0]
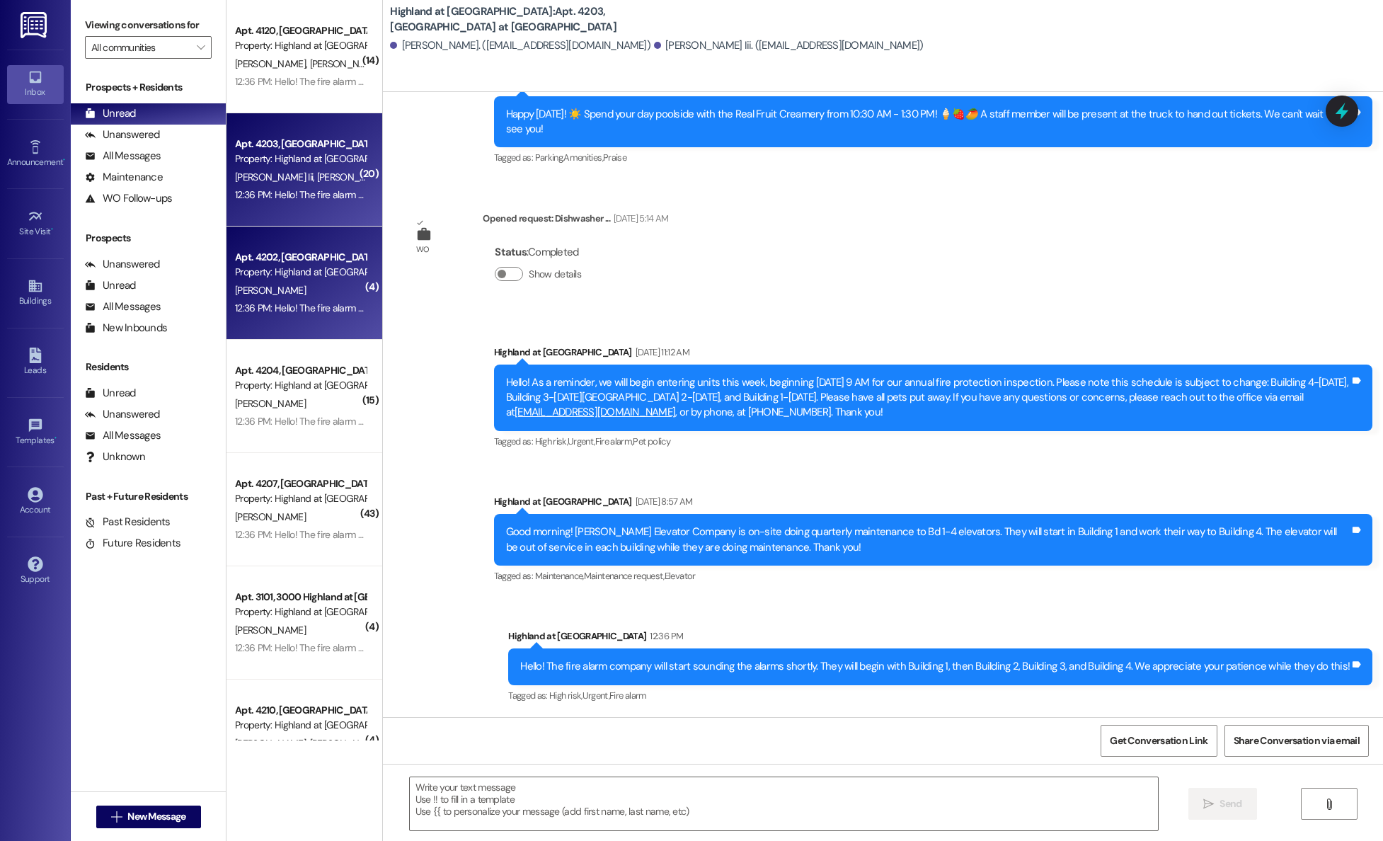
click at [296, 270] on div "Property: Highland at [GEOGRAPHIC_DATA]" at bounding box center [300, 272] width 131 height 15
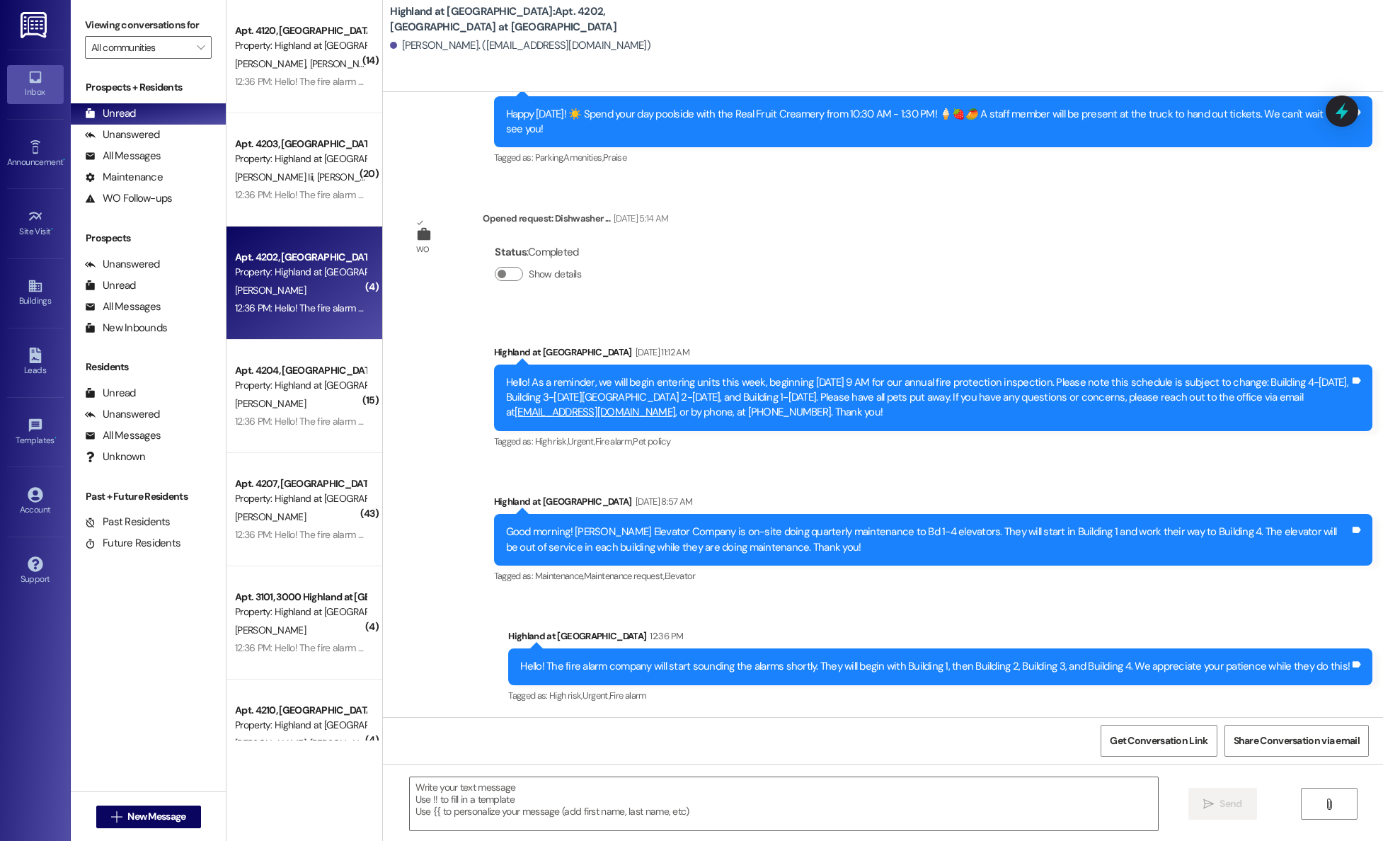
scroll to position [809, 0]
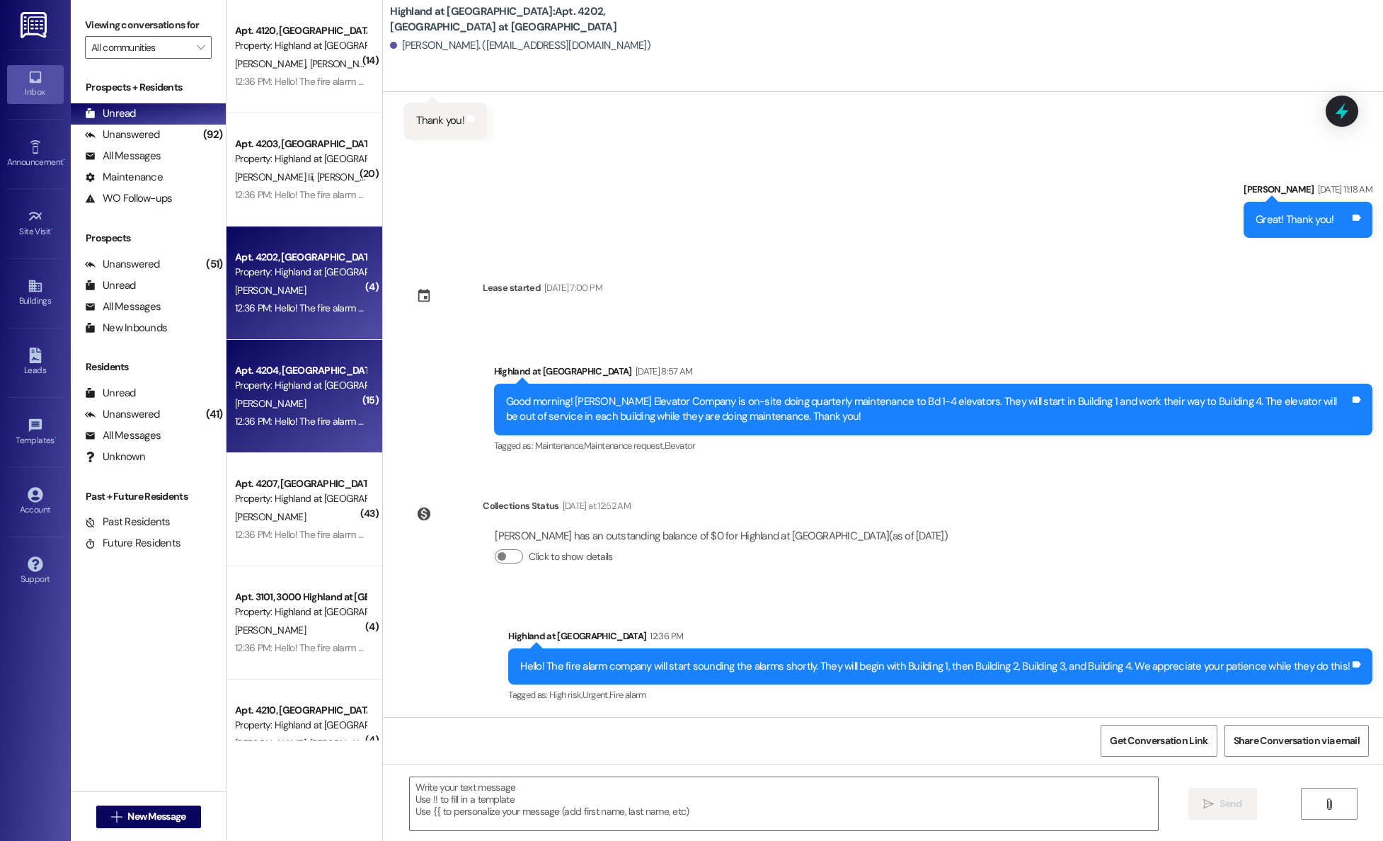
click at [276, 375] on div "Apt. 4204, 4000 Highland at Spring Hill" at bounding box center [300, 370] width 131 height 15
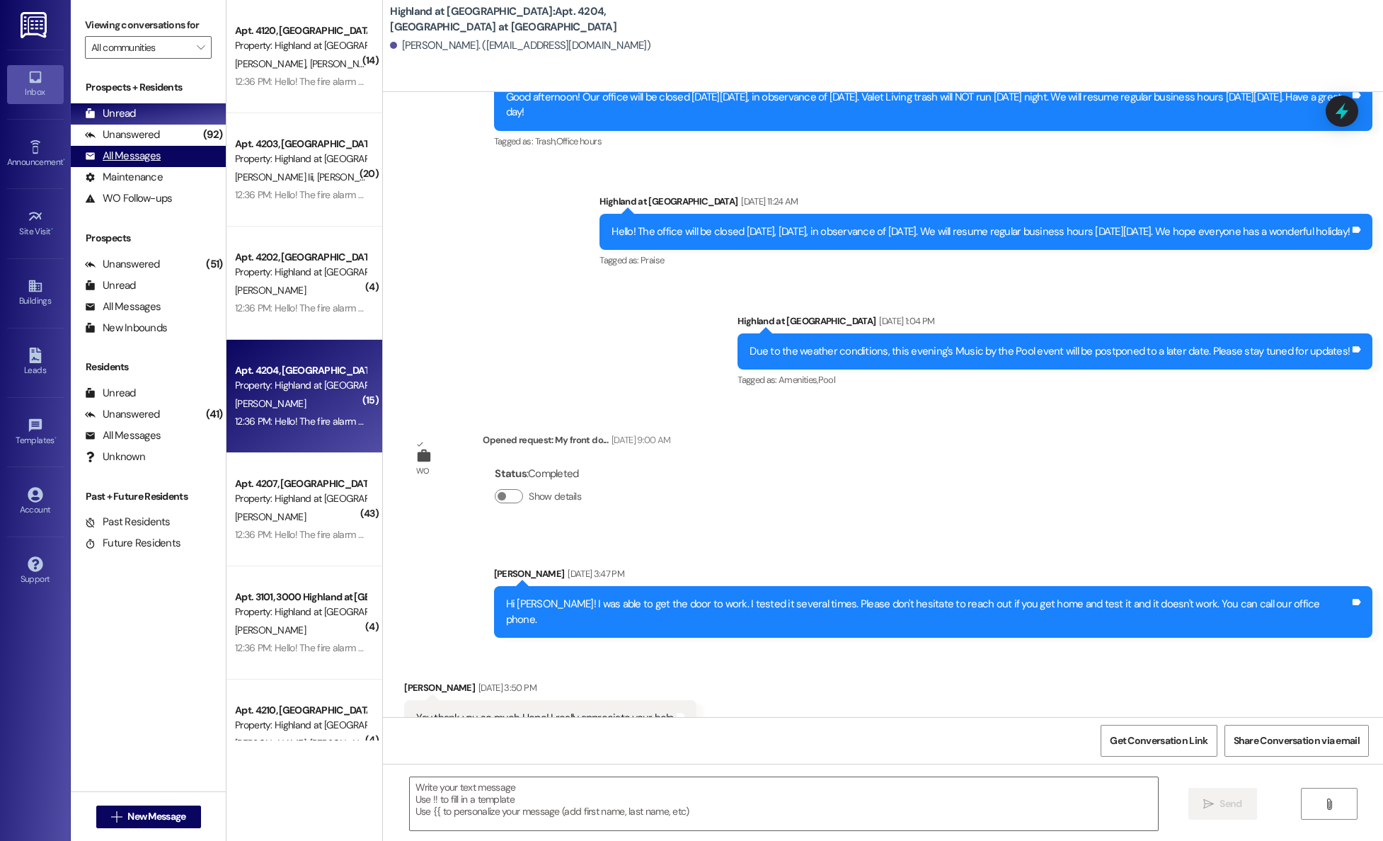
scroll to position [4455, 0]
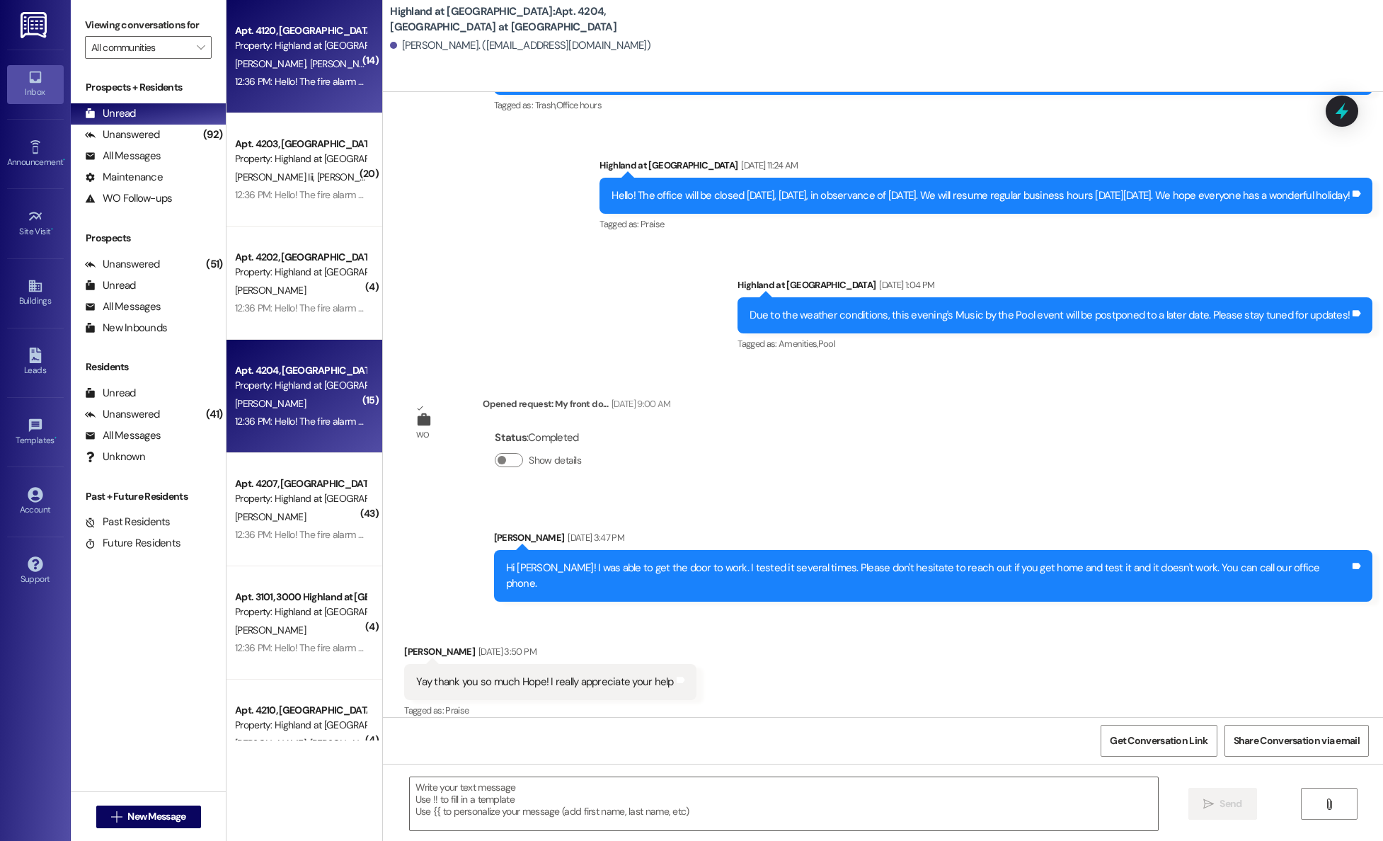
click at [269, 37] on div "Apt. 4120, [GEOGRAPHIC_DATA] at [GEOGRAPHIC_DATA]" at bounding box center [300, 30] width 131 height 15
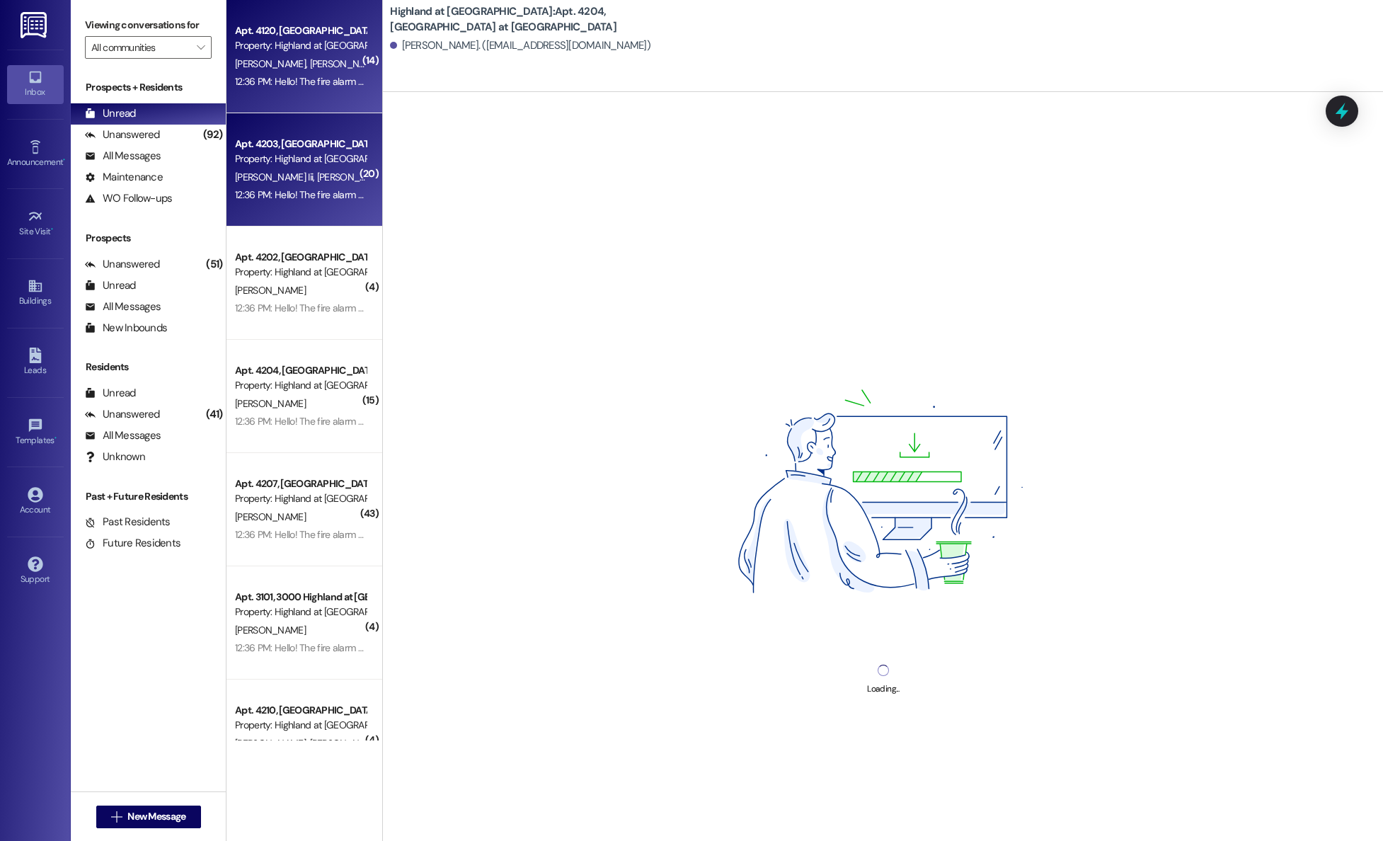
click at [263, 142] on div "Apt. 4203, 4000 Highland at Spring Hill" at bounding box center [300, 144] width 131 height 15
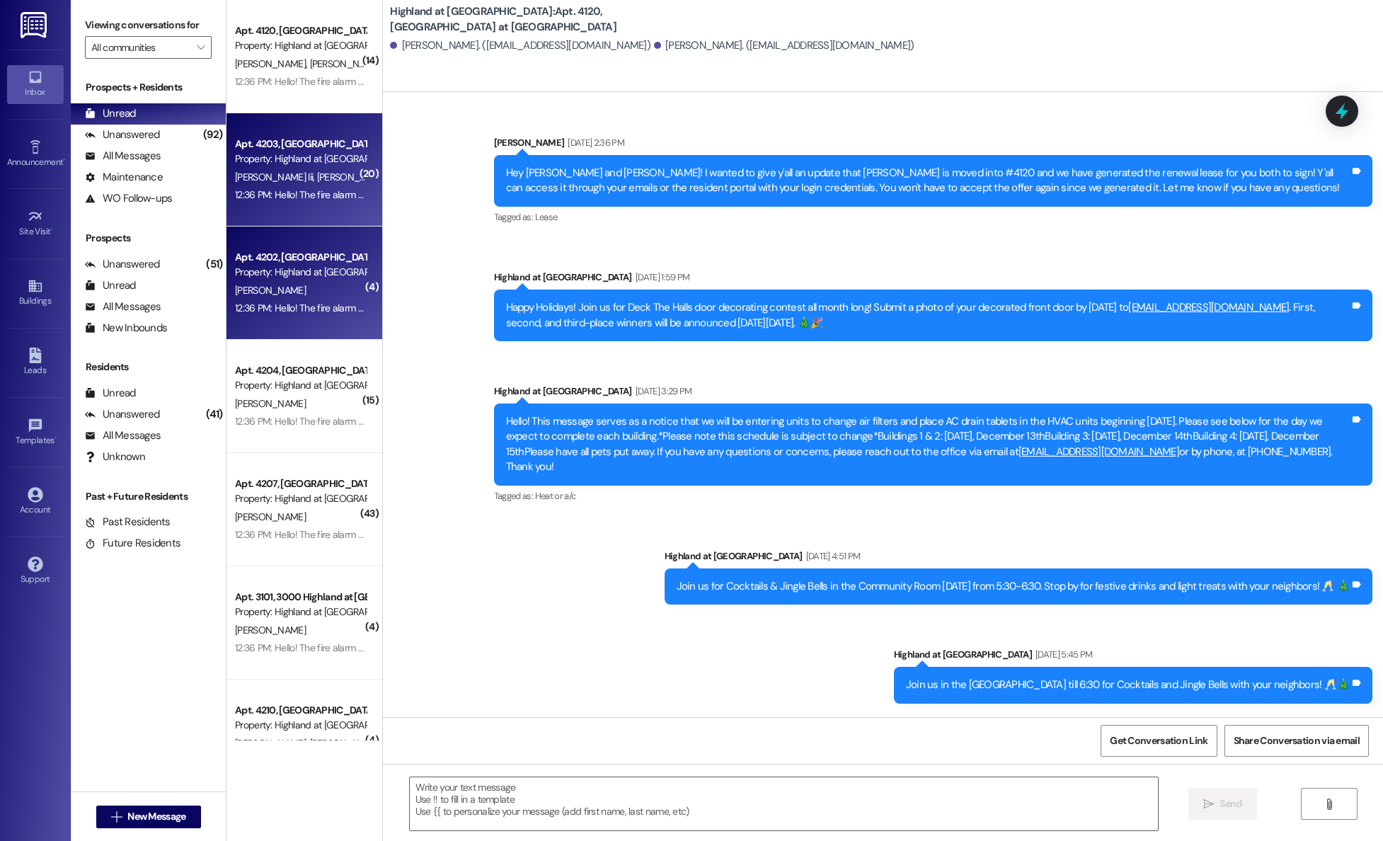
scroll to position [26181, 0]
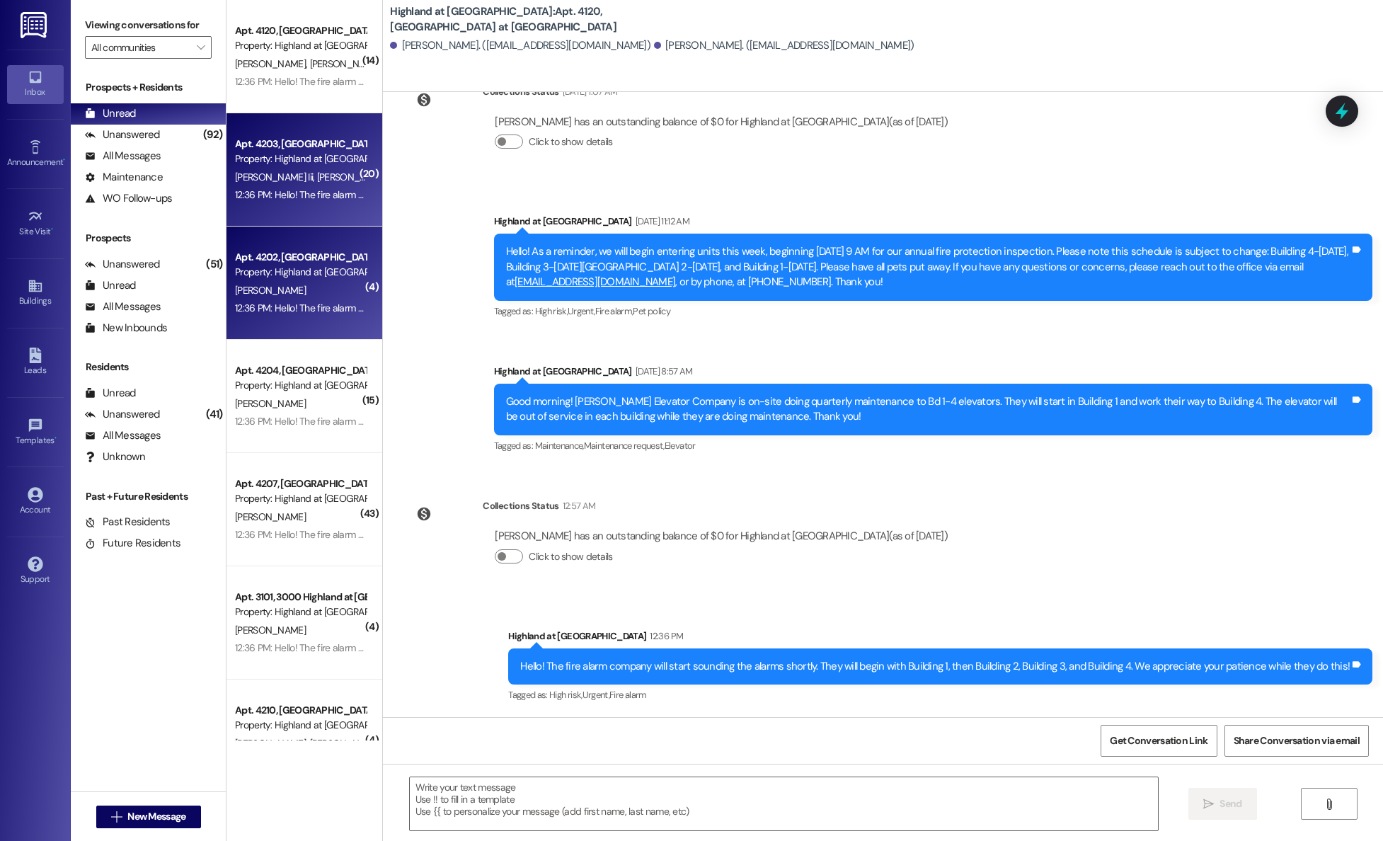
click at [253, 263] on div "Apt. 4202, 4000 Highland at Spring Hill" at bounding box center [300, 257] width 131 height 15
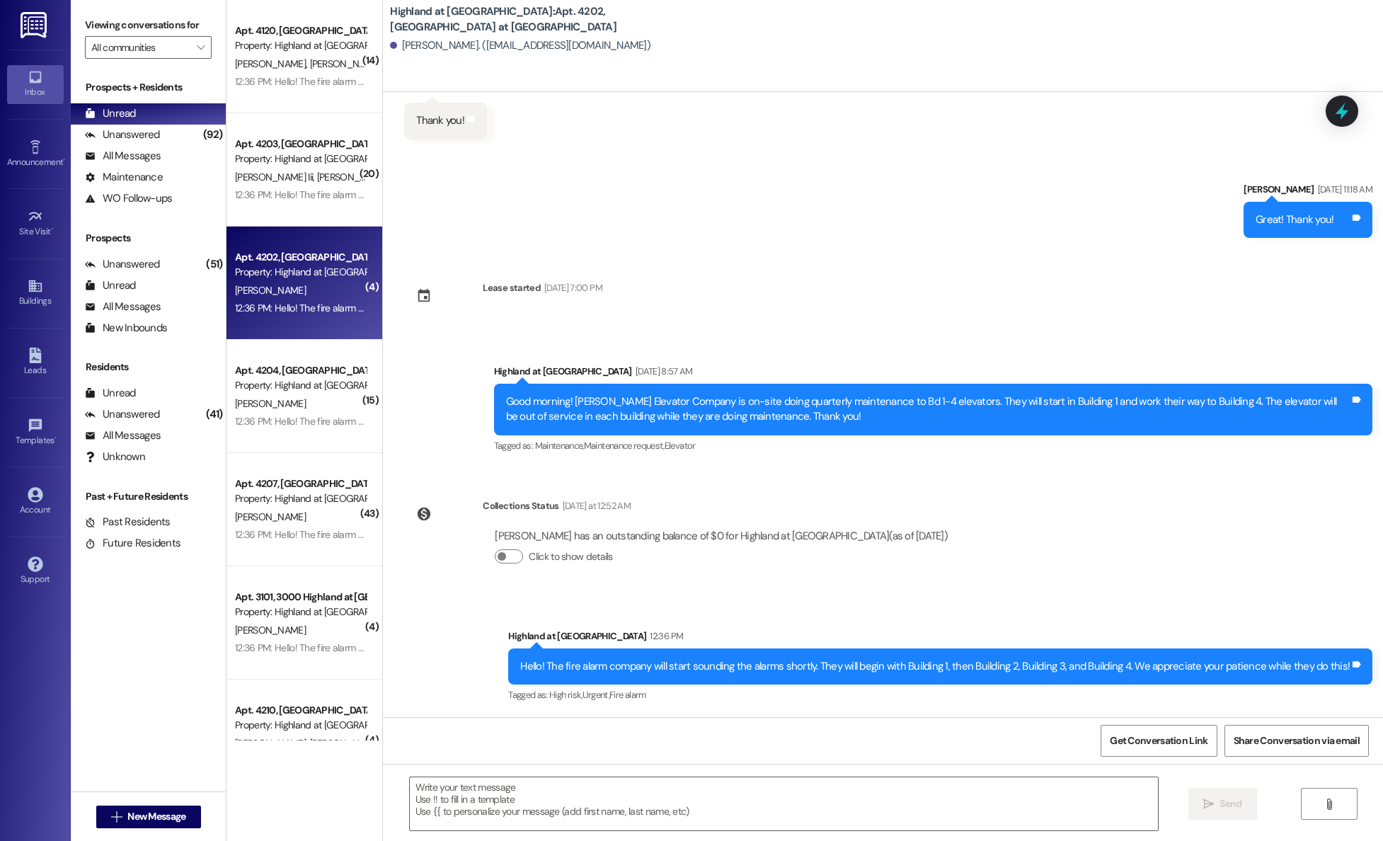
scroll to position [809, 0]
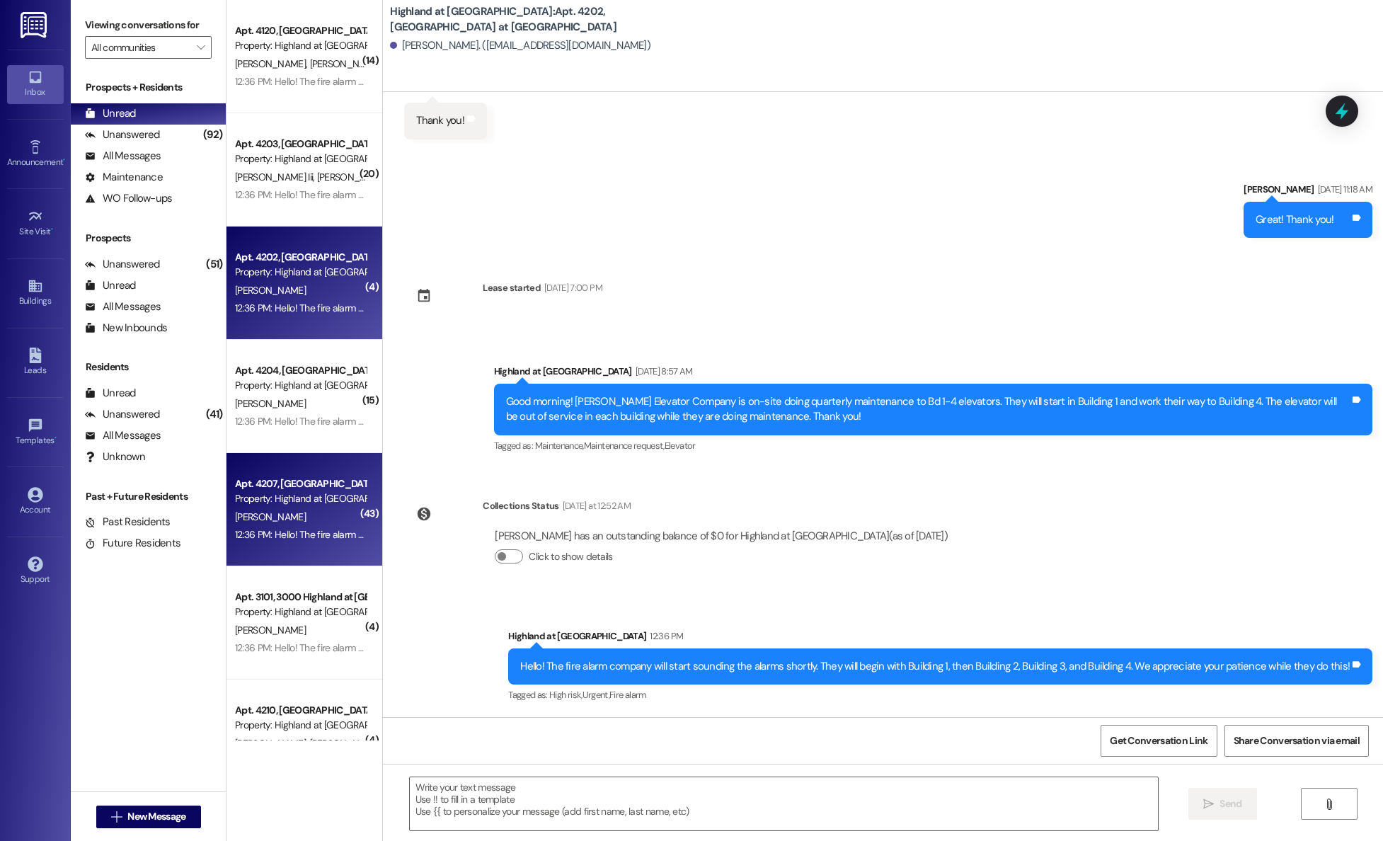
click at [277, 493] on div "Property: Highland at [GEOGRAPHIC_DATA]" at bounding box center [300, 498] width 131 height 15
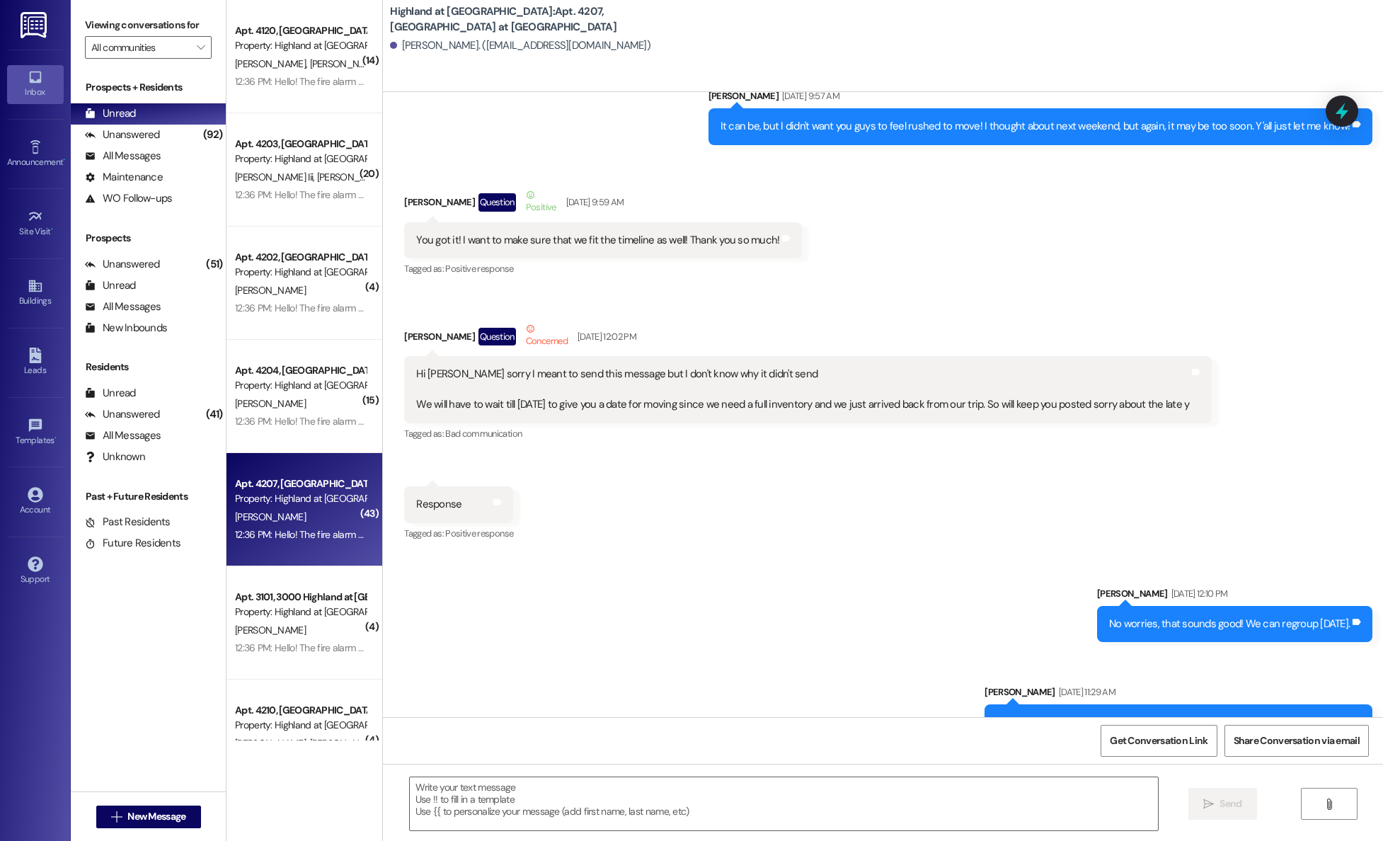
scroll to position [11161, 0]
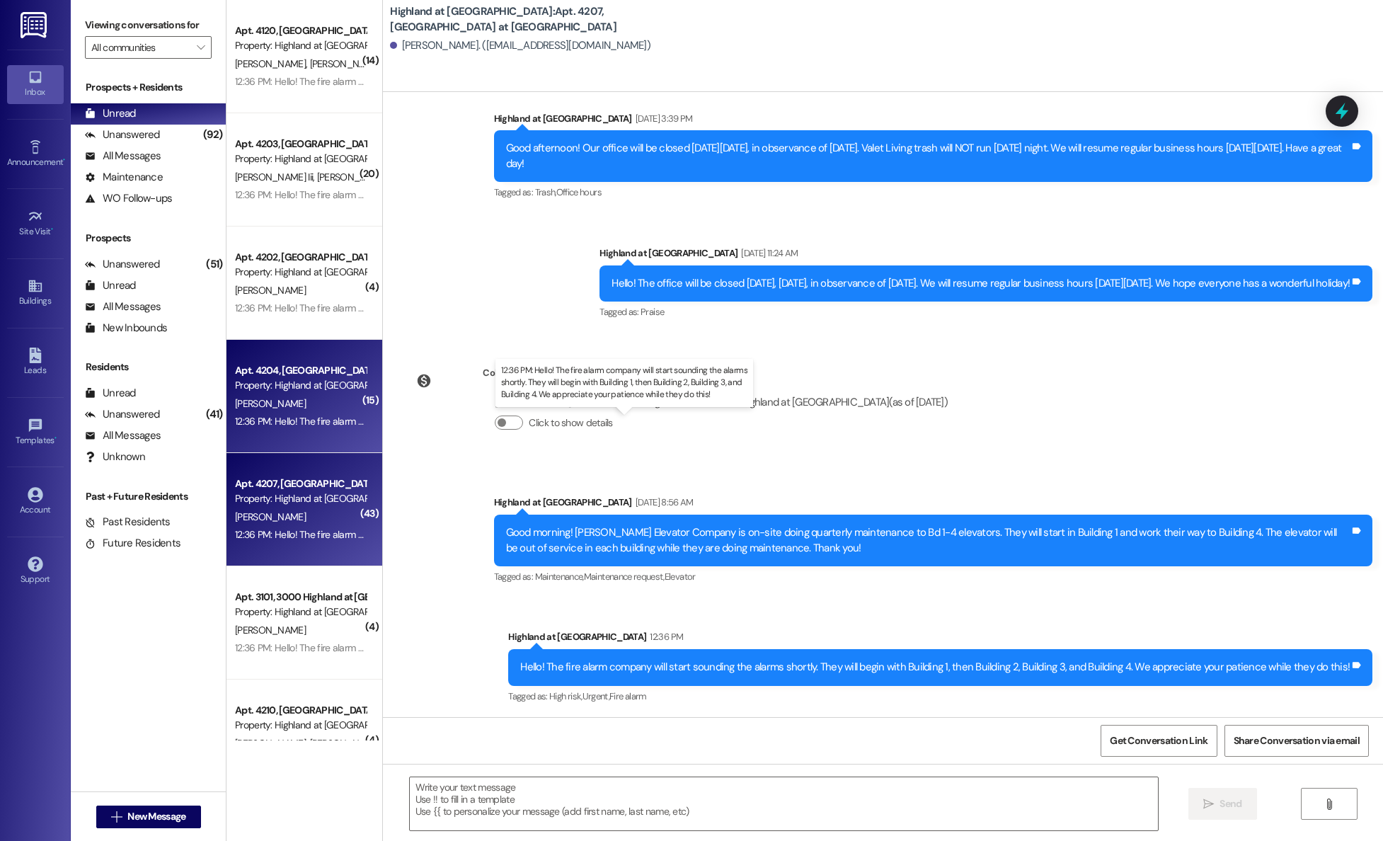
click at [288, 422] on div "12:36 PM: Hello! The fire alarm company will start sounding the alarms shortly.…" at bounding box center [638, 421] width 806 height 13
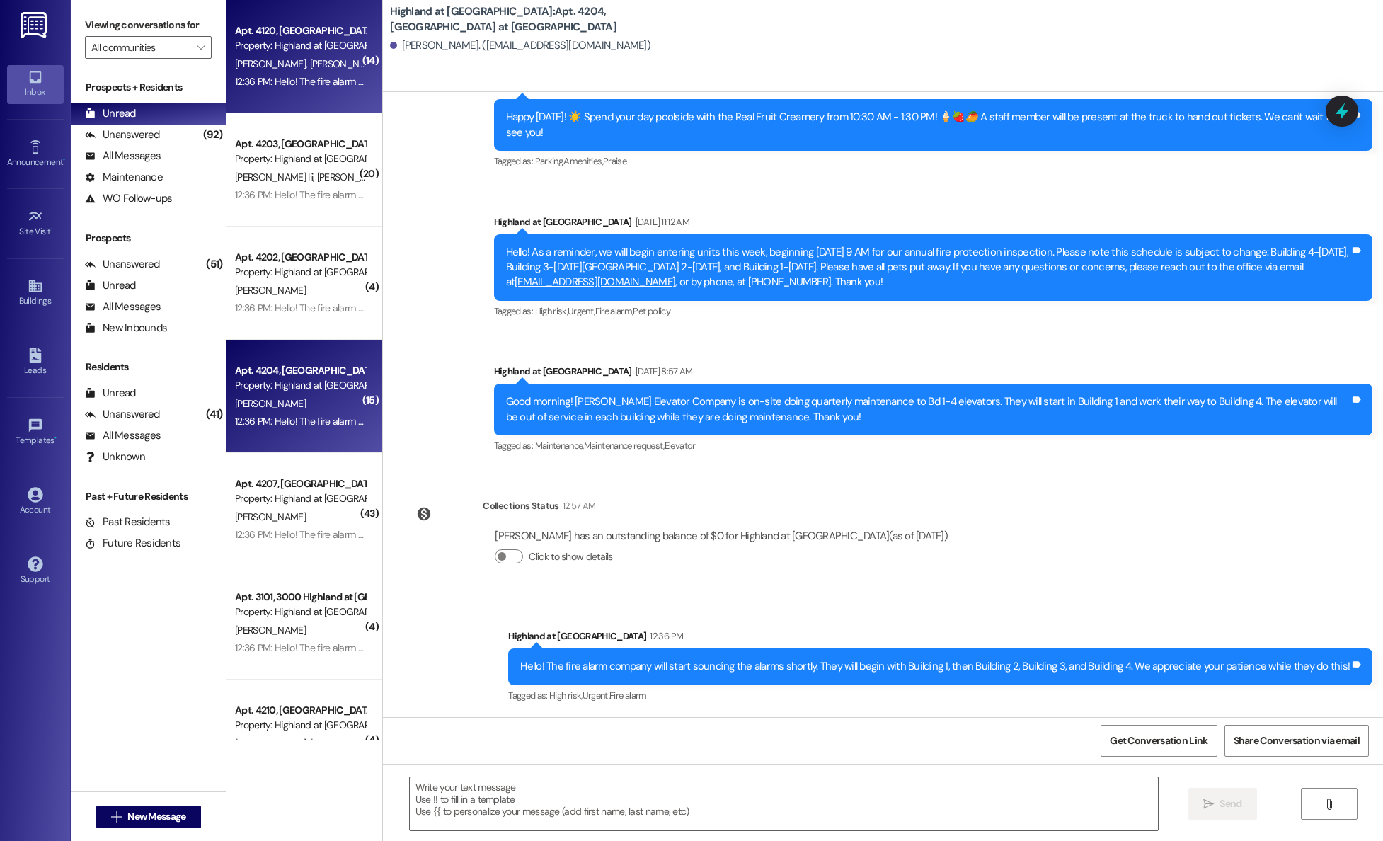
scroll to position [5582, 0]
